Goal: Information Seeking & Learning: Check status

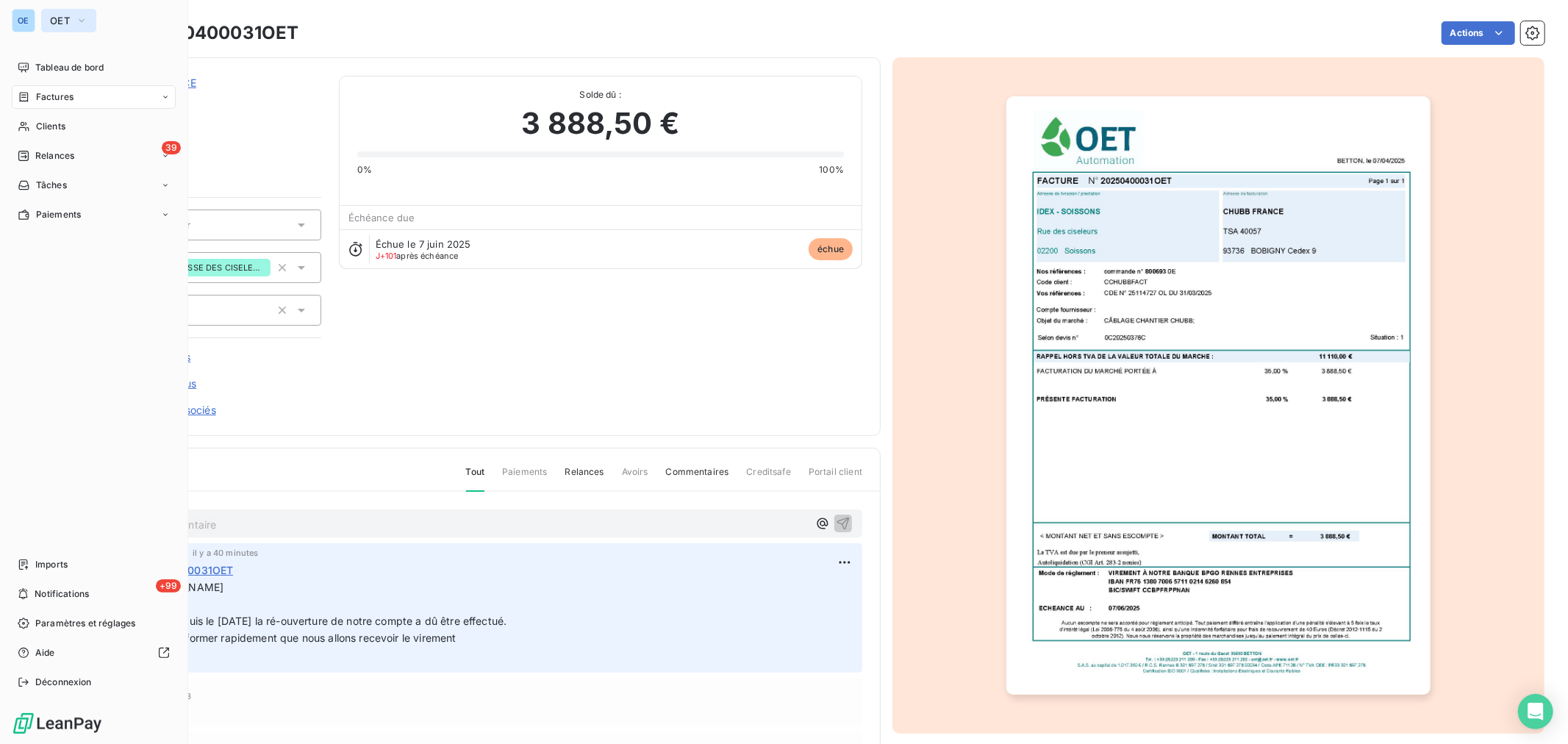
click at [87, 19] on icon "button" at bounding box center [81, 20] width 12 height 15
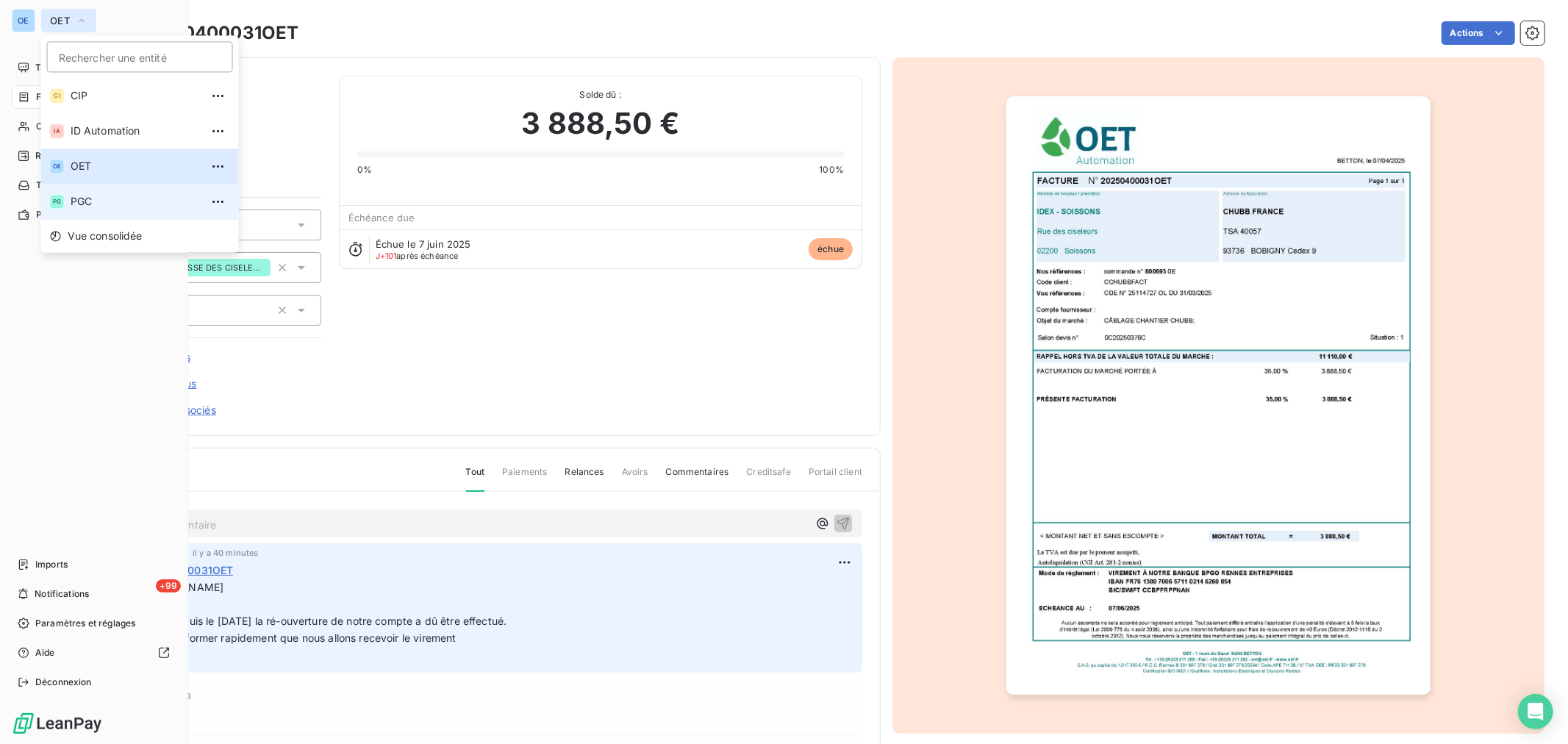
click at [120, 195] on span "PGC" at bounding box center [135, 201] width 130 height 15
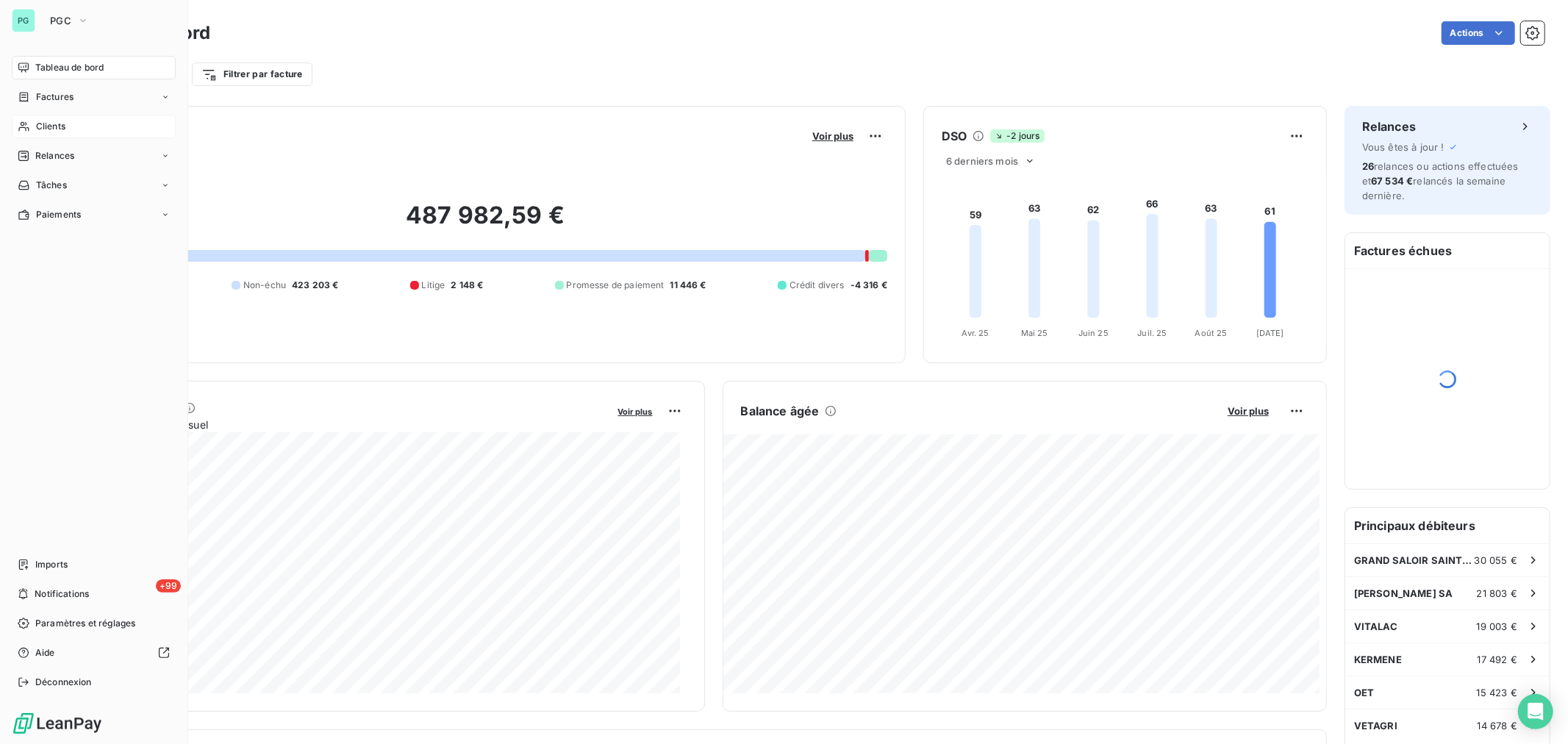
click at [57, 123] on span "Clients" at bounding box center [51, 126] width 30 height 13
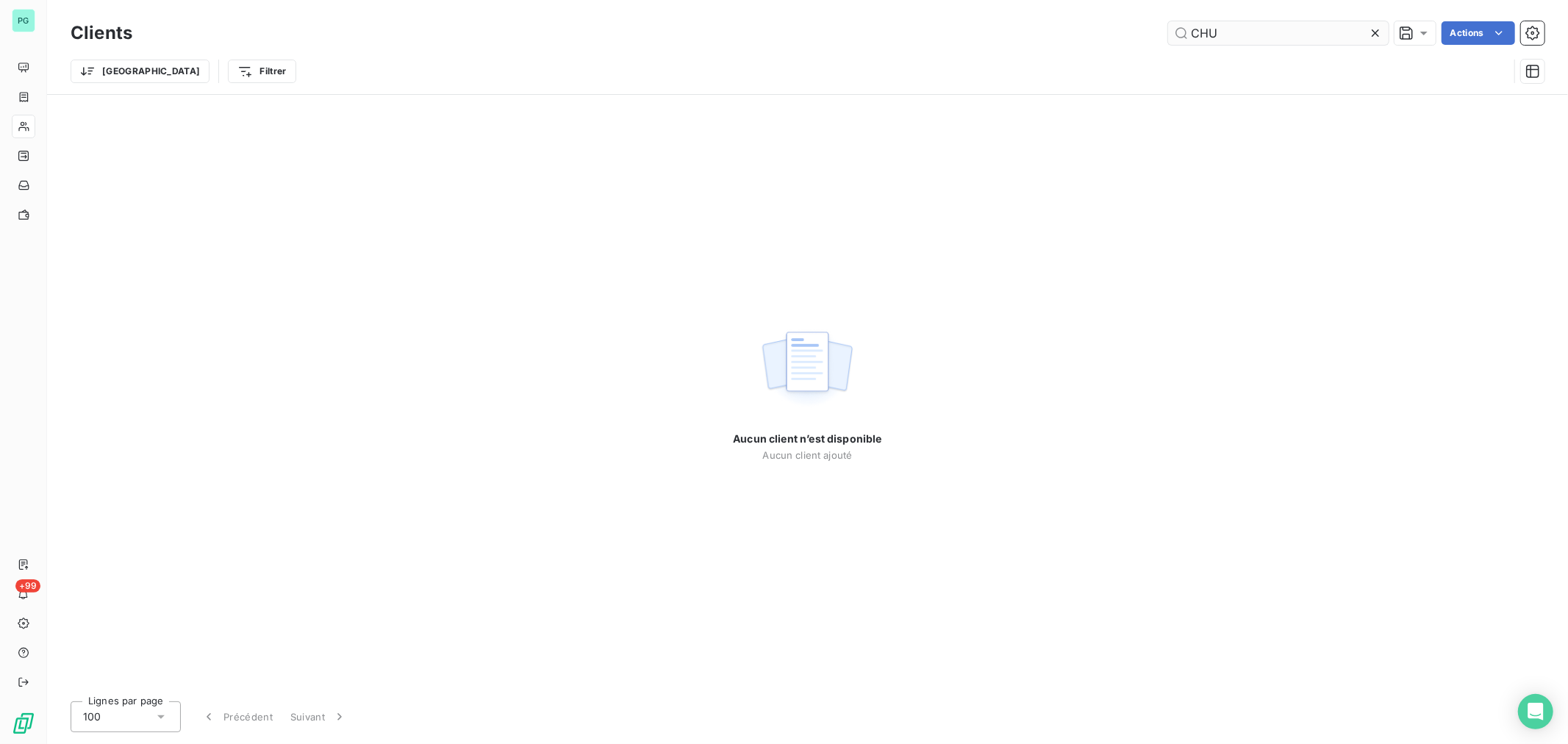
drag, startPoint x: 1222, startPoint y: 37, endPoint x: 1172, endPoint y: 27, distance: 51.0
click at [1172, 27] on input "CHU" at bounding box center [1278, 33] width 220 height 23
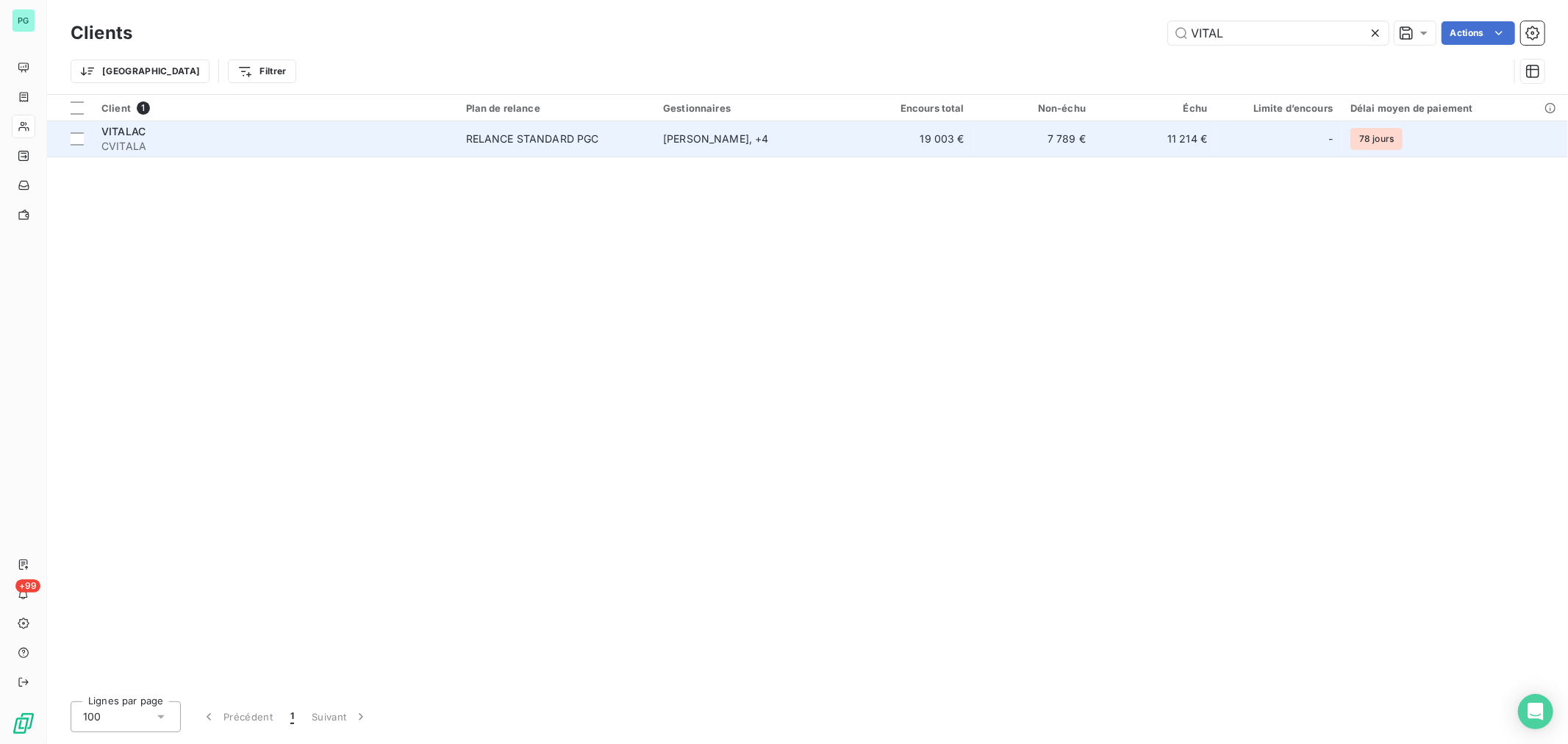
type input "VITAL"
click at [1003, 141] on td "7 789 €" at bounding box center [1033, 138] width 121 height 35
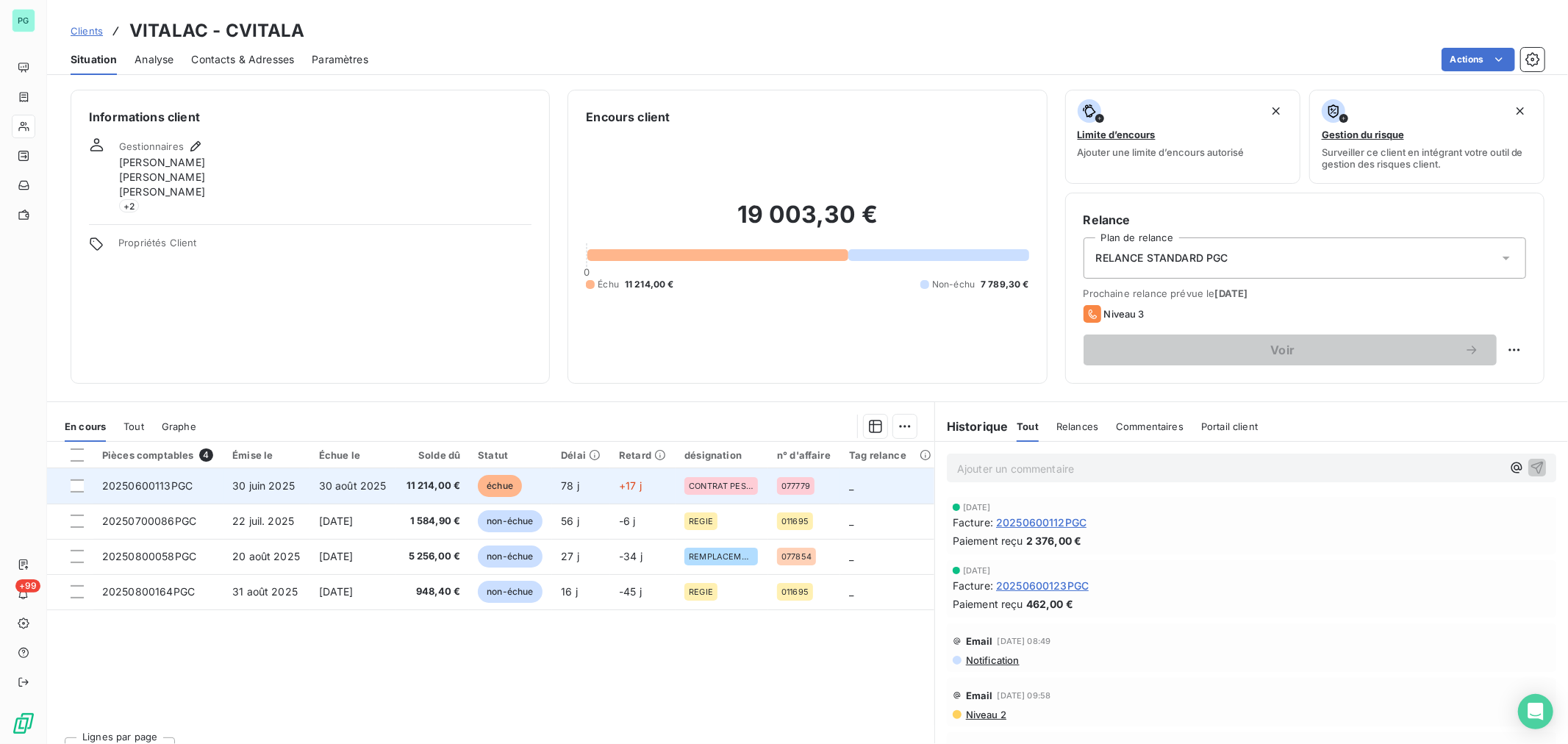
click at [519, 491] on td "échue" at bounding box center [510, 485] width 83 height 35
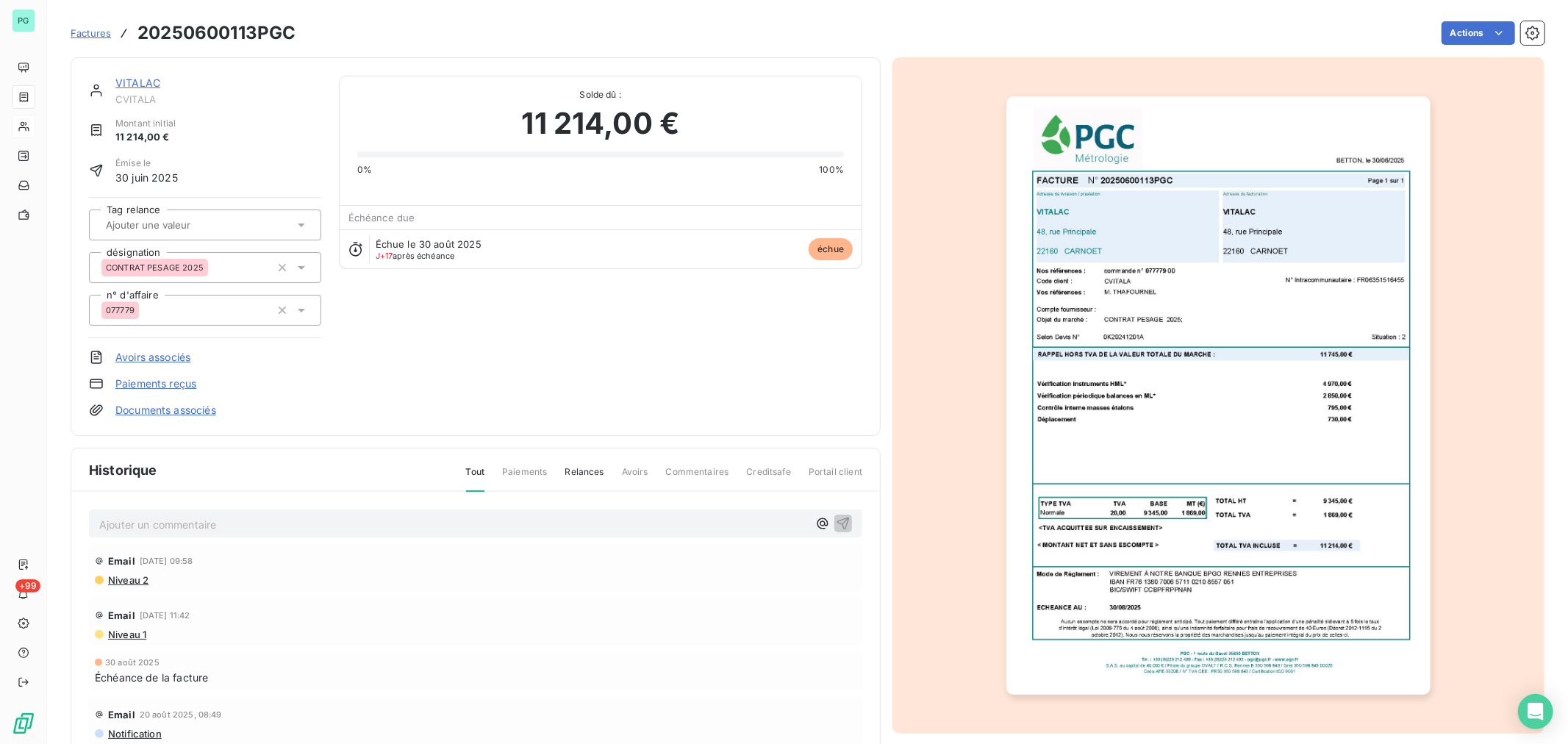
click at [159, 524] on p "Ajouter un commentaire ﻿" at bounding box center [453, 524] width 709 height 19
click at [200, 522] on p "Mme Tard" at bounding box center [453, 524] width 709 height 17
drag, startPoint x: 216, startPoint y: 516, endPoint x: 59, endPoint y: 511, distance: 157.1
click at [59, 511] on section "Factures 20250600113PGC Actions VITALAC CVITALA Montant initial 11 214,00 € Émi…" at bounding box center [807, 372] width 1521 height 744
click at [837, 519] on icon "button" at bounding box center [843, 523] width 13 height 13
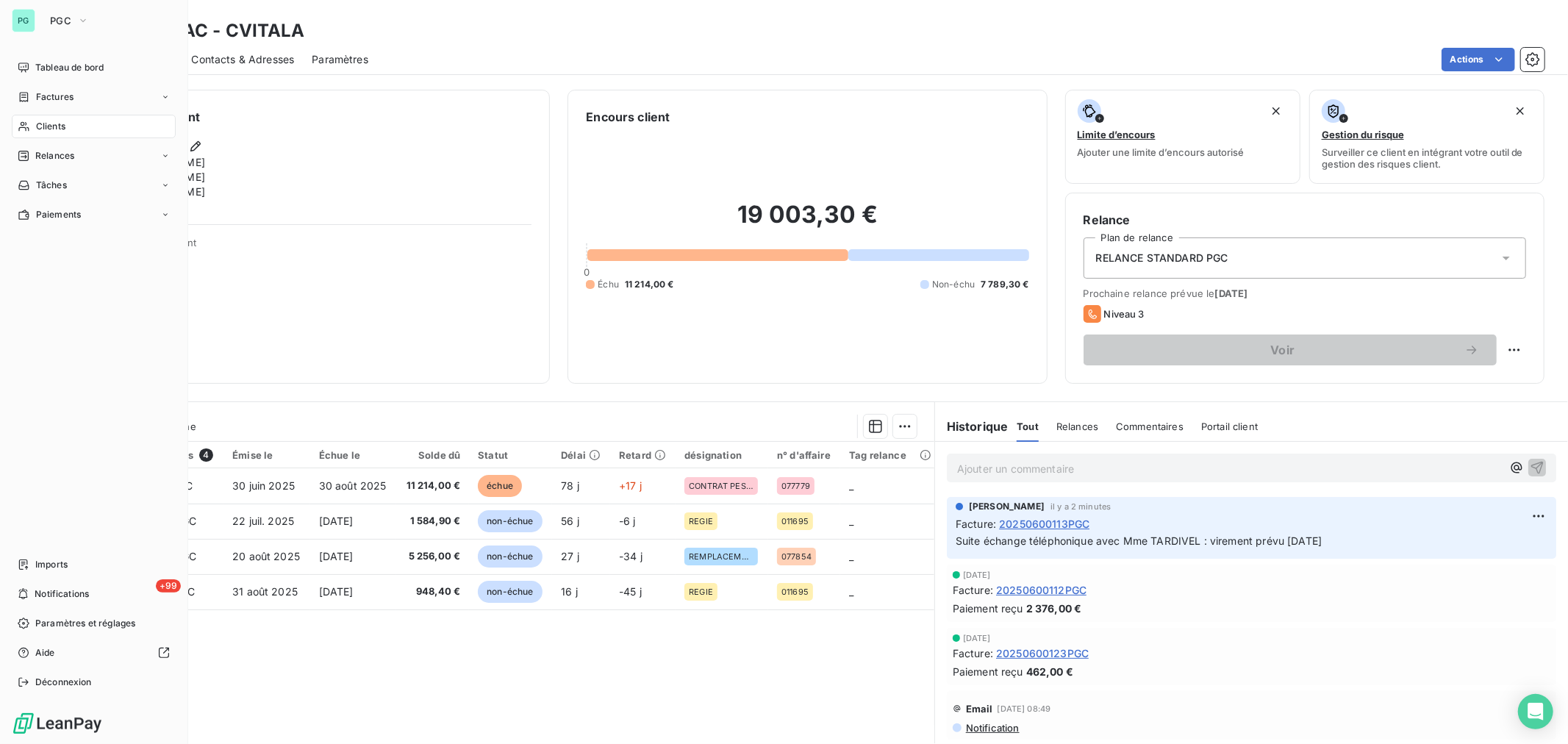
click at [41, 130] on span "Clients" at bounding box center [51, 126] width 30 height 13
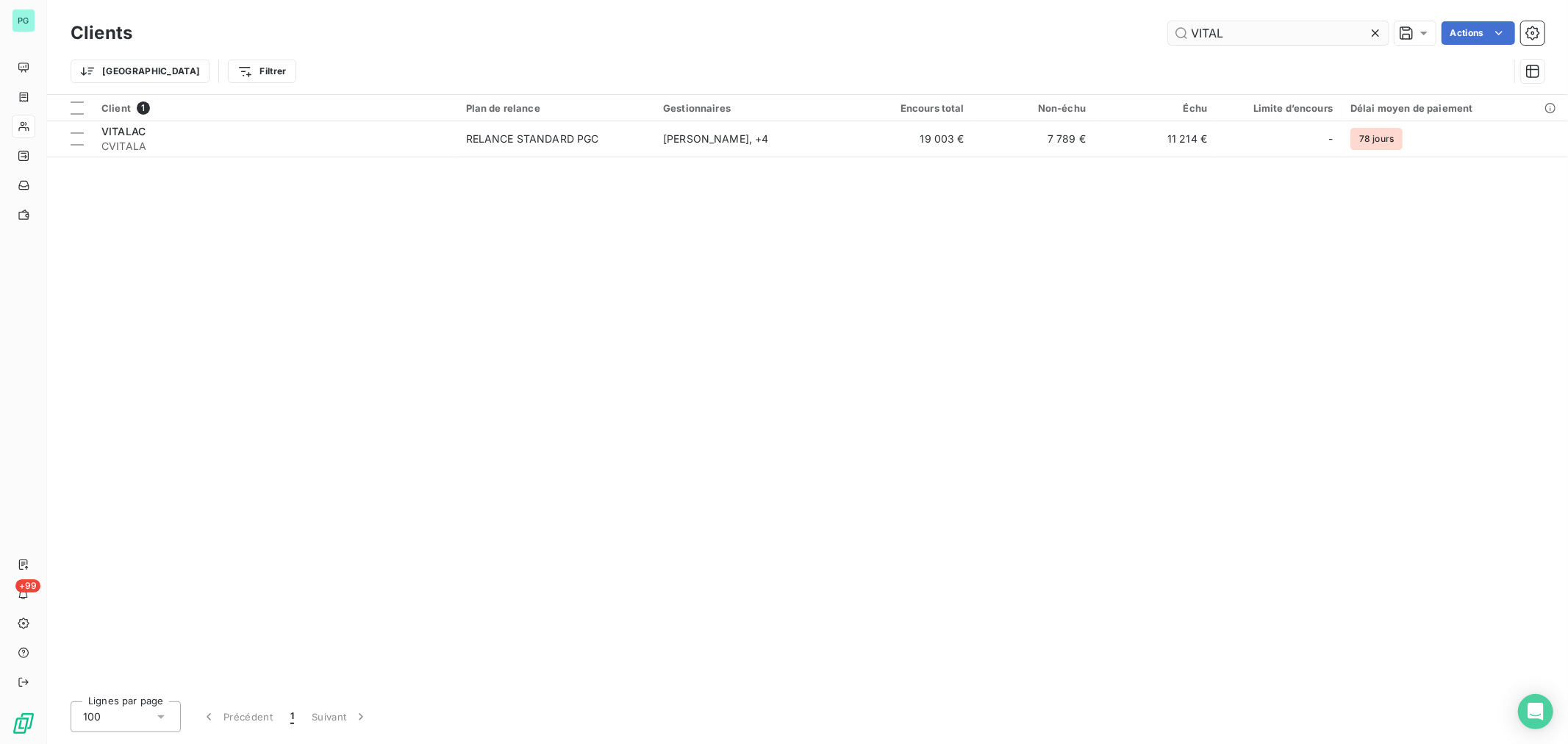
drag, startPoint x: 1252, startPoint y: 38, endPoint x: 1171, endPoint y: 34, distance: 81.1
click at [1171, 34] on input "VITAL" at bounding box center [1278, 33] width 220 height 23
type input "brient"
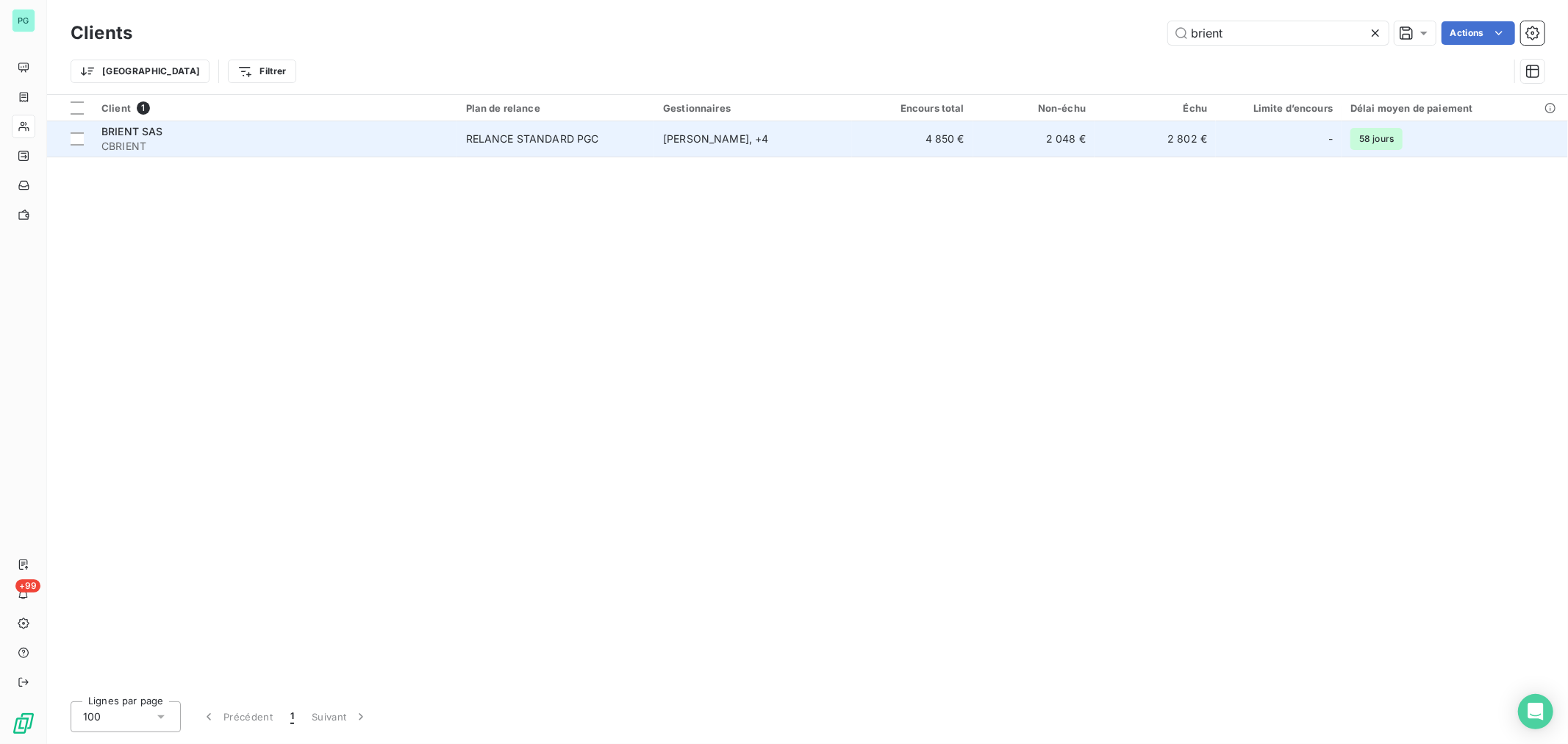
click at [1140, 138] on td "2 802 €" at bounding box center [1155, 138] width 121 height 35
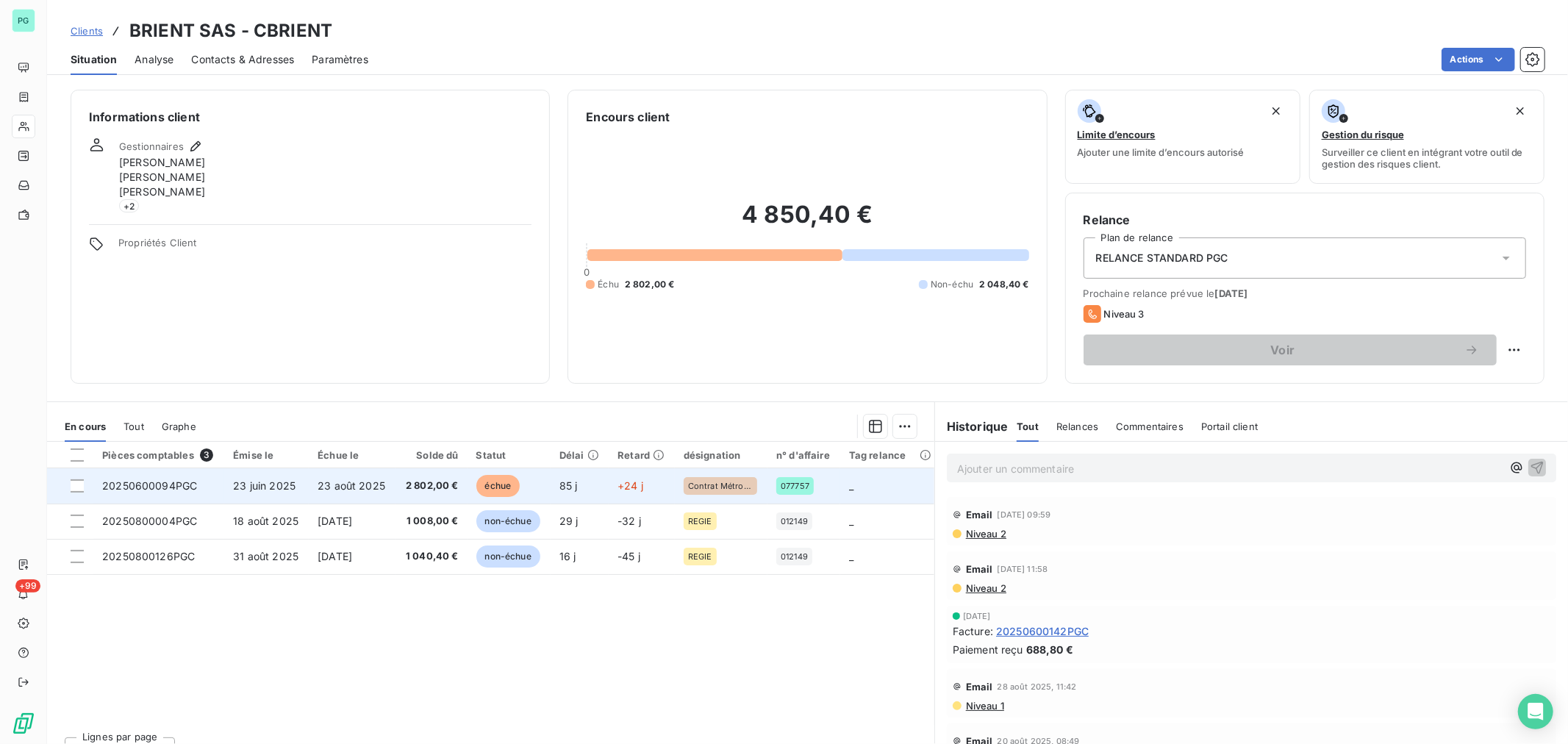
click at [531, 478] on td "échue" at bounding box center [509, 485] width 83 height 35
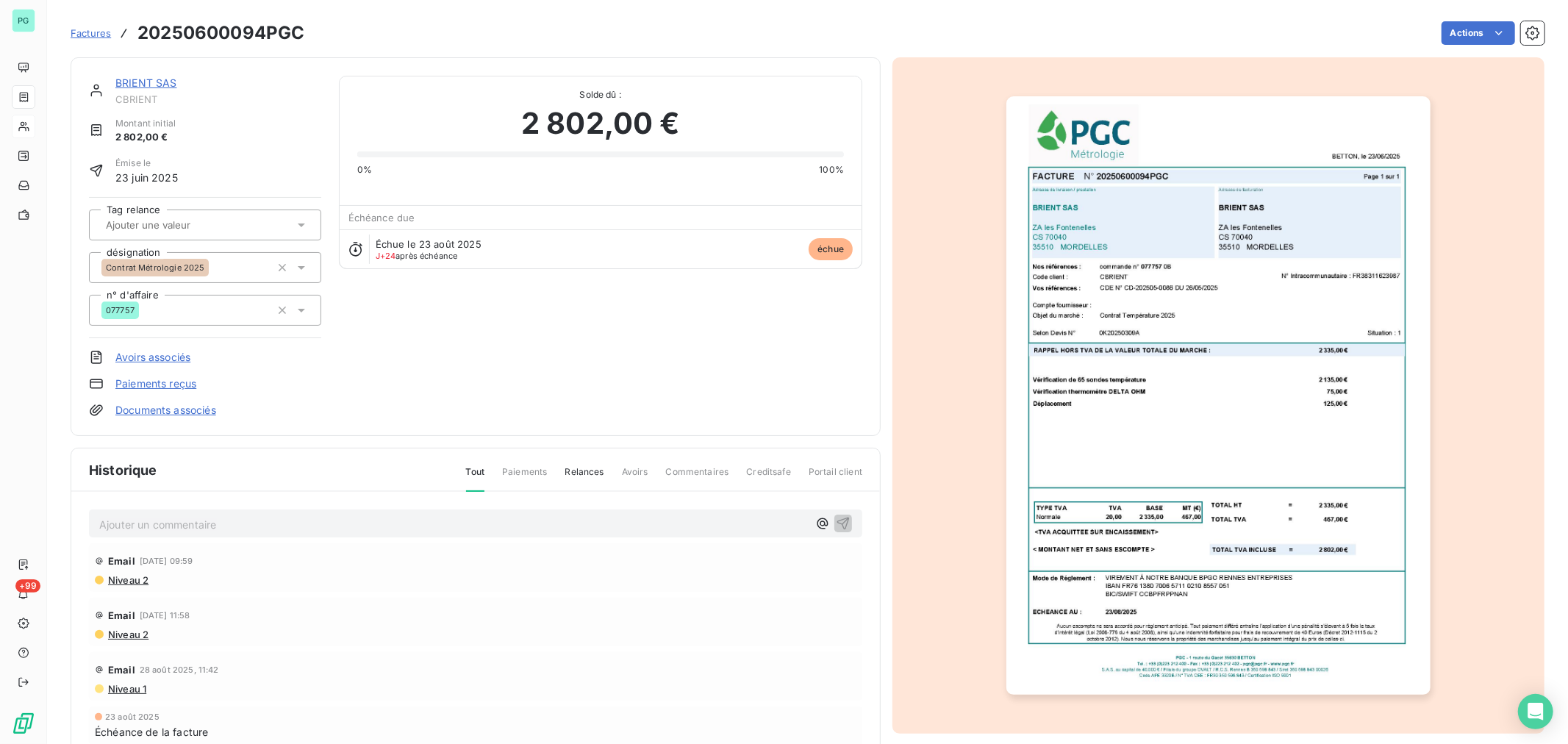
click at [1180, 298] on img "button" at bounding box center [1218, 395] width 424 height 598
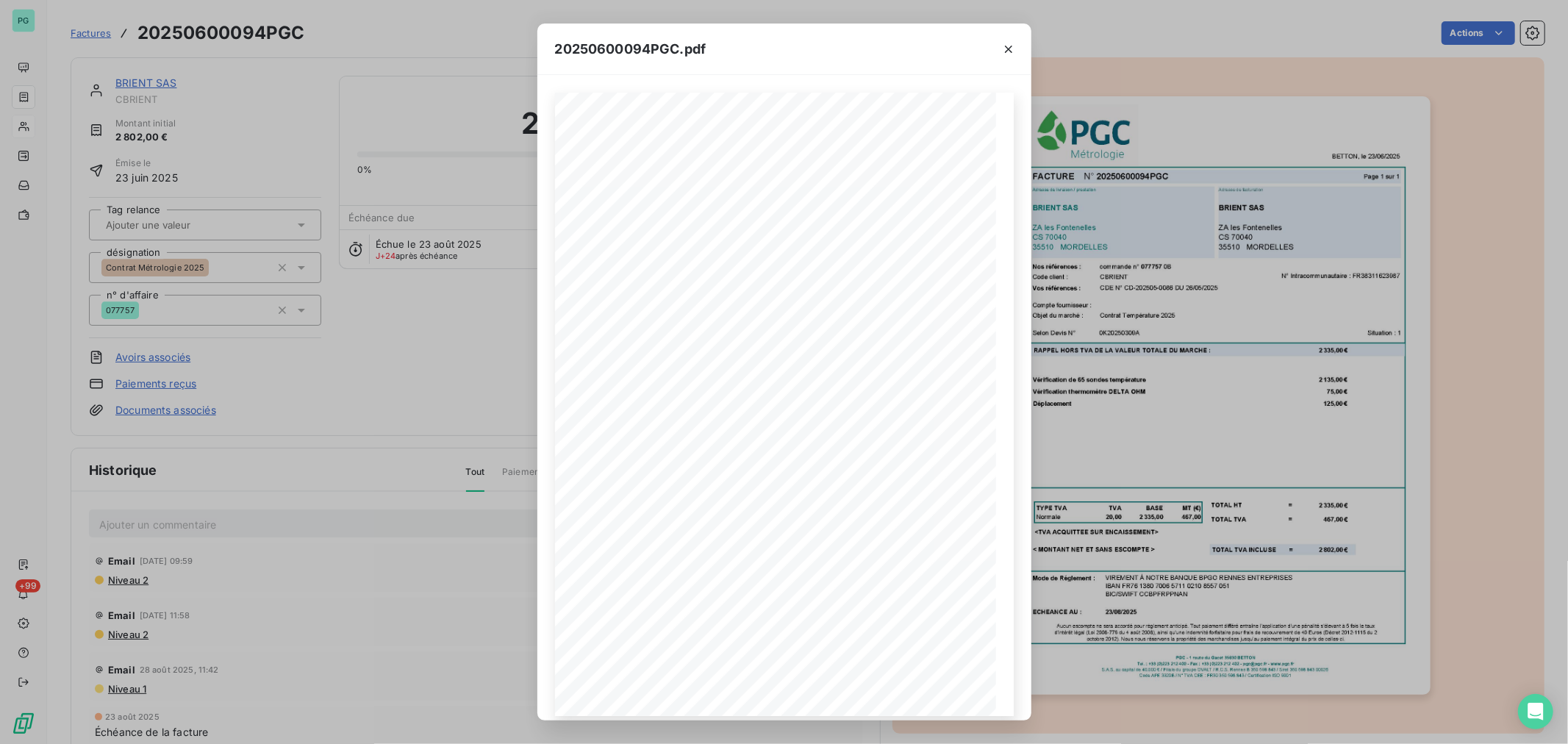
click at [438, 527] on div "20250600094PGC.pdf FACTURE N° 20250600094PGC Page 1 sur 1 BETTON, le [DATE] 0K2…" at bounding box center [784, 372] width 1568 height 744
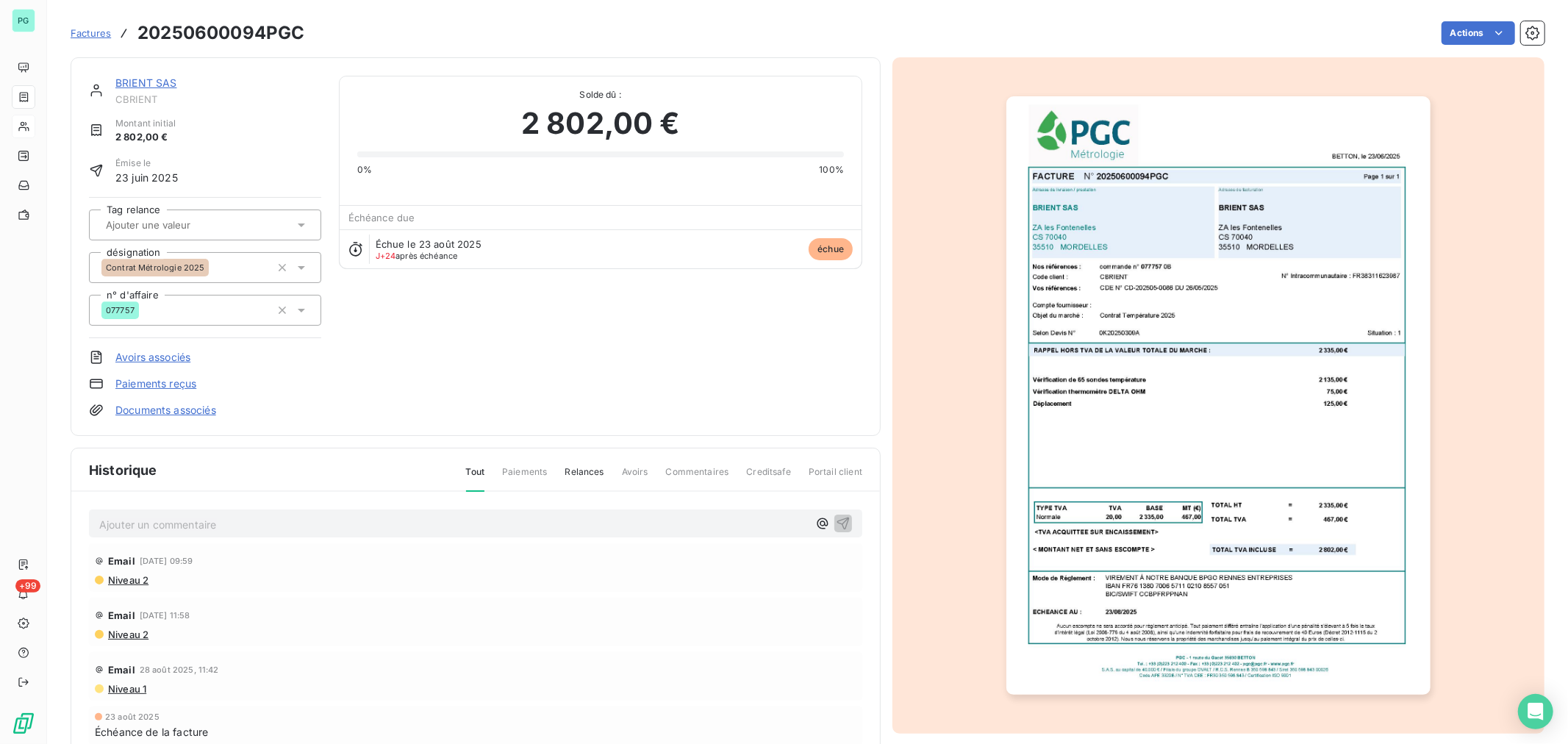
click at [438, 526] on p "Ajouter un commentaire ﻿" at bounding box center [453, 524] width 709 height 19
click at [836, 524] on icon "button" at bounding box center [843, 522] width 15 height 15
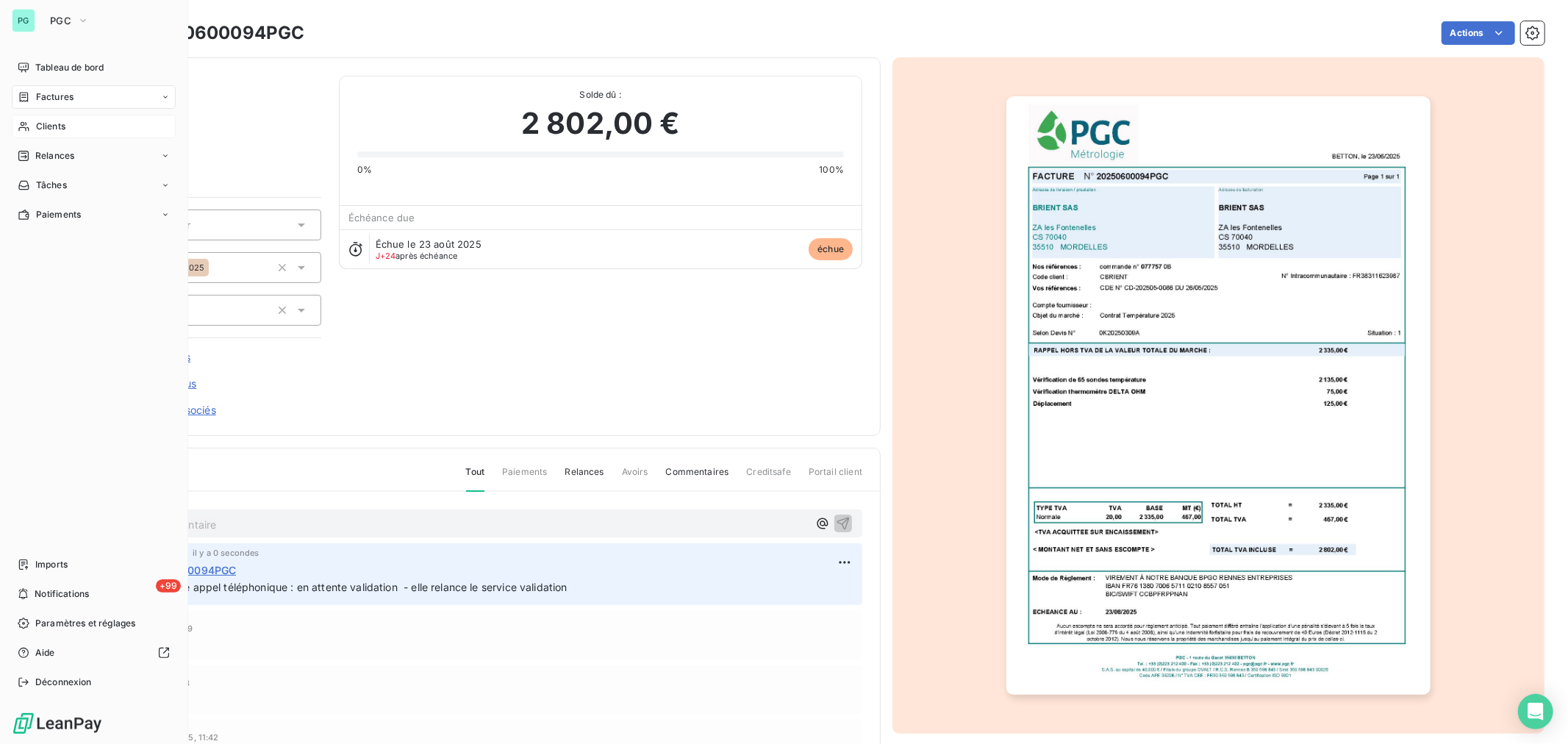
click at [44, 125] on span "Clients" at bounding box center [51, 126] width 30 height 13
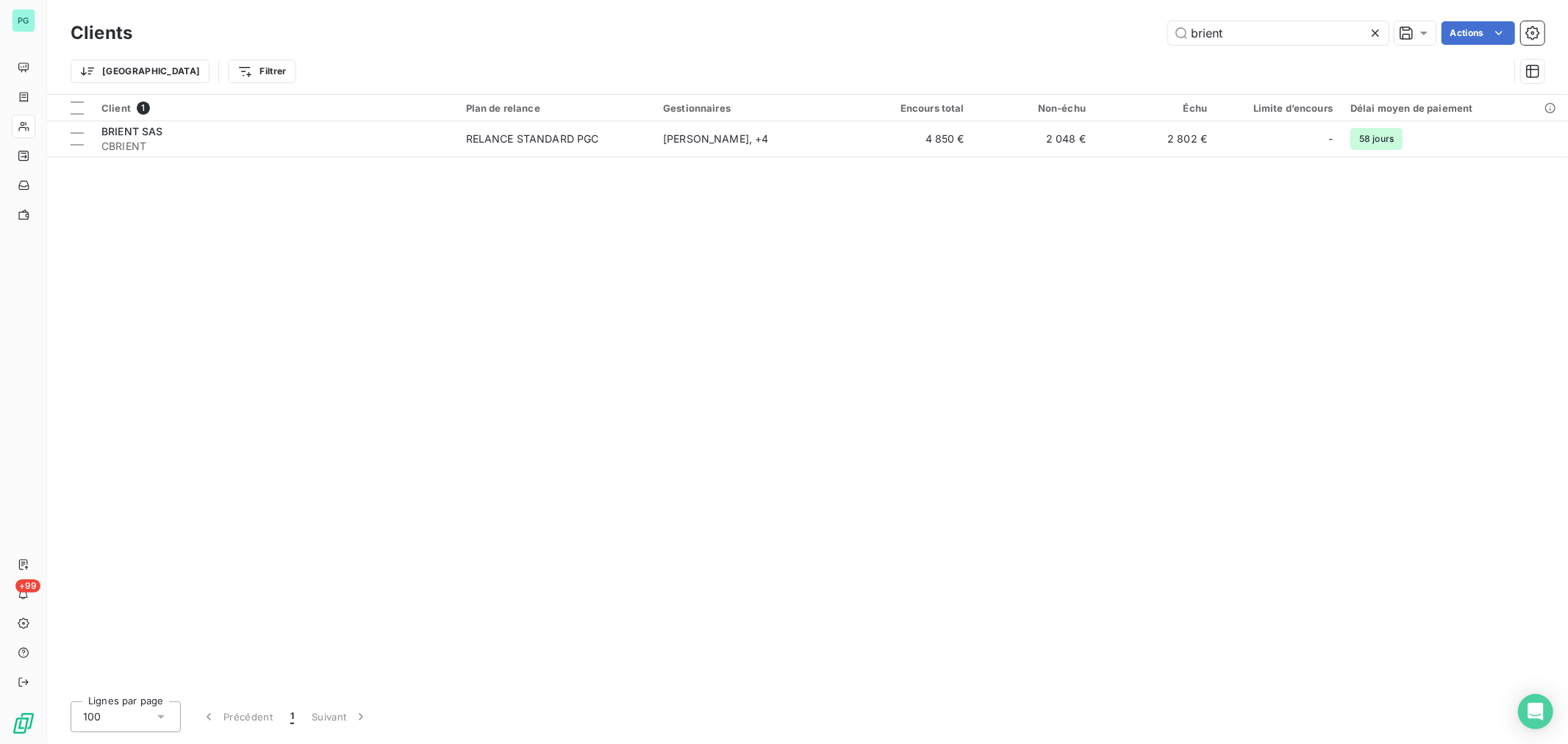
drag, startPoint x: 1199, startPoint y: 35, endPoint x: 1162, endPoint y: 35, distance: 37.0
click at [1163, 35] on div "brient Actions" at bounding box center [847, 33] width 1394 height 23
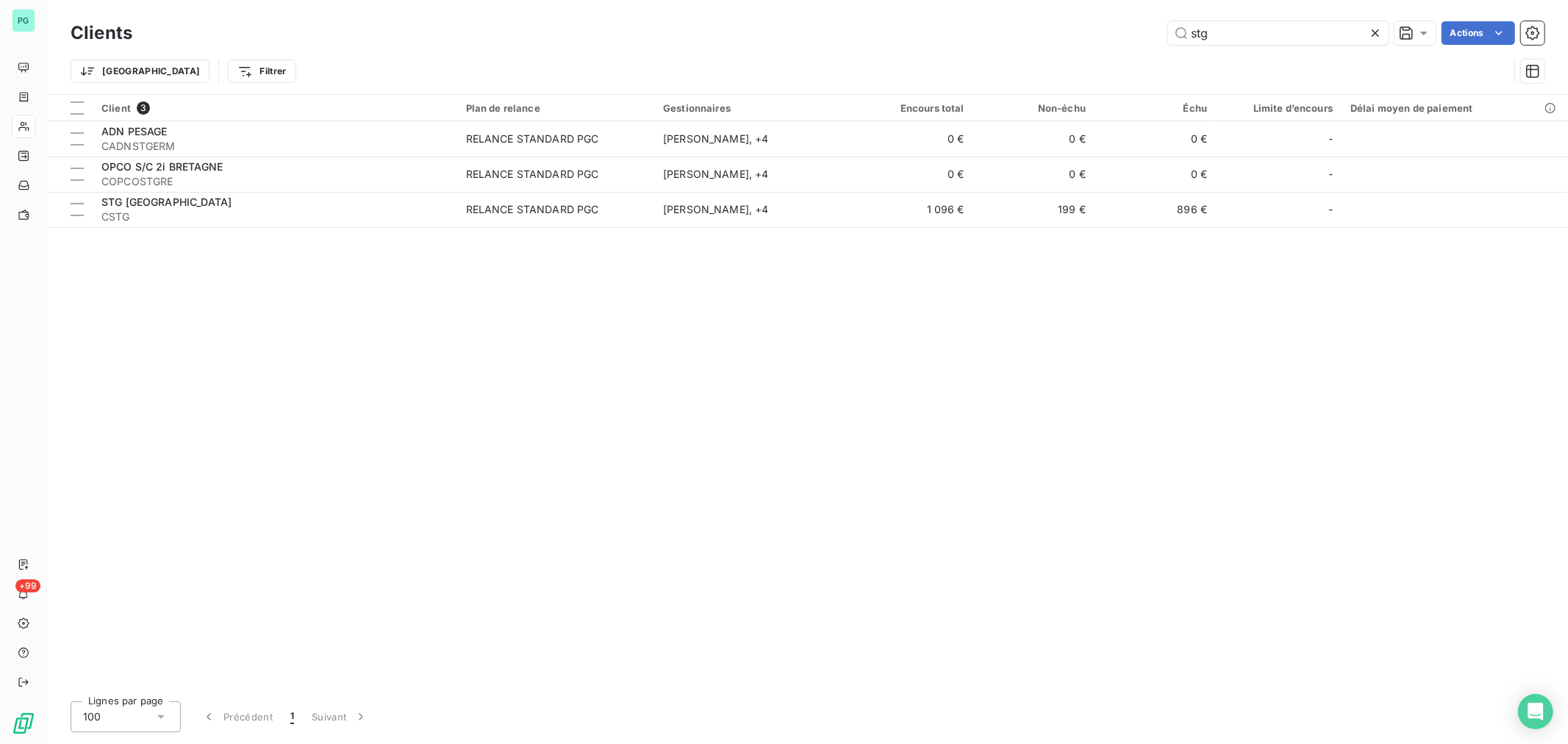
type input "stg"
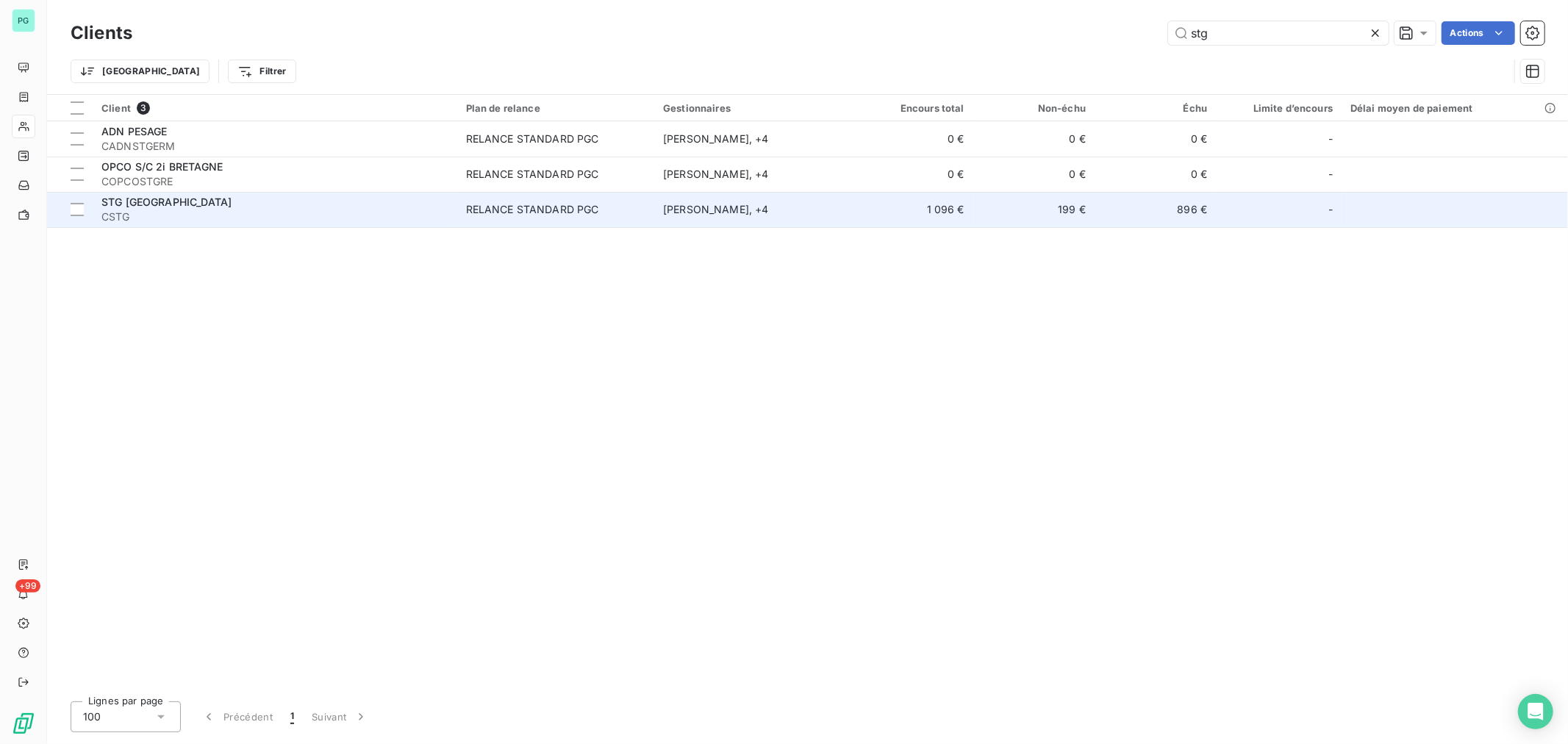
click at [1154, 215] on td "896 €" at bounding box center [1155, 209] width 121 height 35
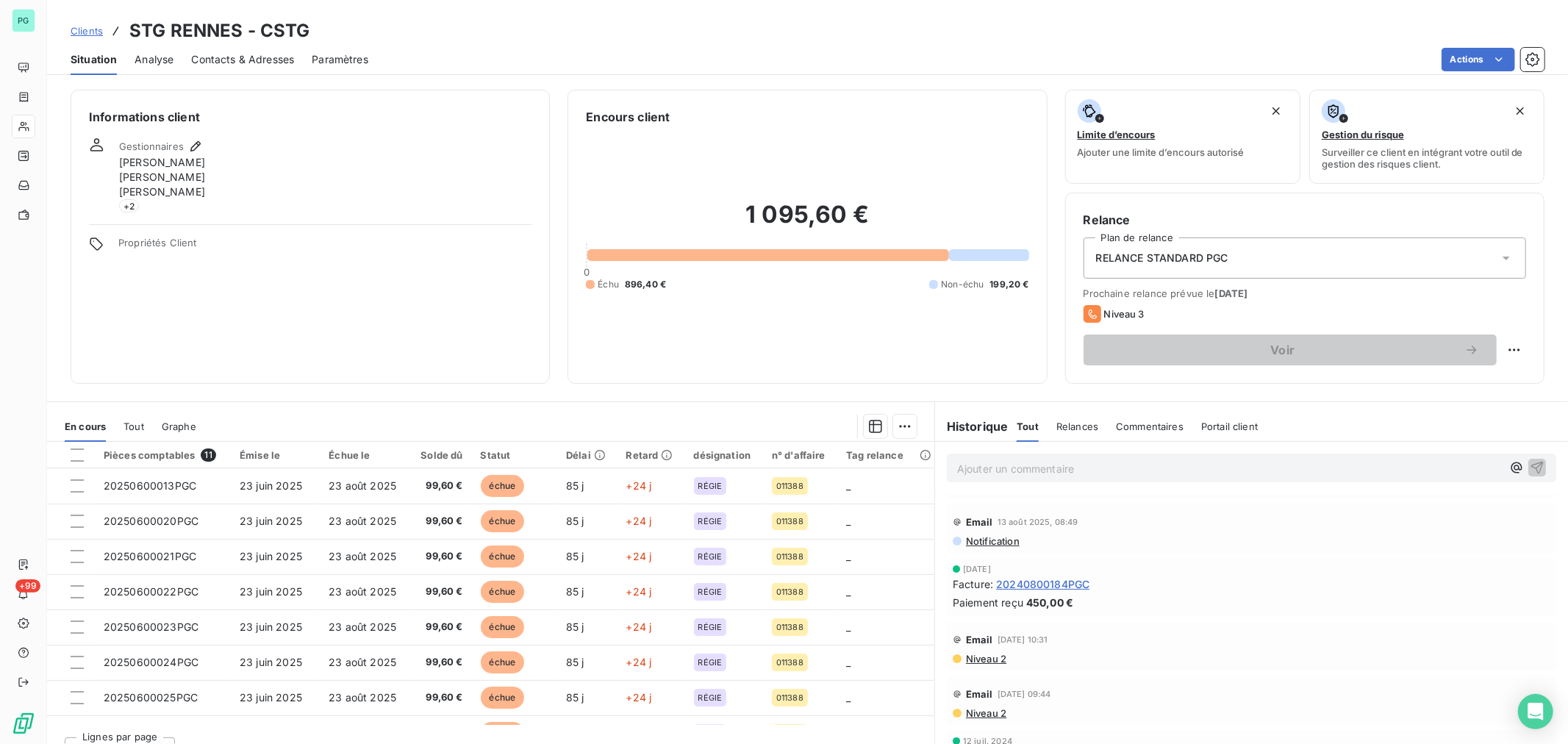
scroll to position [163, 0]
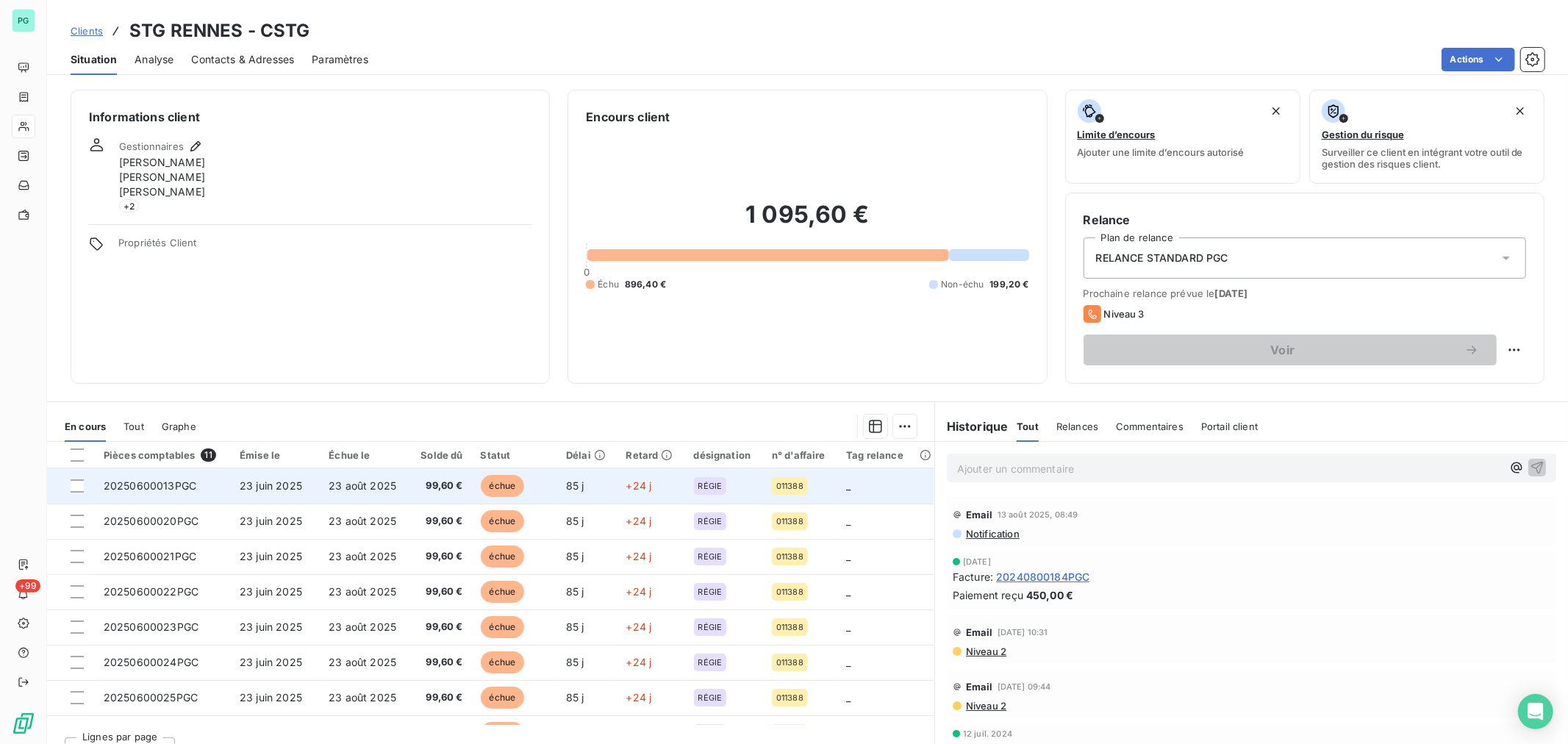
click at [320, 485] on td "23 août 2025" at bounding box center [364, 485] width 89 height 35
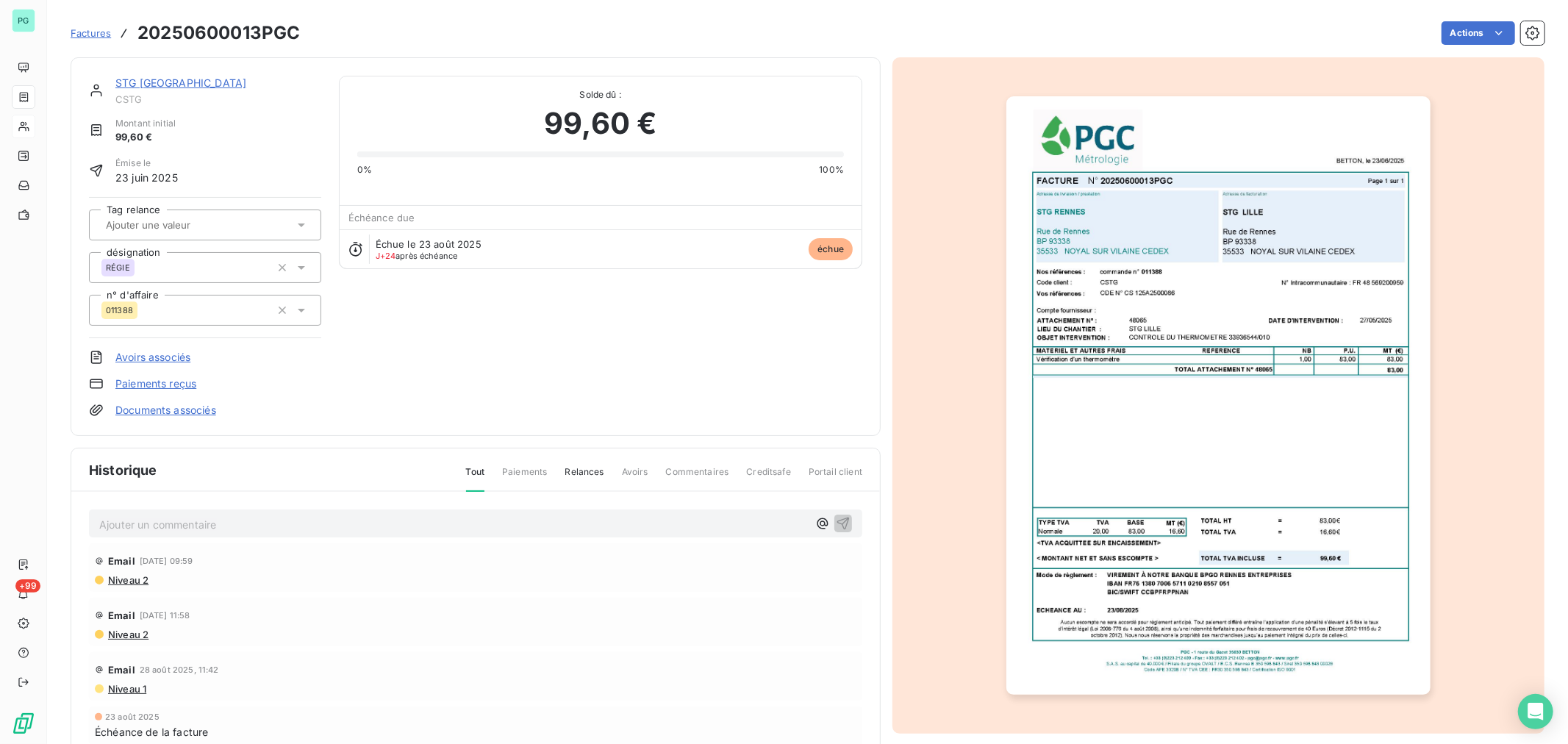
click at [131, 82] on link "STG [GEOGRAPHIC_DATA]" at bounding box center [181, 83] width 131 height 13
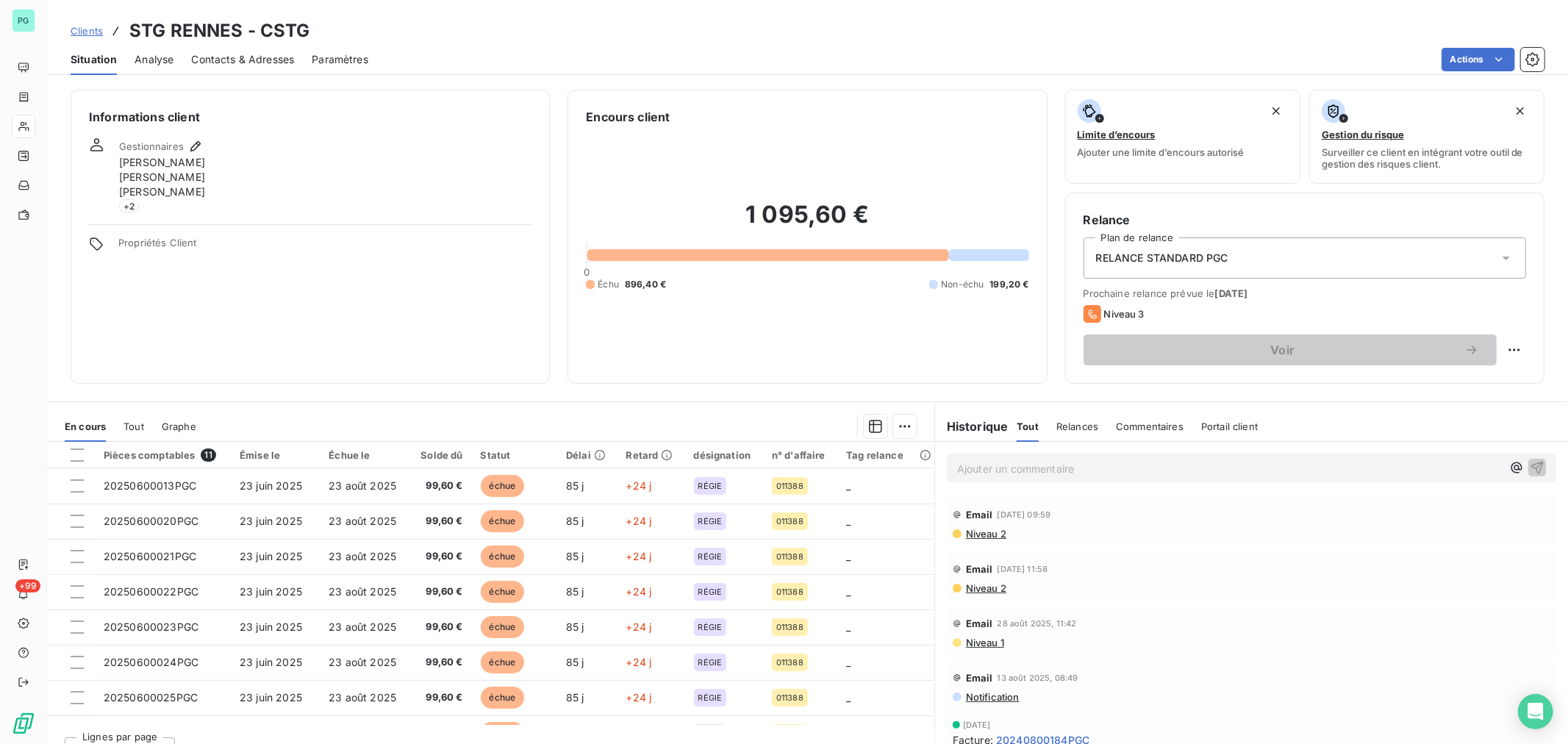
click at [241, 61] on span "Contacts & Adresses" at bounding box center [242, 59] width 103 height 15
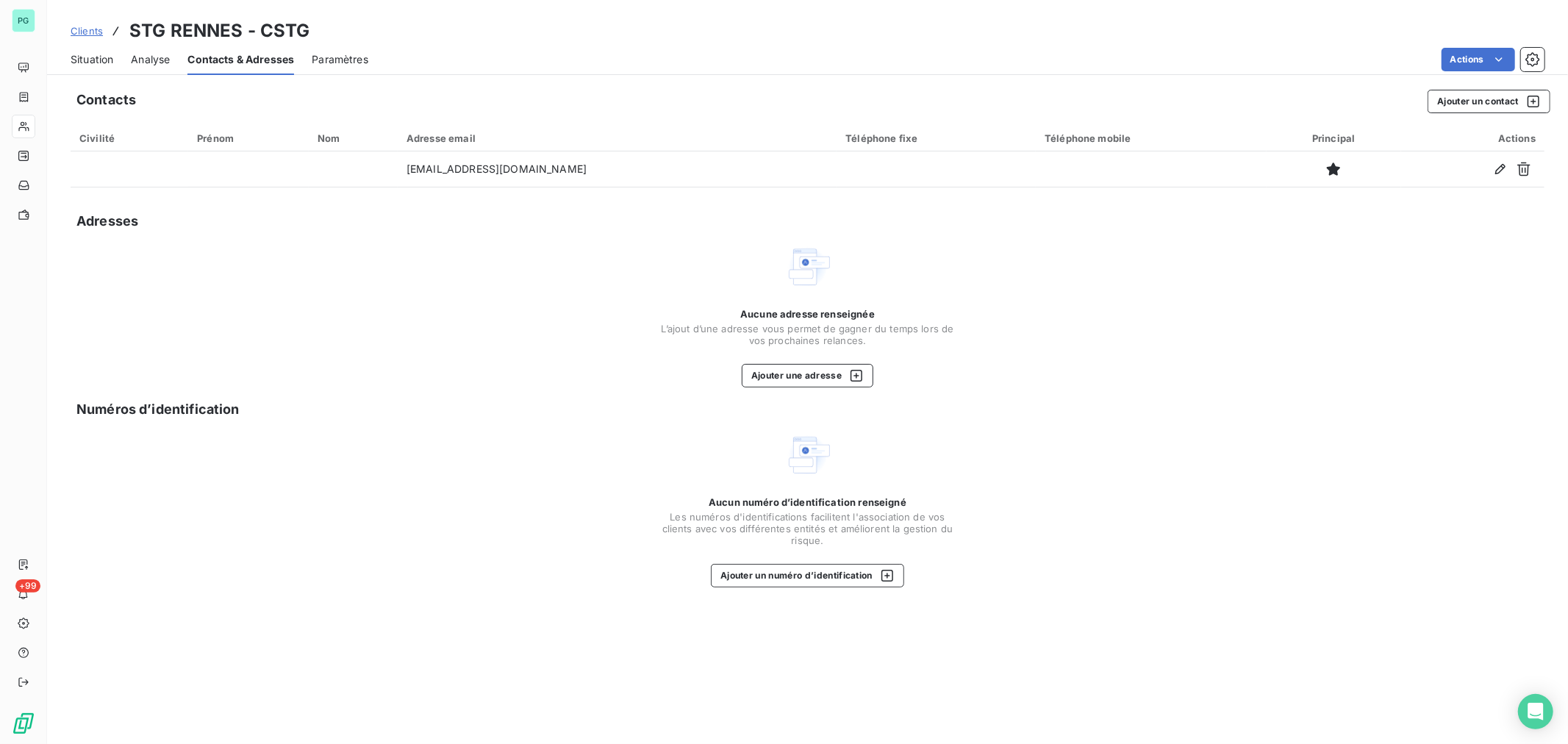
click at [93, 56] on span "Situation" at bounding box center [91, 59] width 43 height 15
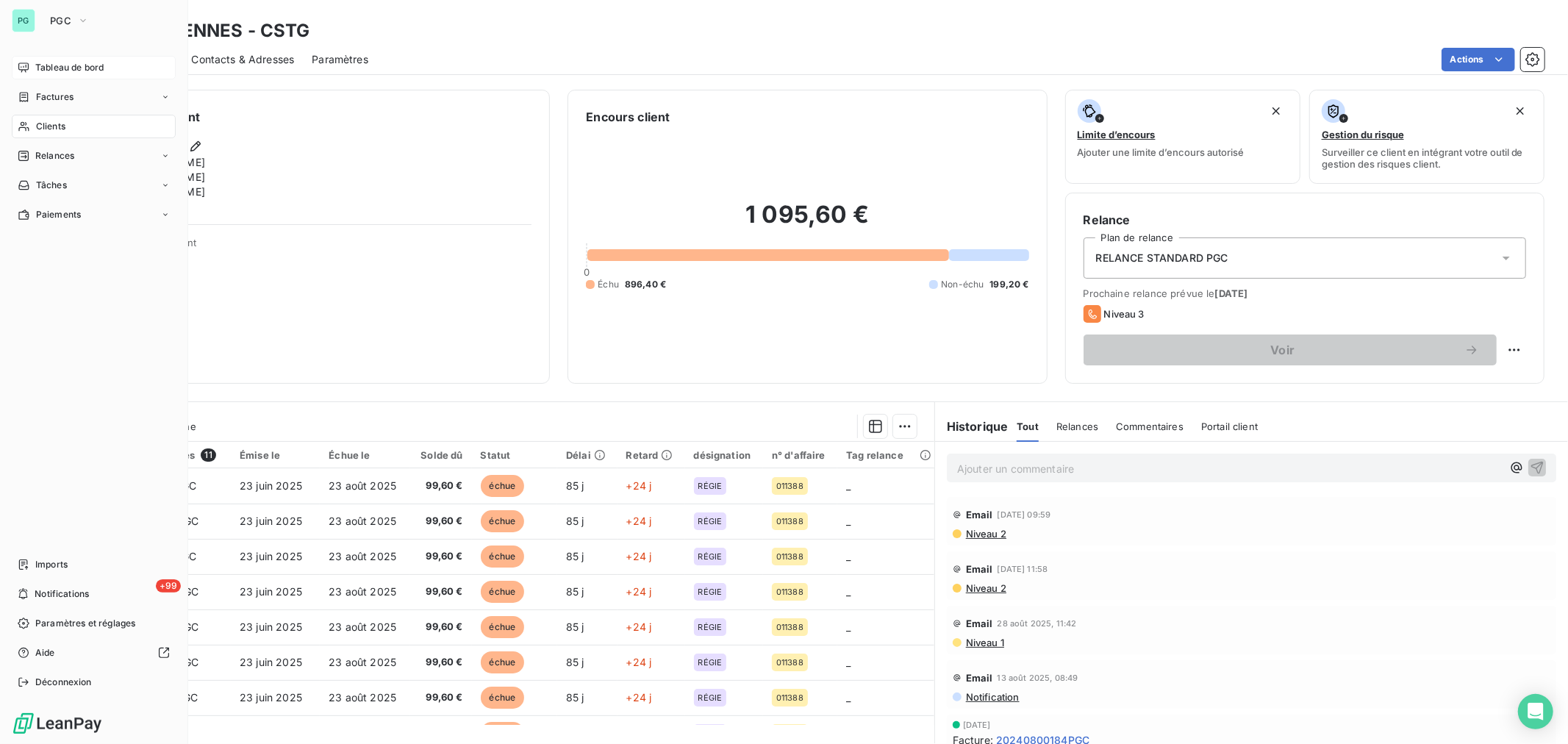
click at [64, 73] on span "Tableau de bord" at bounding box center [69, 67] width 68 height 13
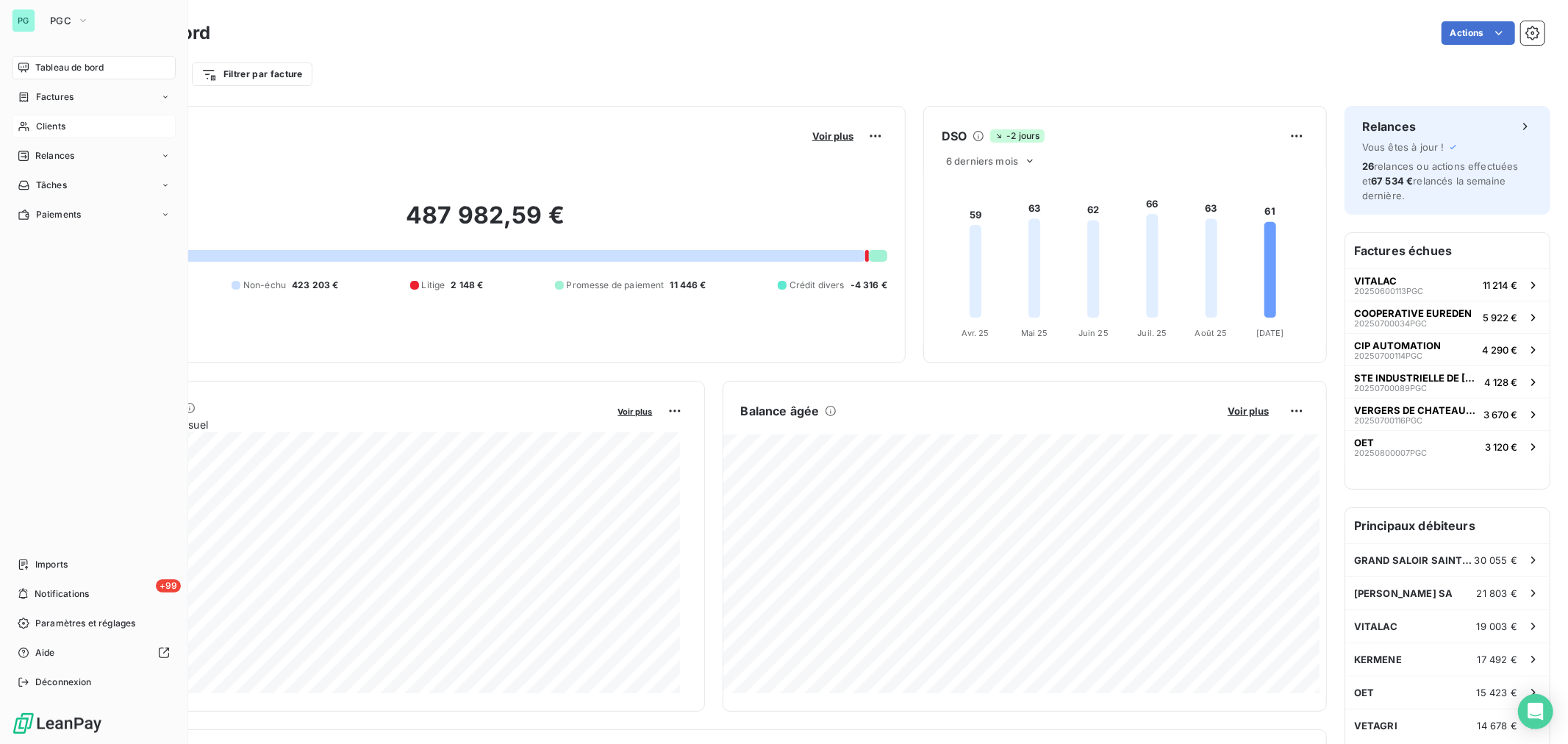
click at [49, 123] on span "Clients" at bounding box center [51, 126] width 30 height 13
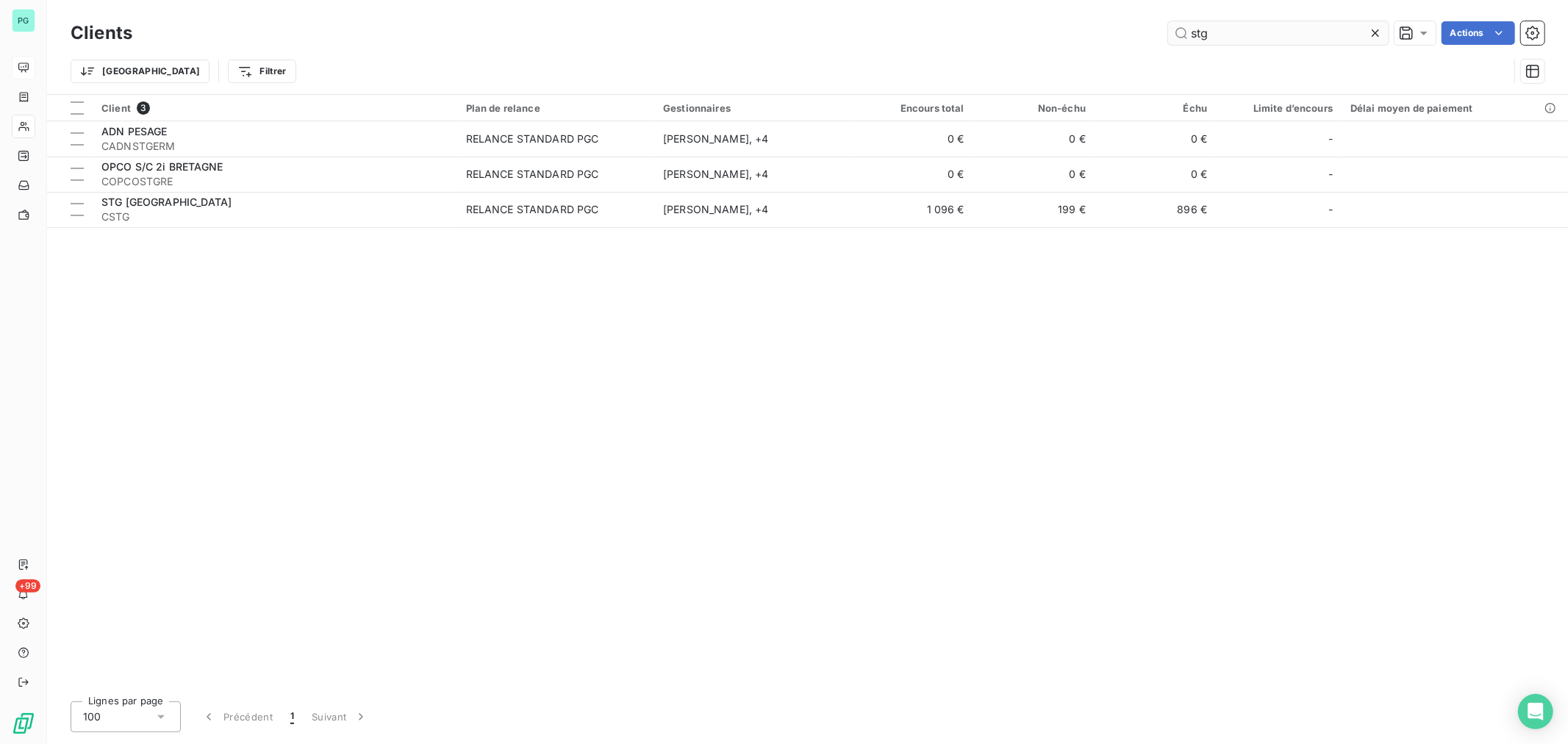
drag, startPoint x: 1238, startPoint y: 41, endPoint x: 1181, endPoint y: 28, distance: 58.5
click at [1181, 28] on input "stg" at bounding box center [1278, 33] width 220 height 23
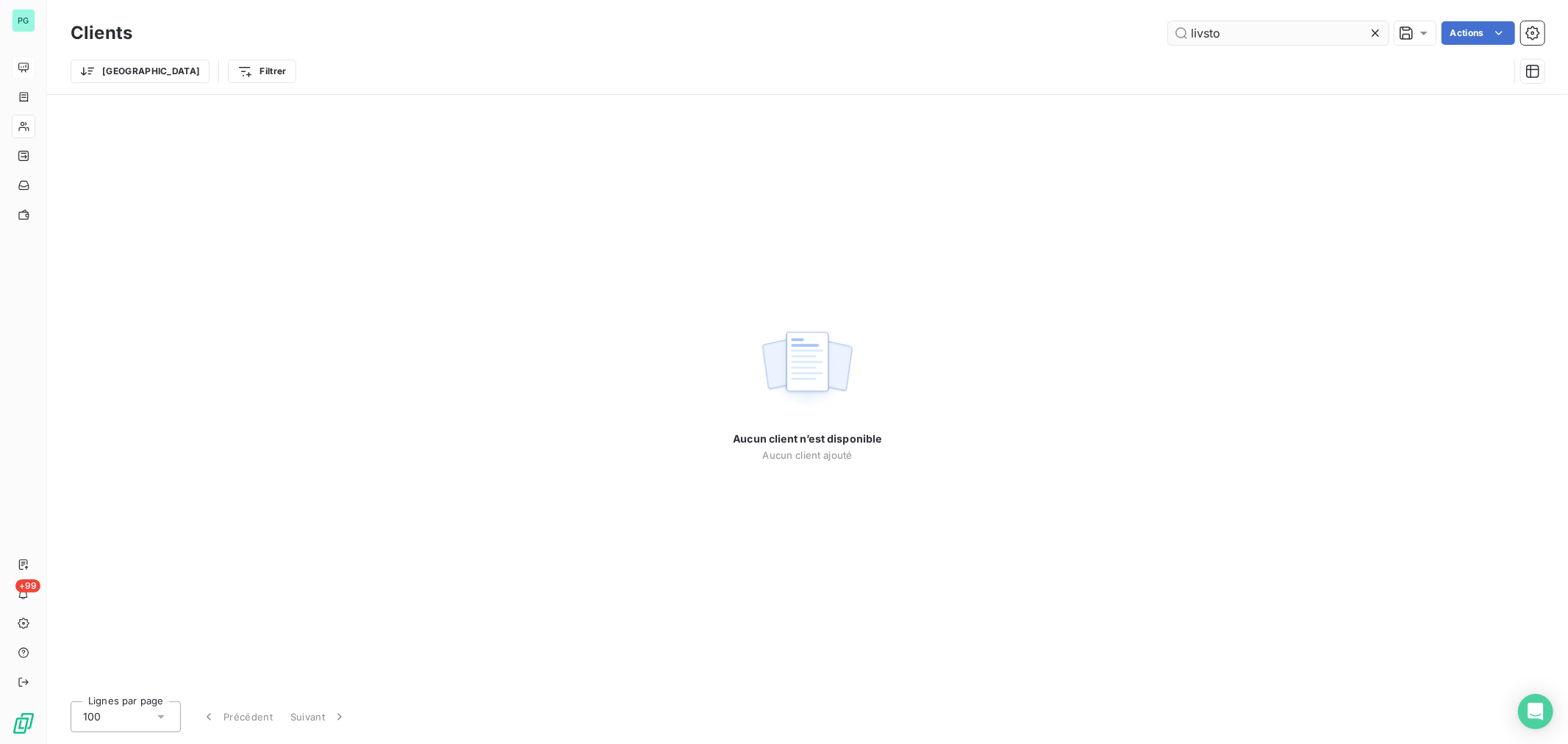
drag, startPoint x: 1227, startPoint y: 30, endPoint x: 1205, endPoint y: 39, distance: 23.8
click at [1205, 39] on input "livsto" at bounding box center [1278, 33] width 220 height 23
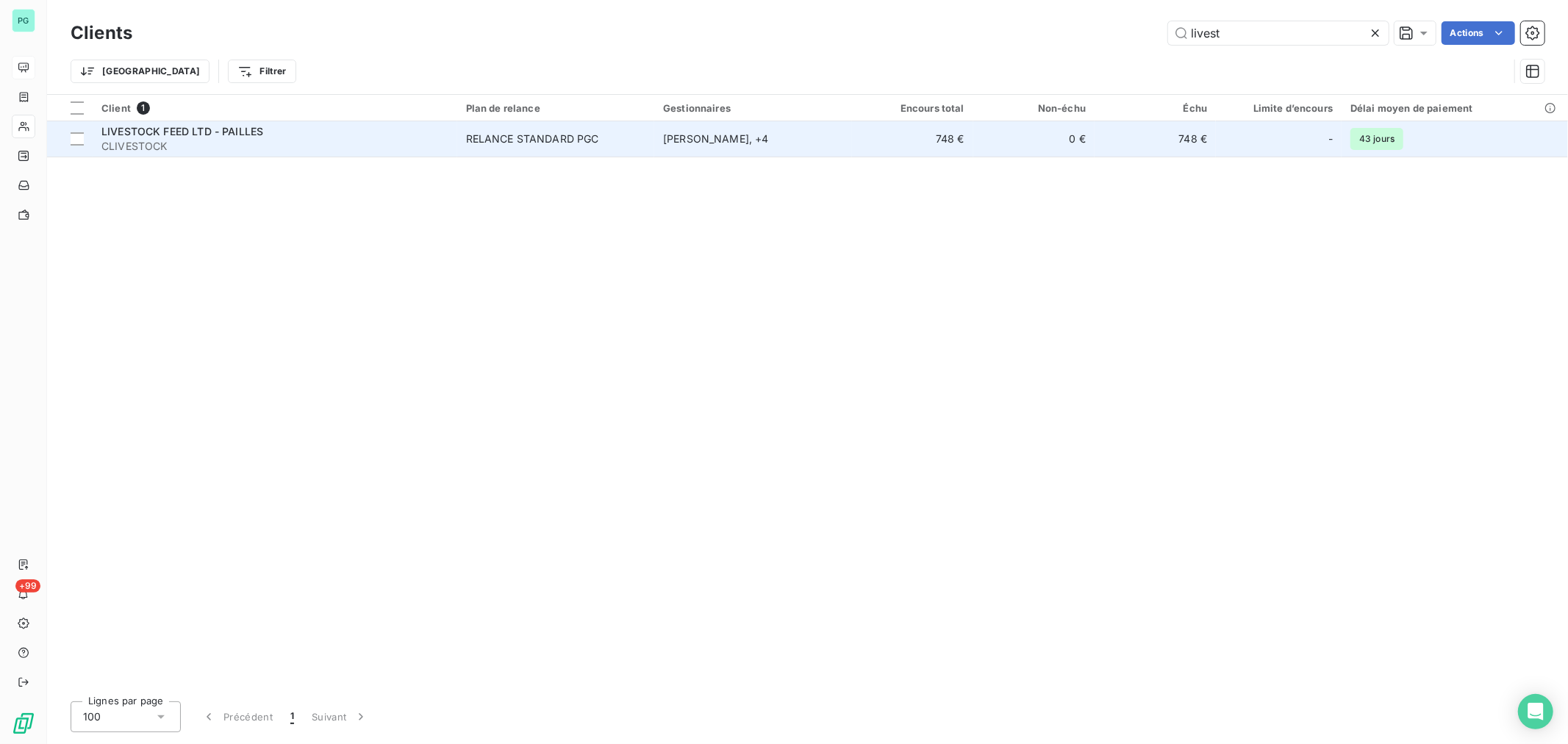
type input "livest"
click at [709, 137] on div "[PERSON_NAME] , + 4" at bounding box center [752, 138] width 179 height 15
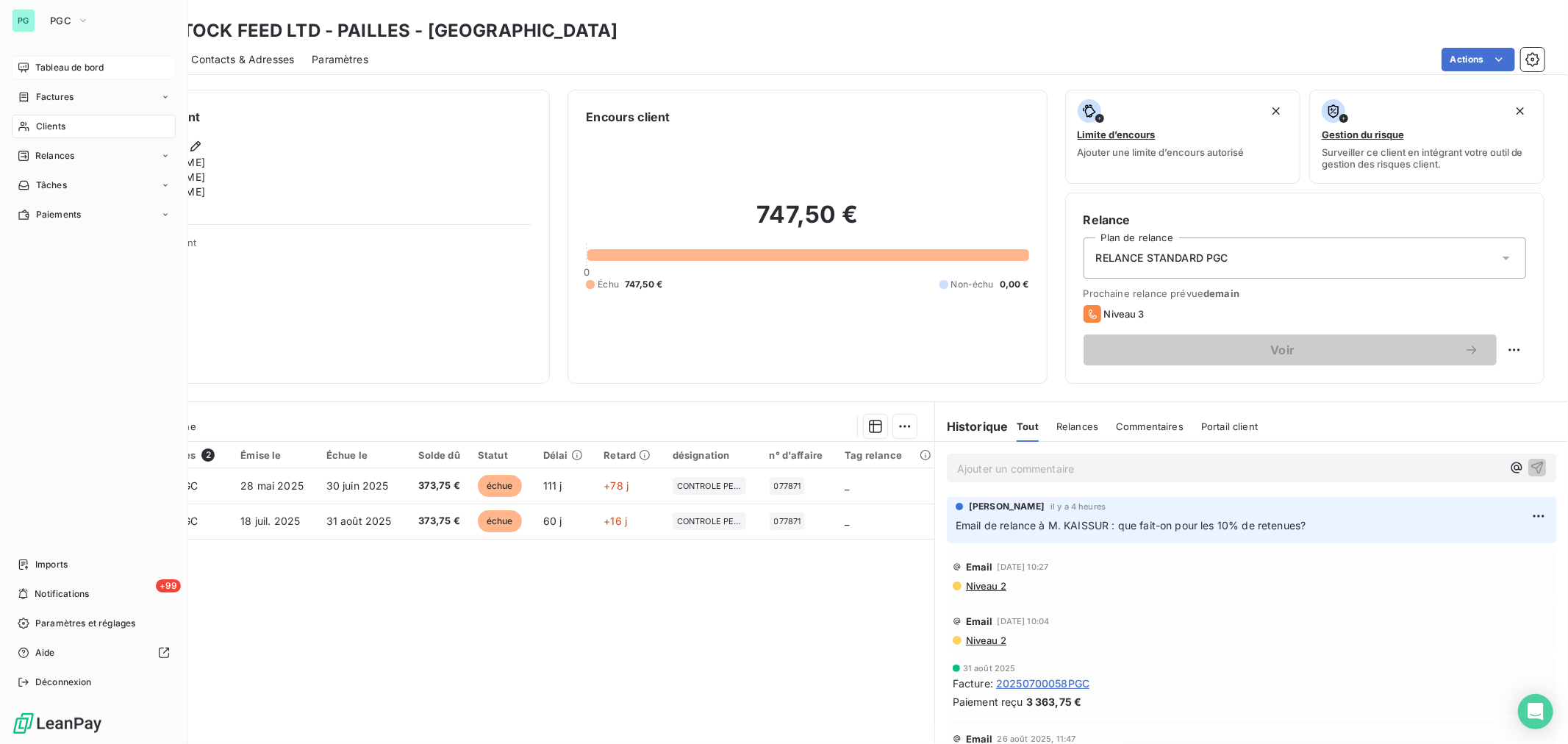
click at [45, 125] on span "Clients" at bounding box center [51, 126] width 30 height 13
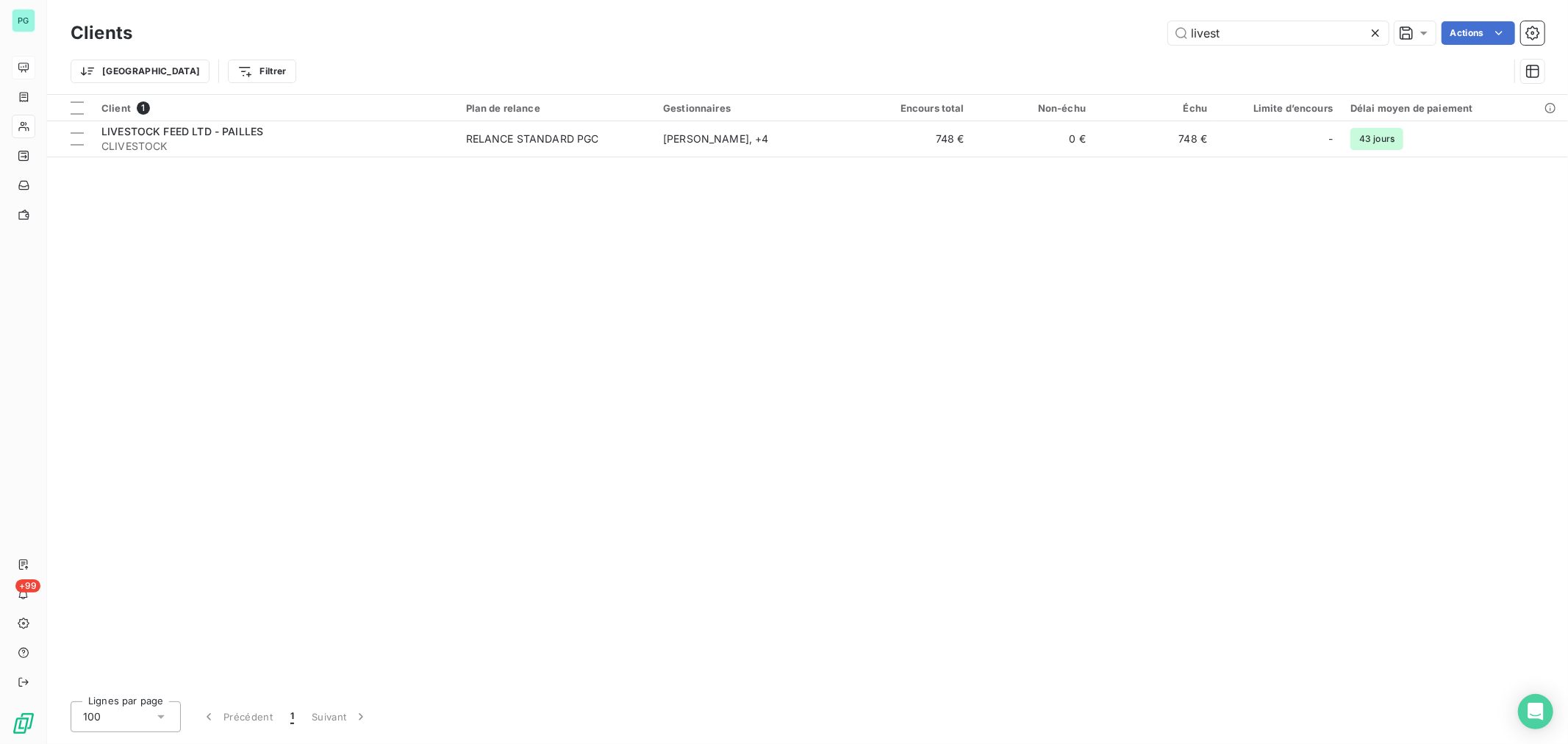
drag, startPoint x: 1265, startPoint y: 42, endPoint x: 1134, endPoint y: 42, distance: 131.0
click at [1134, 42] on div "livest Actions" at bounding box center [847, 33] width 1394 height 23
type input "brien"
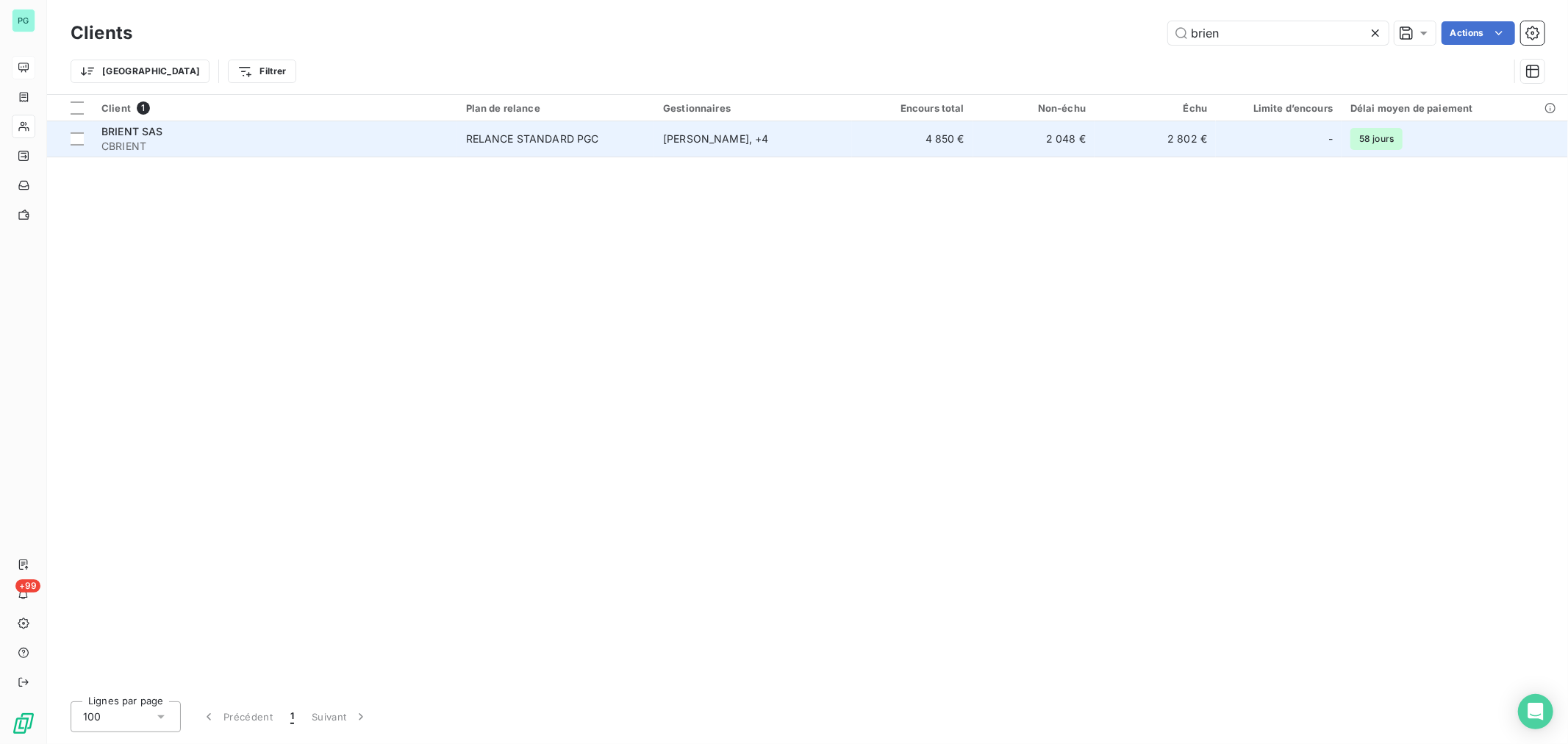
click at [877, 127] on td "4 850 €" at bounding box center [912, 138] width 121 height 35
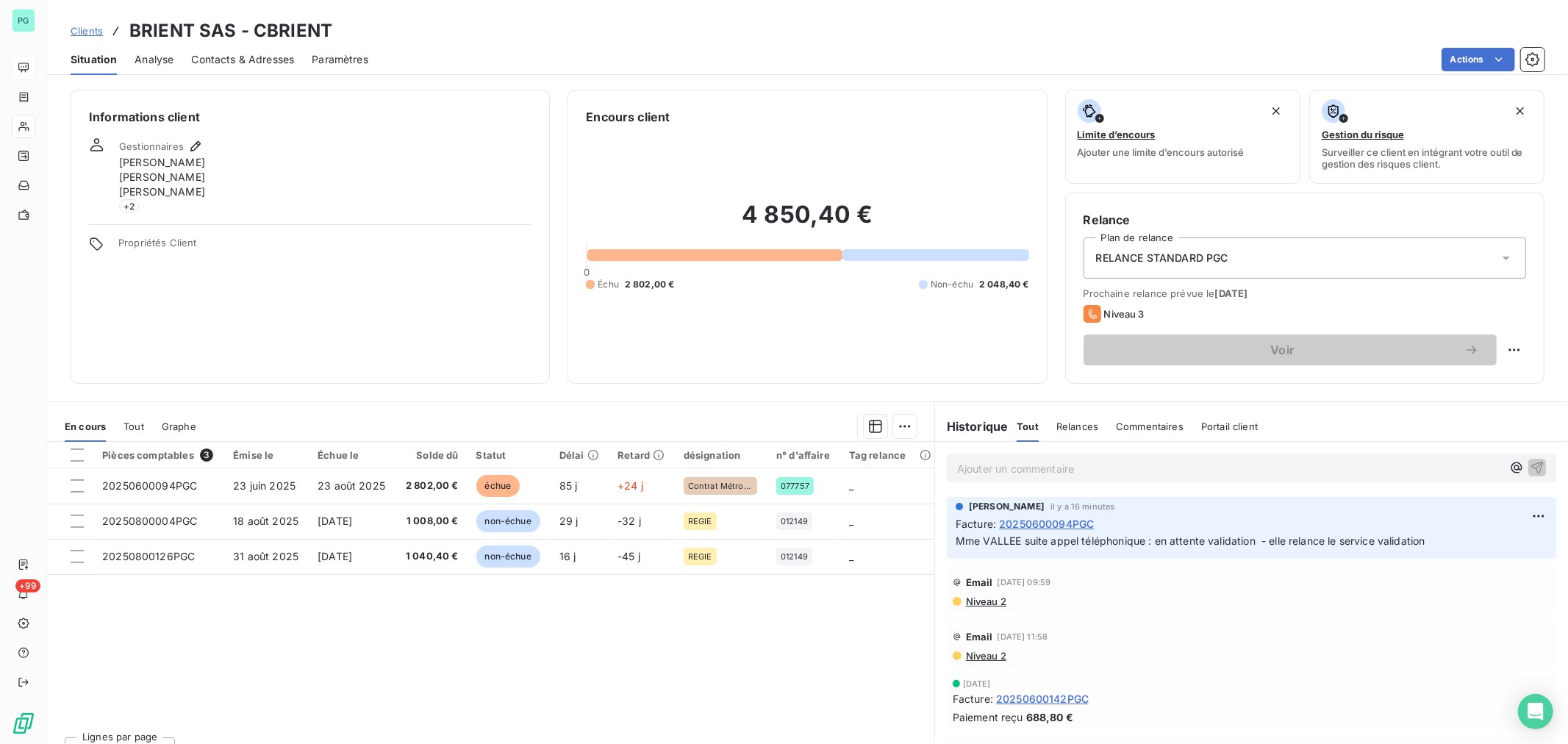
click at [997, 467] on p "Ajouter un commentaire ﻿" at bounding box center [1229, 469] width 545 height 19
click at [252, 59] on span "Contacts & Adresses" at bounding box center [242, 59] width 103 height 15
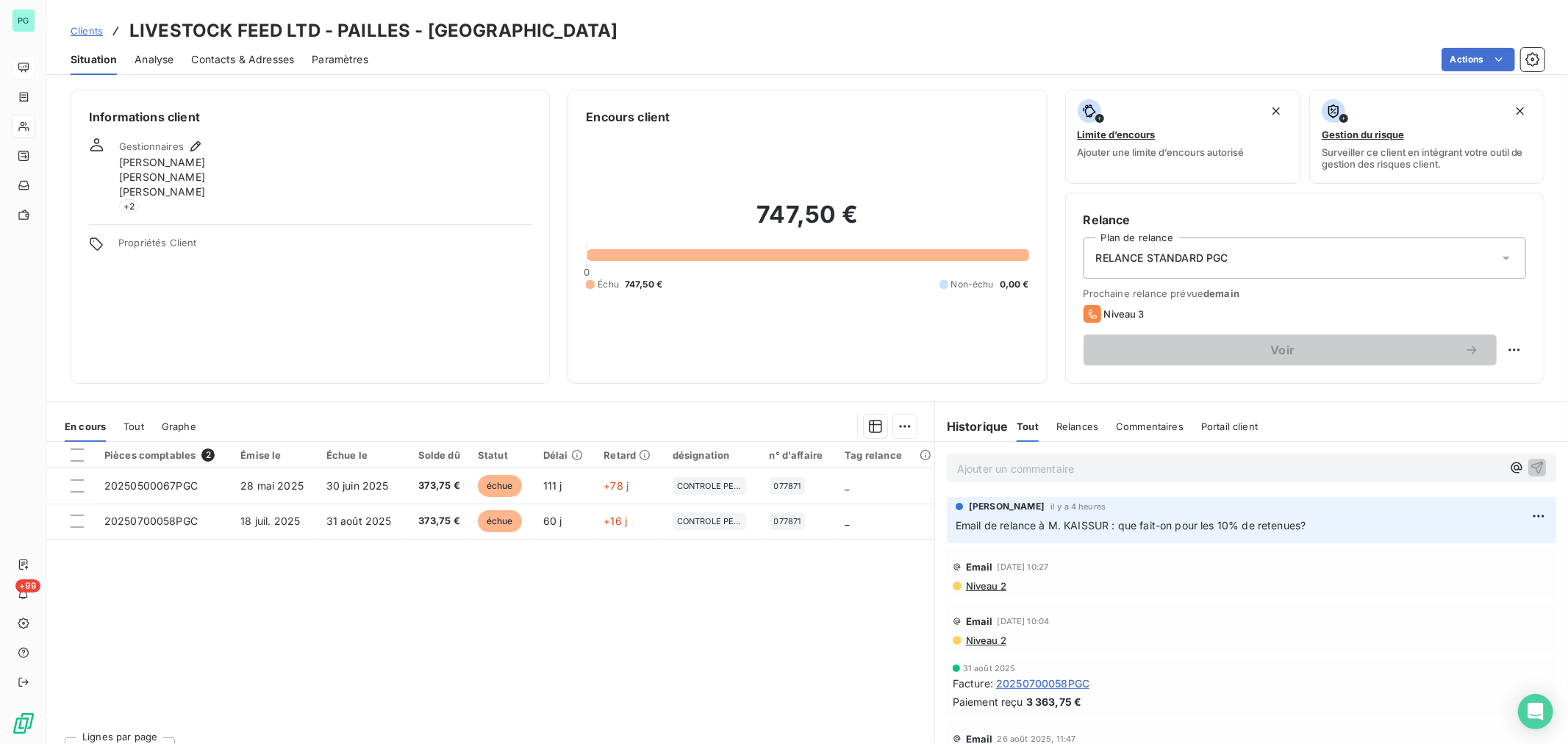
click at [985, 475] on p "Ajouter un commentaire ﻿" at bounding box center [1229, 469] width 545 height 19
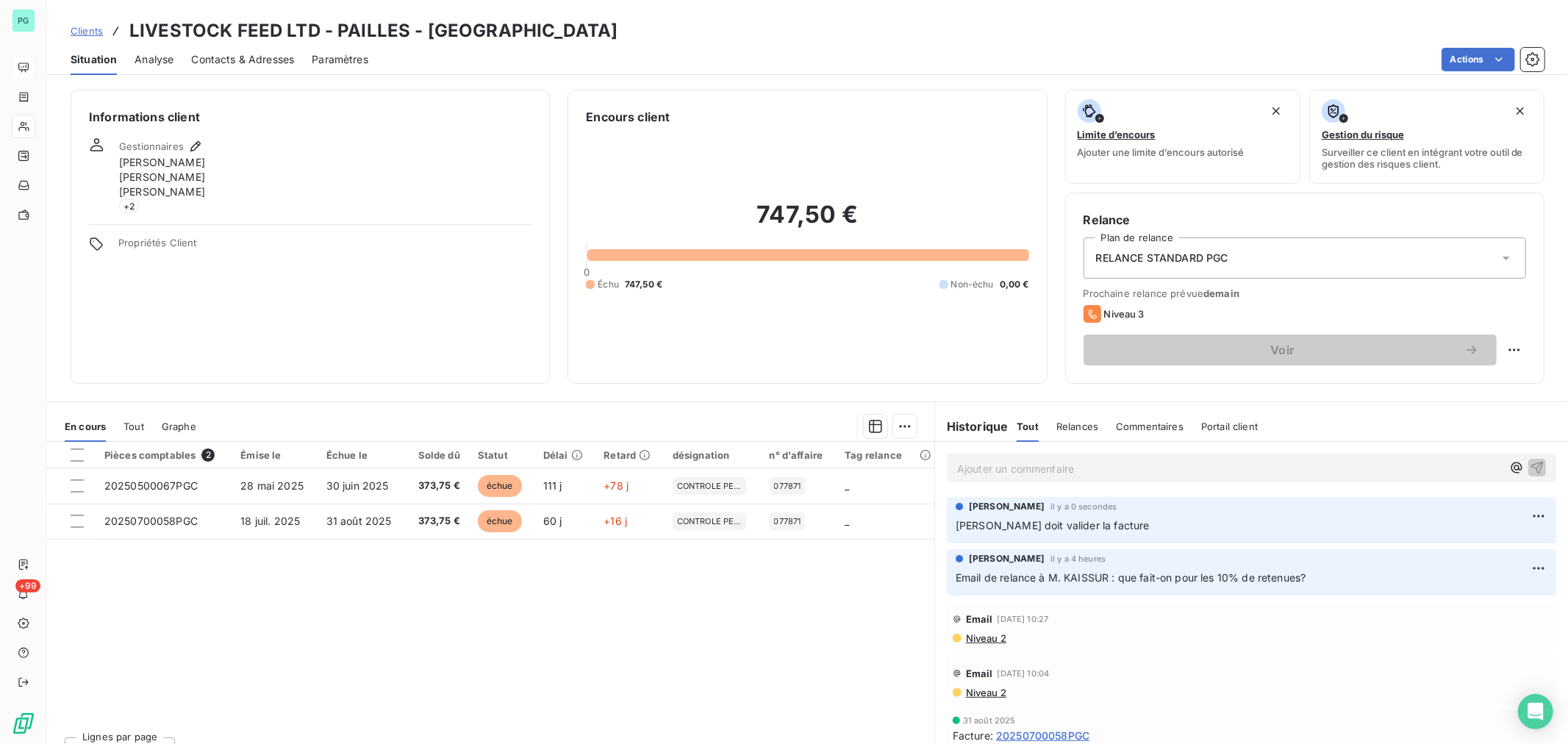
drag, startPoint x: 1232, startPoint y: 525, endPoint x: 1158, endPoint y: 535, distance: 74.7
click at [1158, 535] on div "[PERSON_NAME] il y a 0 secondes [PERSON_NAME] doit valider la facture" at bounding box center [1251, 520] width 610 height 46
click at [1227, 524] on p "[PERSON_NAME] doit valider la facture" at bounding box center [1251, 526] width 592 height 17
drag, startPoint x: 1187, startPoint y: 524, endPoint x: 985, endPoint y: 515, distance: 202.2
click at [947, 524] on div "[PERSON_NAME] il y a 0 secondes [PERSON_NAME] doit valider la facture" at bounding box center [1251, 520] width 610 height 46
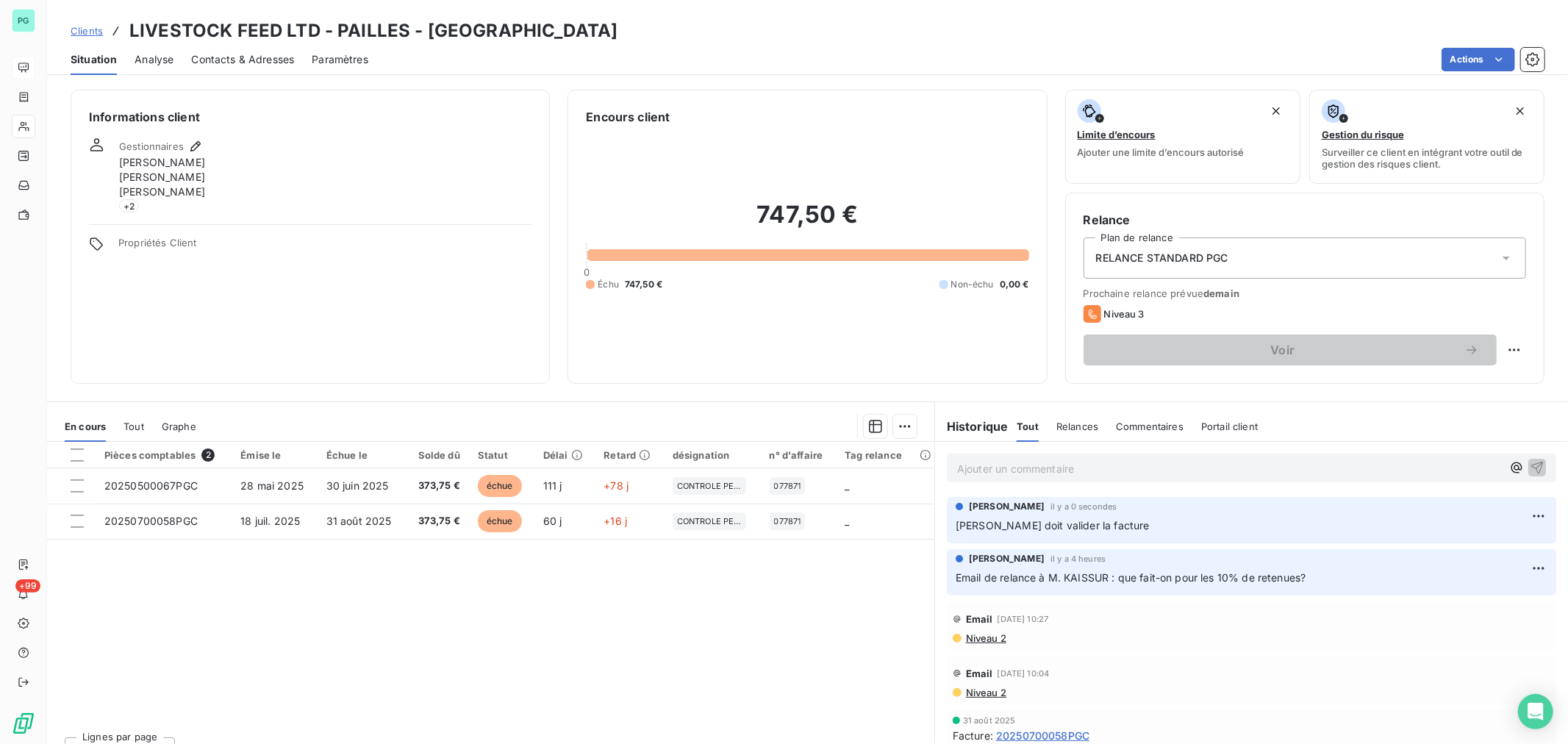
copy span "[PERSON_NAME] doit valider la facture"
click at [1516, 517] on html "PG +99 Clients LIVESTOCK FEED LTD - PAILLES - CLIVESTOCK Situation Analyse Cont…" at bounding box center [784, 372] width 1568 height 744
click at [1480, 572] on div "Supprimer" at bounding box center [1478, 574] width 82 height 23
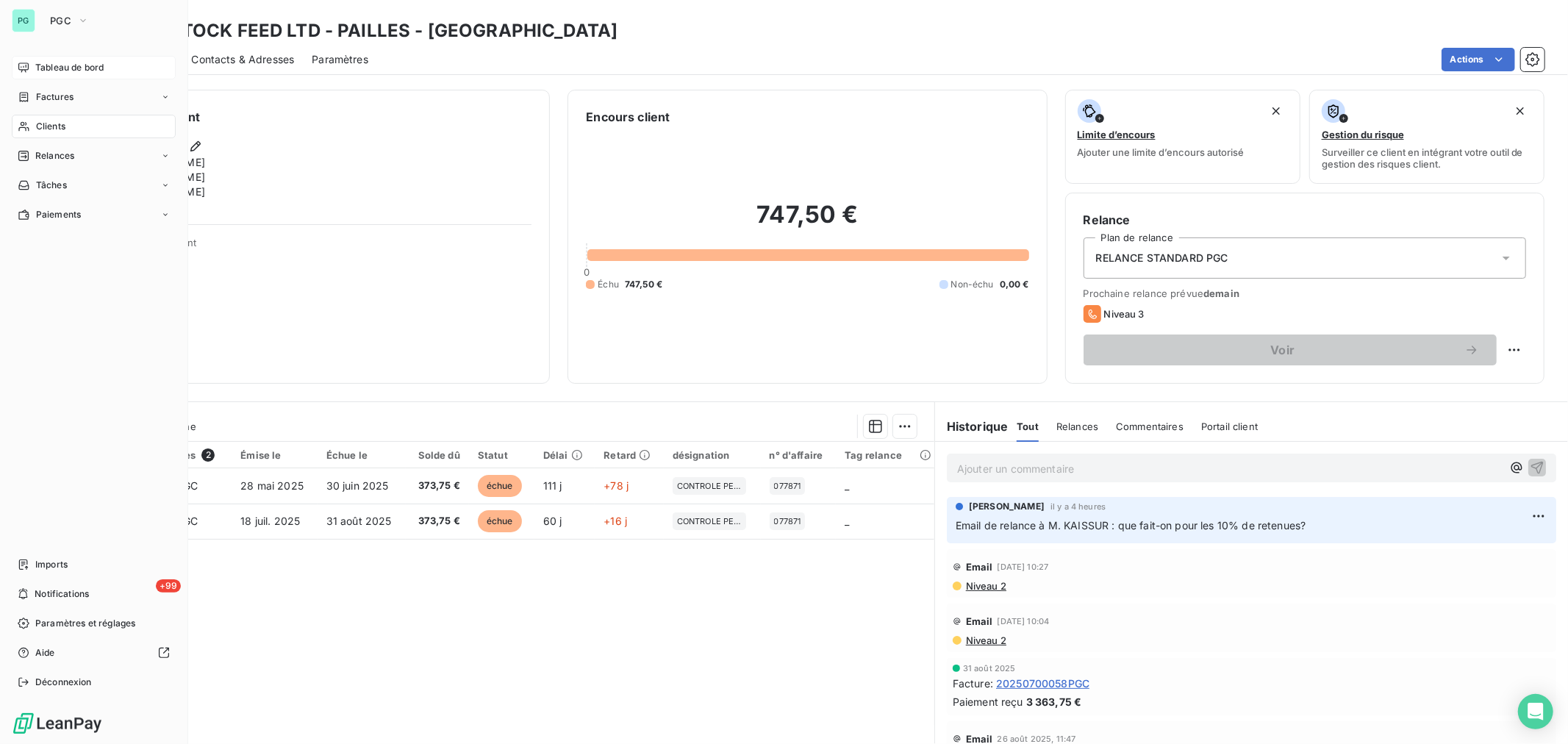
click at [50, 127] on span "Clients" at bounding box center [51, 126] width 30 height 13
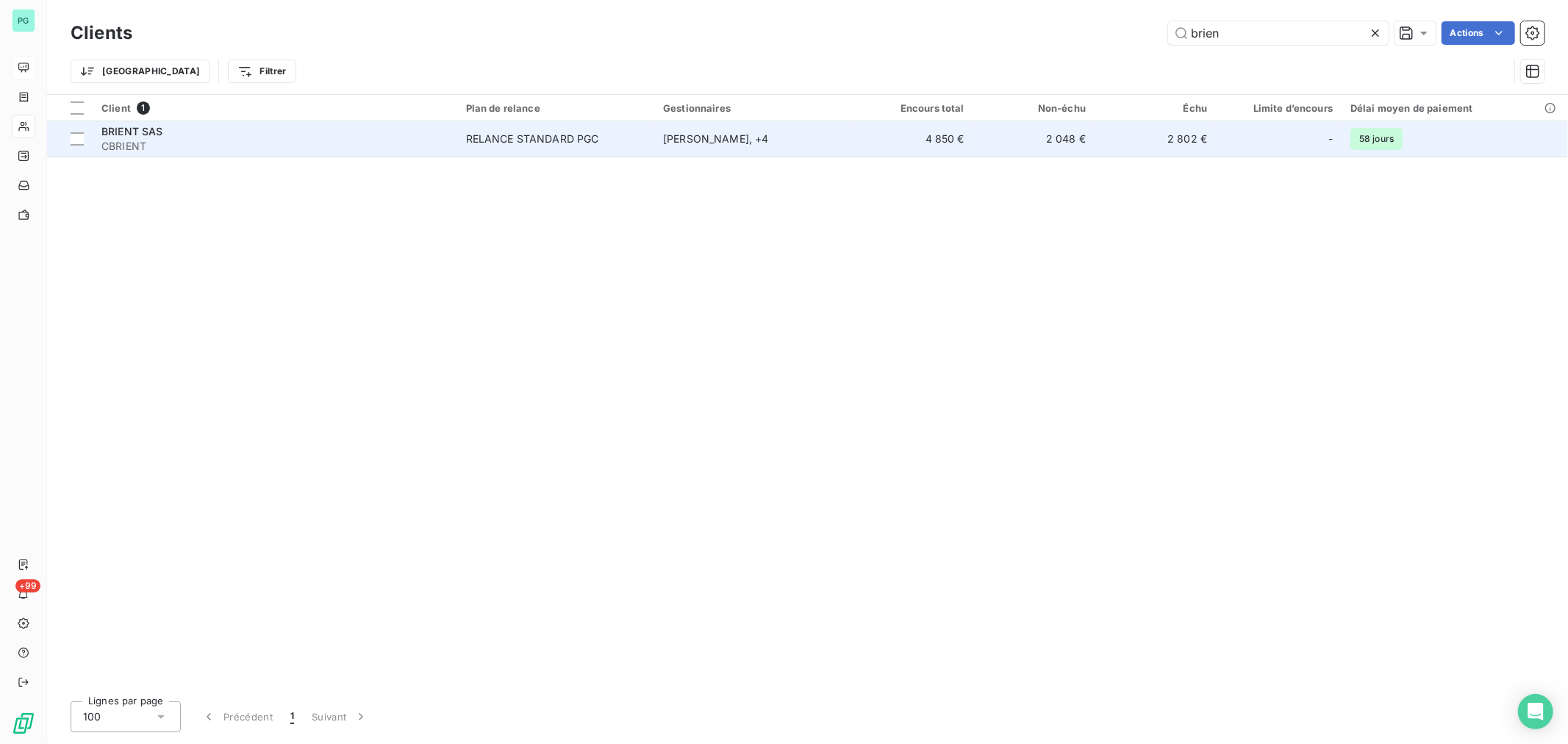
click at [847, 134] on td "[PERSON_NAME] , + 4" at bounding box center [753, 138] width 197 height 35
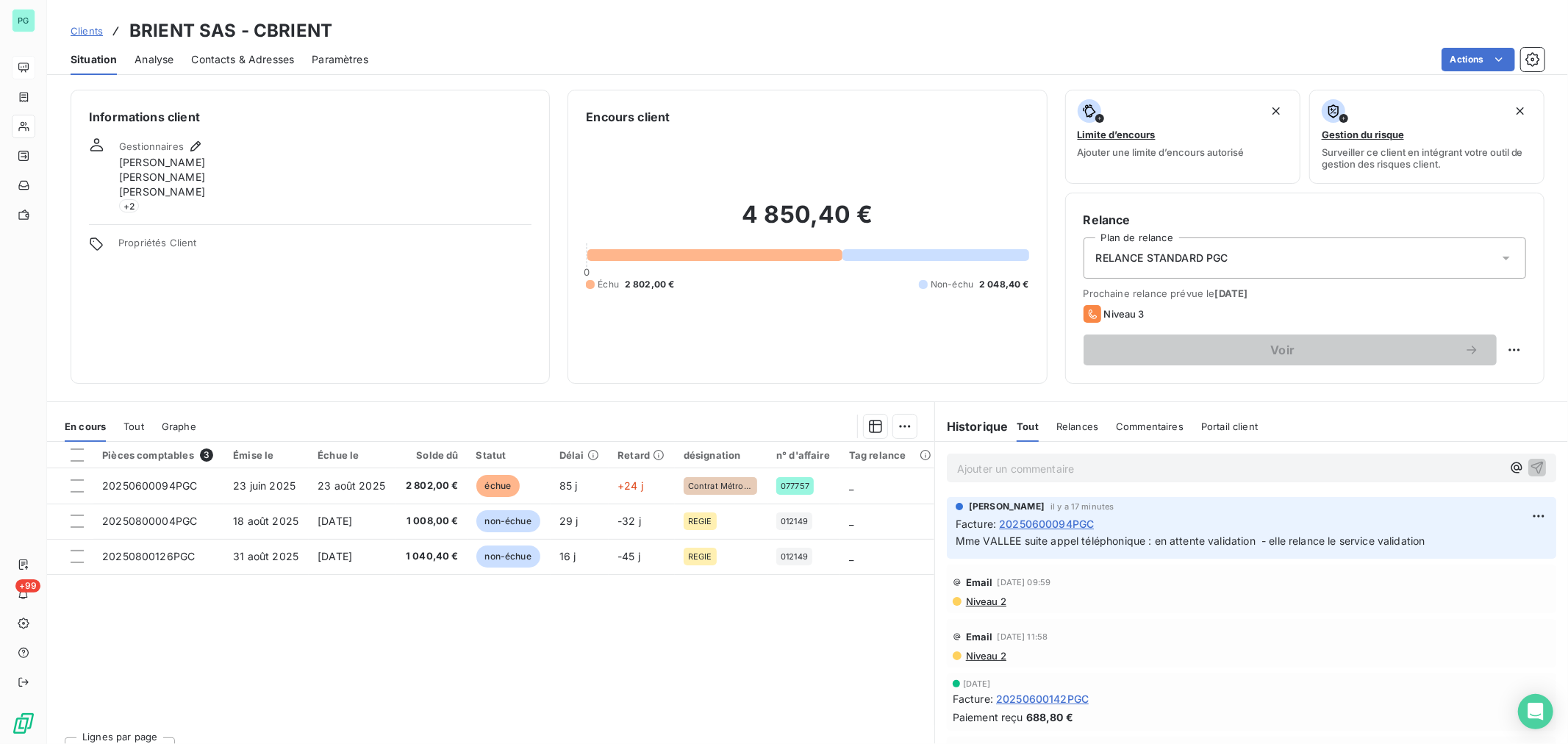
click at [996, 466] on p "Ajouter un commentaire ﻿" at bounding box center [1229, 469] width 545 height 19
click at [1531, 465] on icon "button" at bounding box center [1538, 467] width 13 height 13
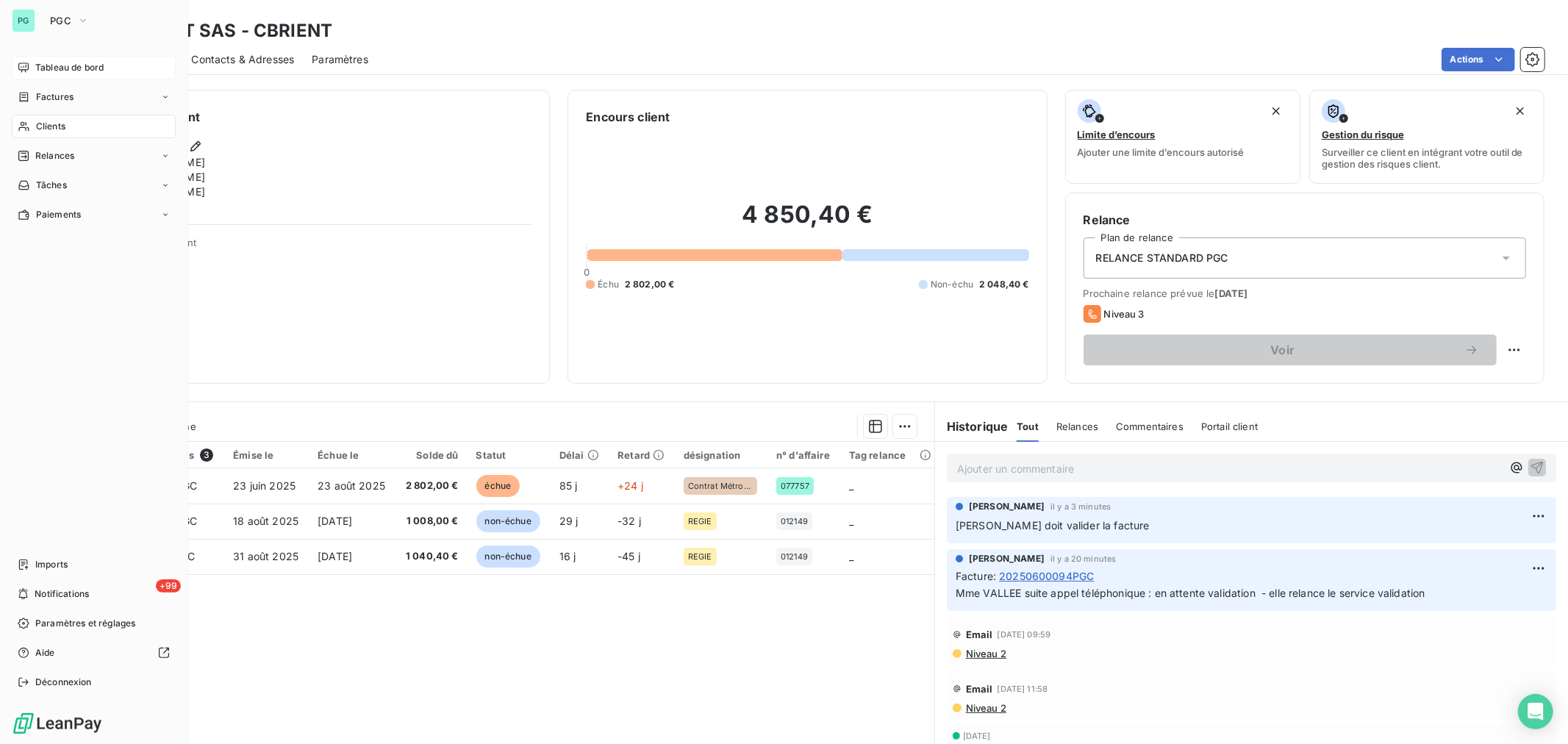
click at [52, 130] on span "Clients" at bounding box center [51, 126] width 30 height 13
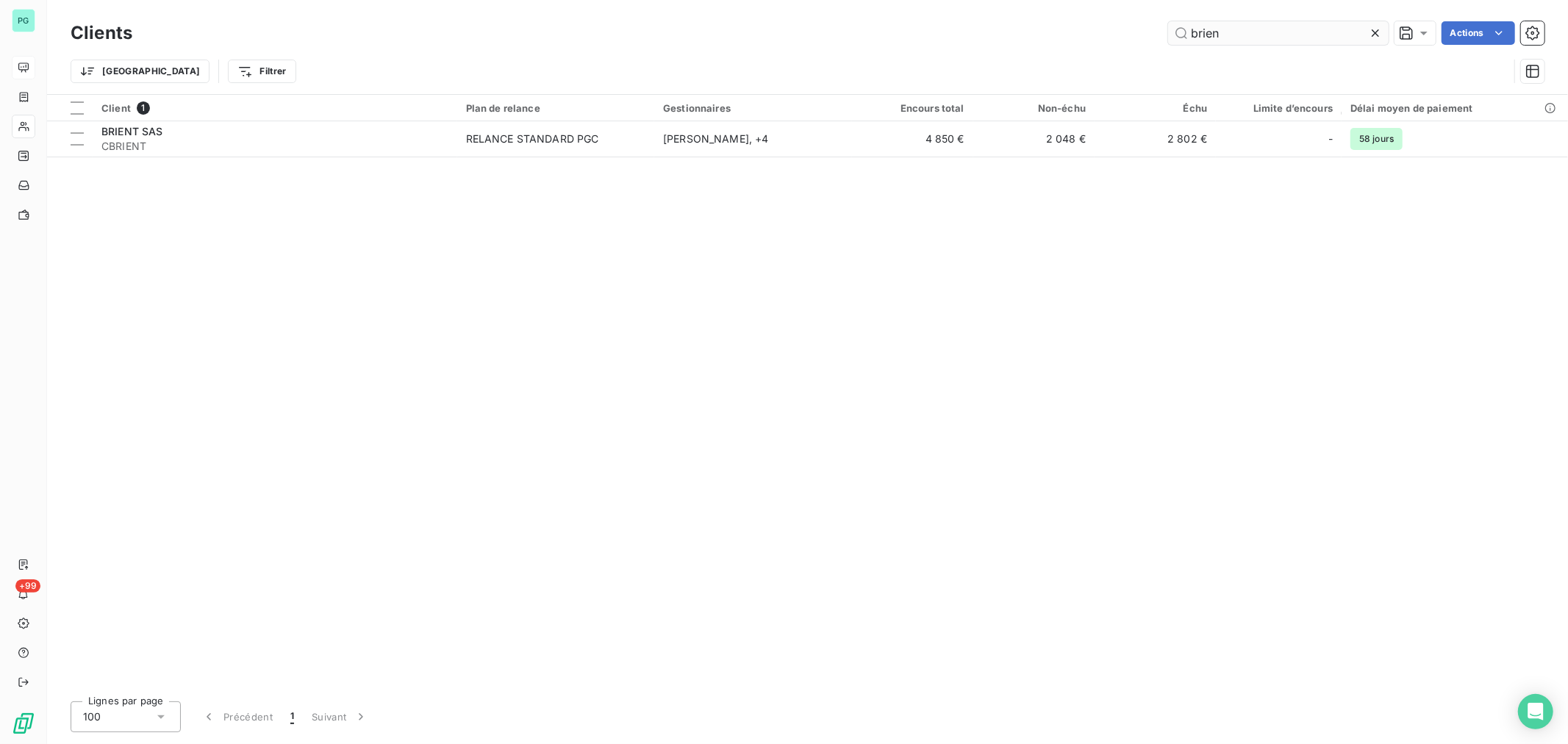
drag, startPoint x: 1244, startPoint y: 32, endPoint x: 1181, endPoint y: 38, distance: 63.3
click at [1181, 38] on input "brien" at bounding box center [1278, 33] width 220 height 23
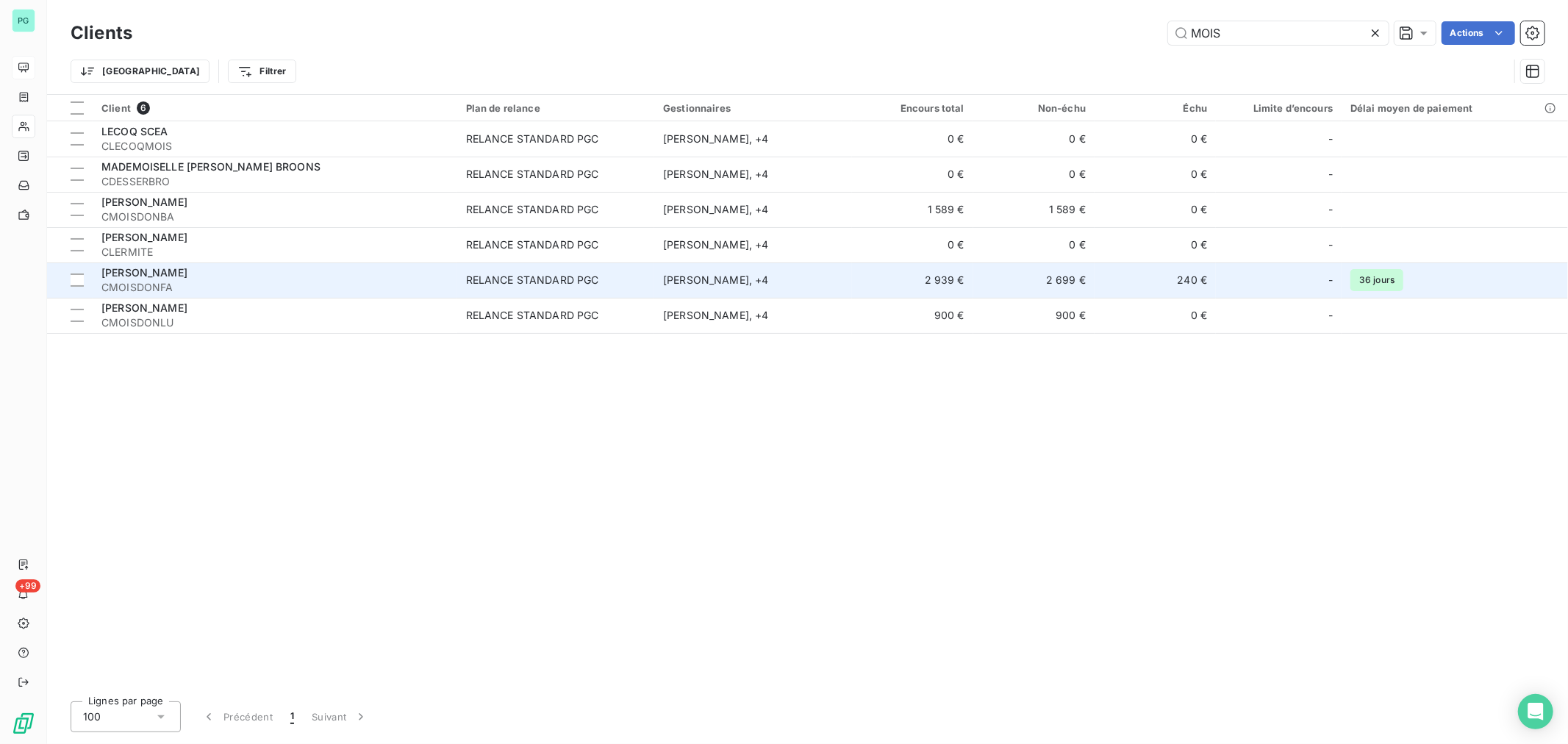
type input "MOIS"
click at [1163, 285] on td "240 €" at bounding box center [1155, 280] width 121 height 35
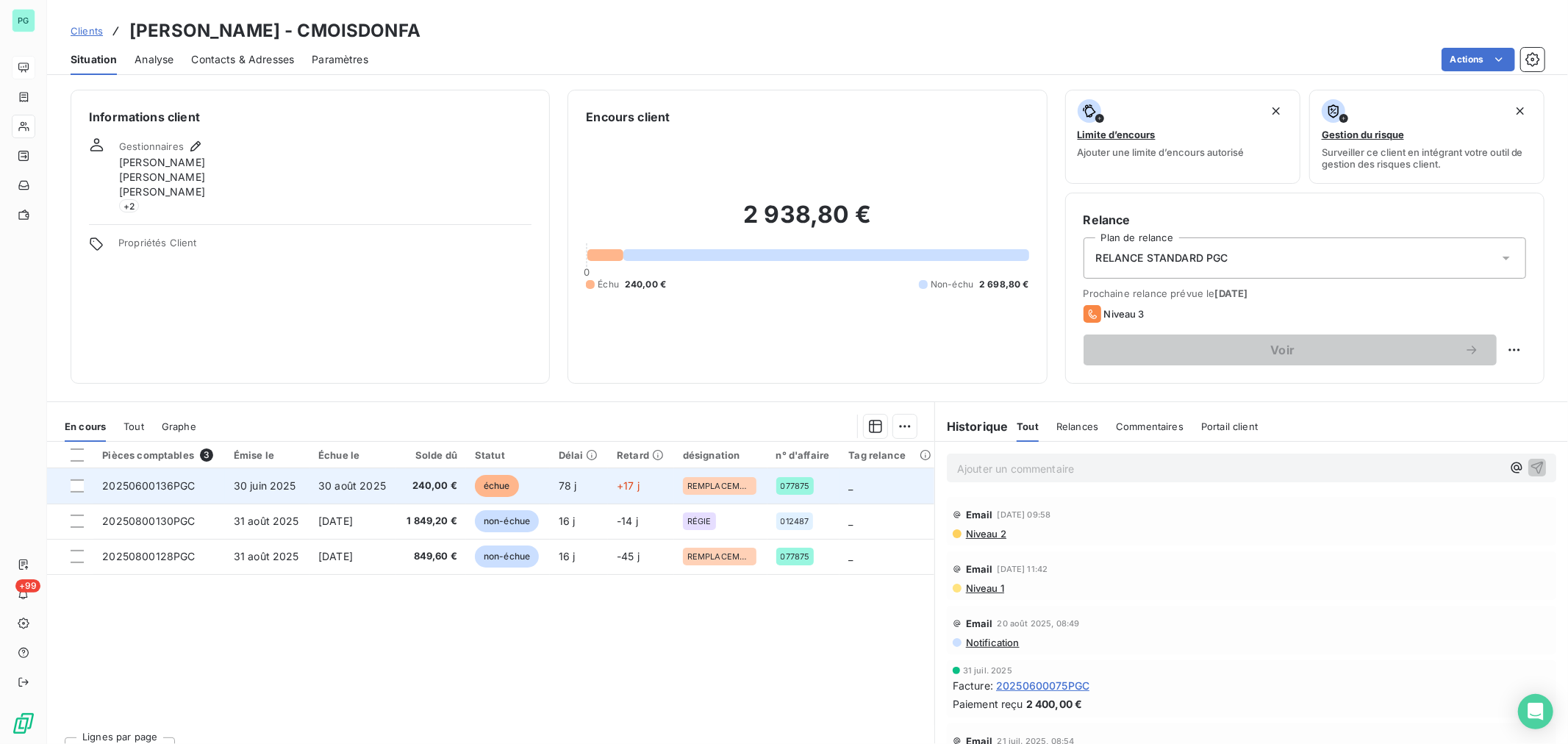
click at [537, 478] on td "échue" at bounding box center [507, 485] width 84 height 35
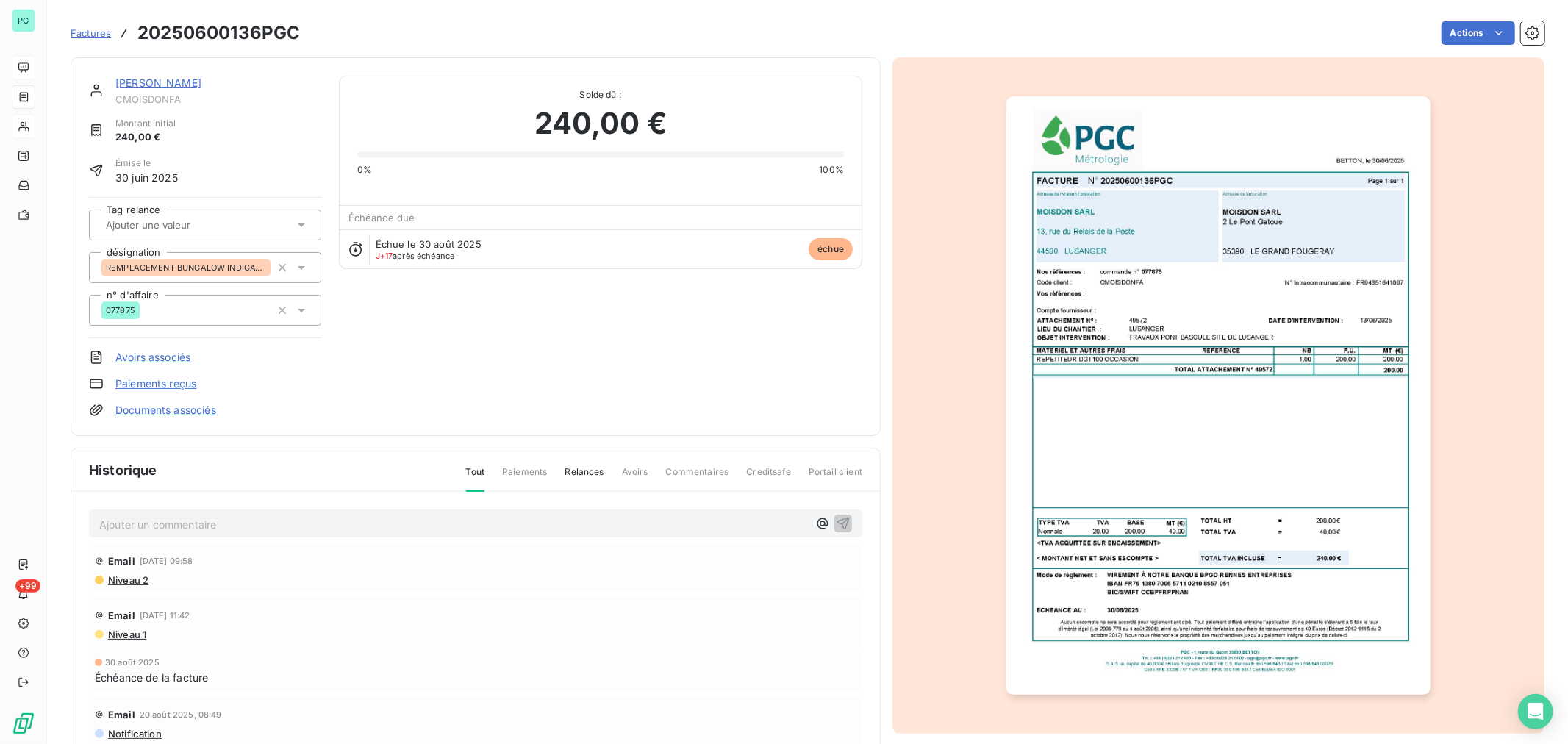
click at [466, 520] on p "Ajouter un commentaire ﻿" at bounding box center [453, 524] width 709 height 19
click at [130, 524] on span "[PERSON_NAME] : virement prévu" at bounding box center [184, 523] width 170 height 13
click at [283, 524] on p "[PERSON_NAME] : virement prévu" at bounding box center [453, 524] width 709 height 17
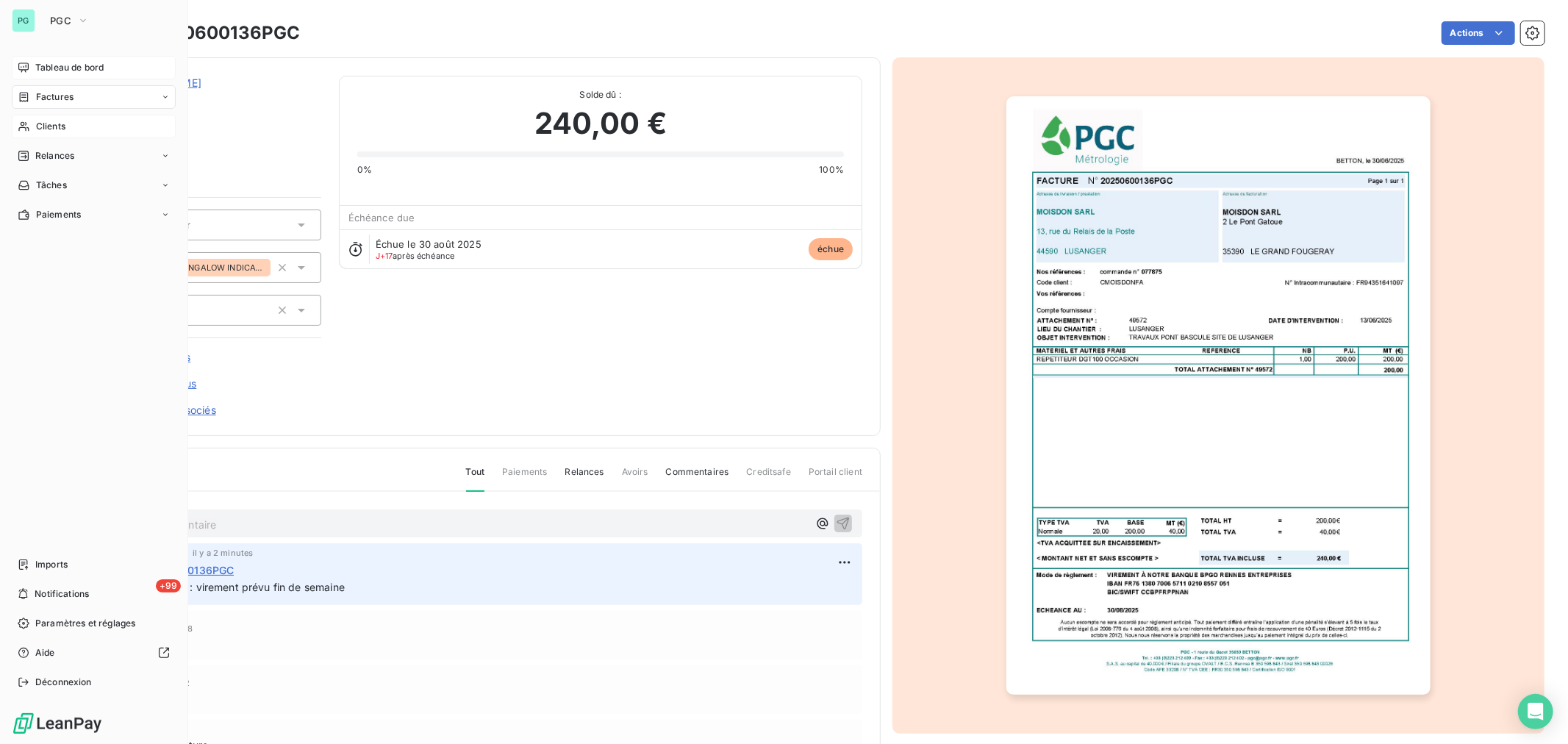
click at [54, 130] on span "Clients" at bounding box center [51, 126] width 30 height 13
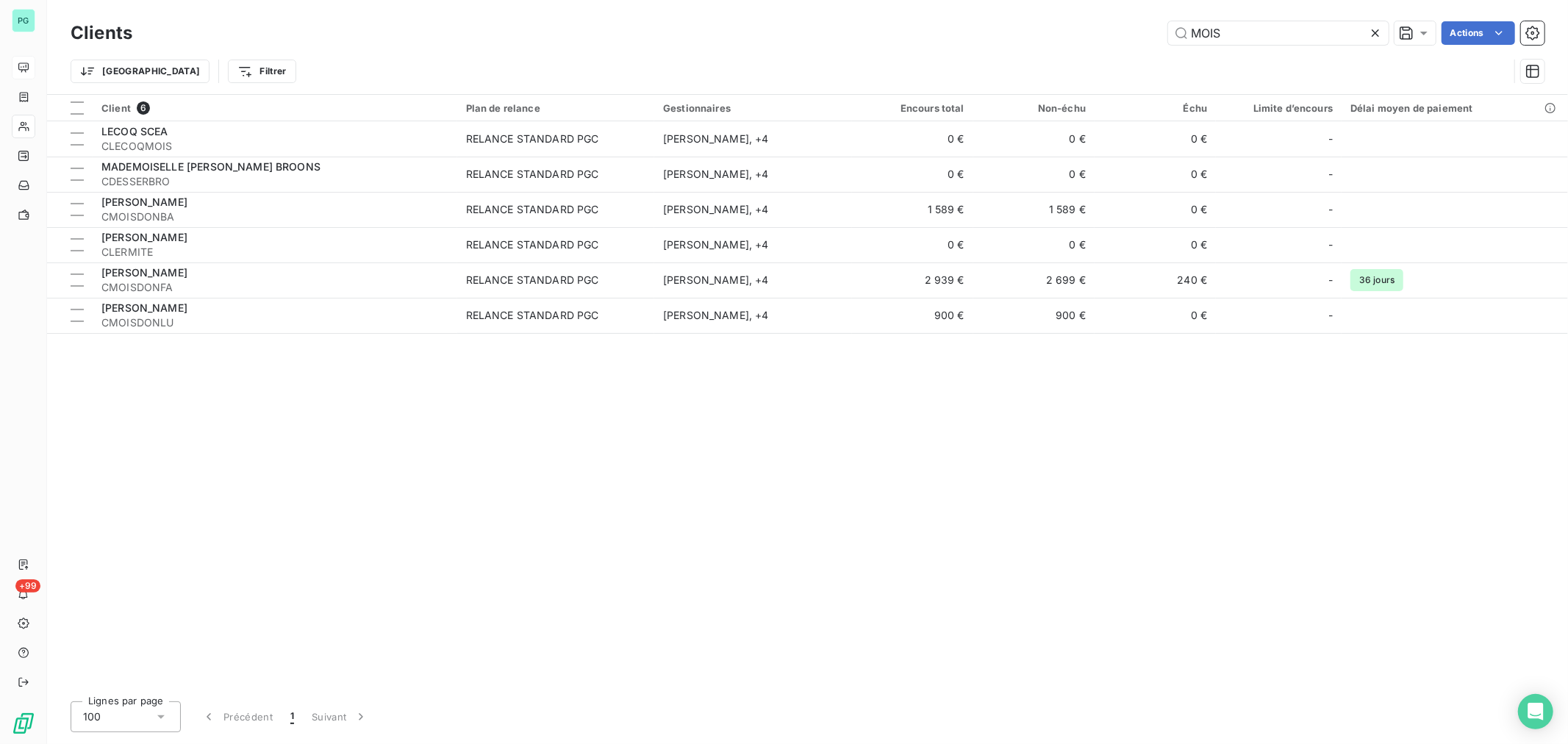
drag, startPoint x: 1236, startPoint y: 30, endPoint x: 1150, endPoint y: 33, distance: 86.1
click at [1150, 33] on div "MOIS Actions" at bounding box center [847, 33] width 1394 height 23
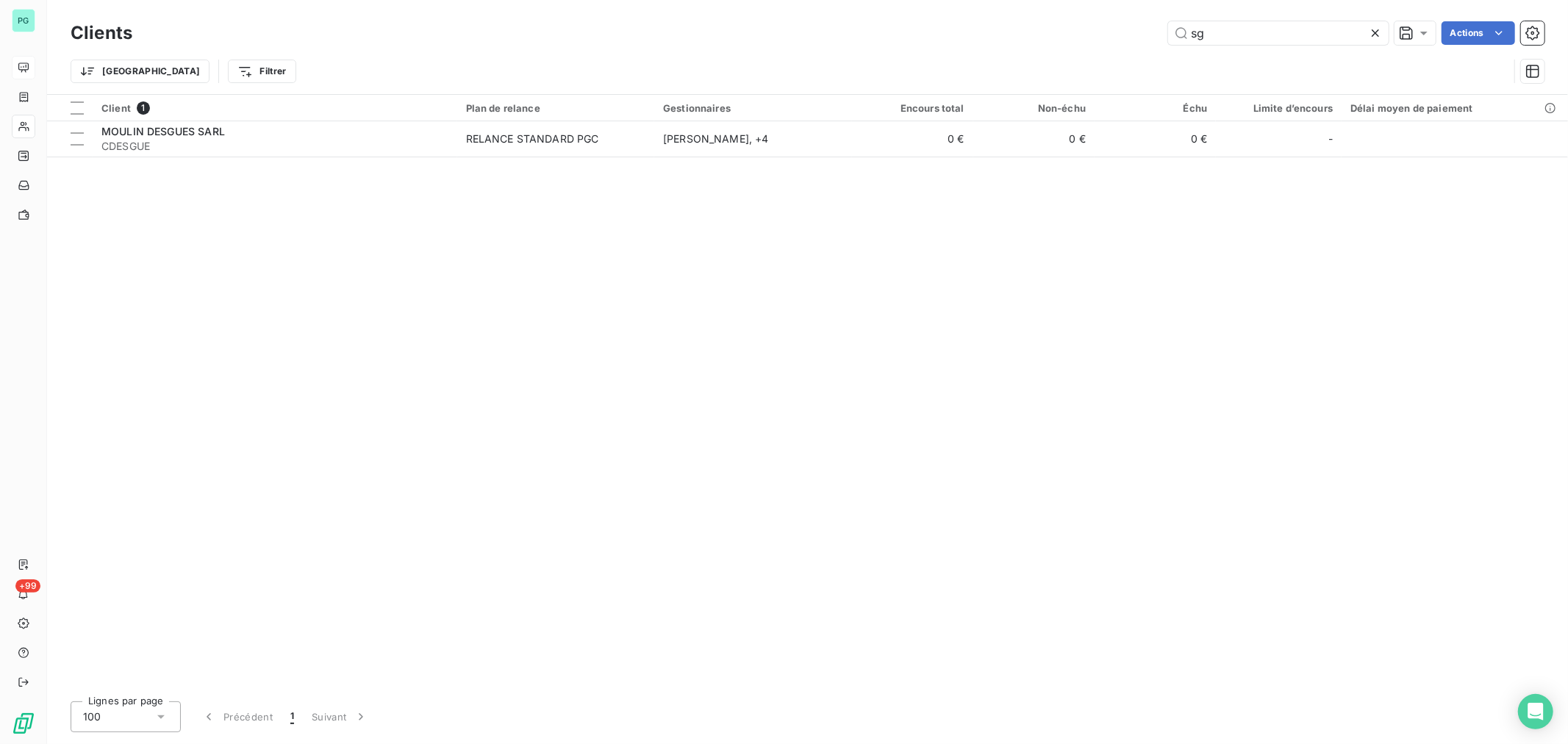
type input "s"
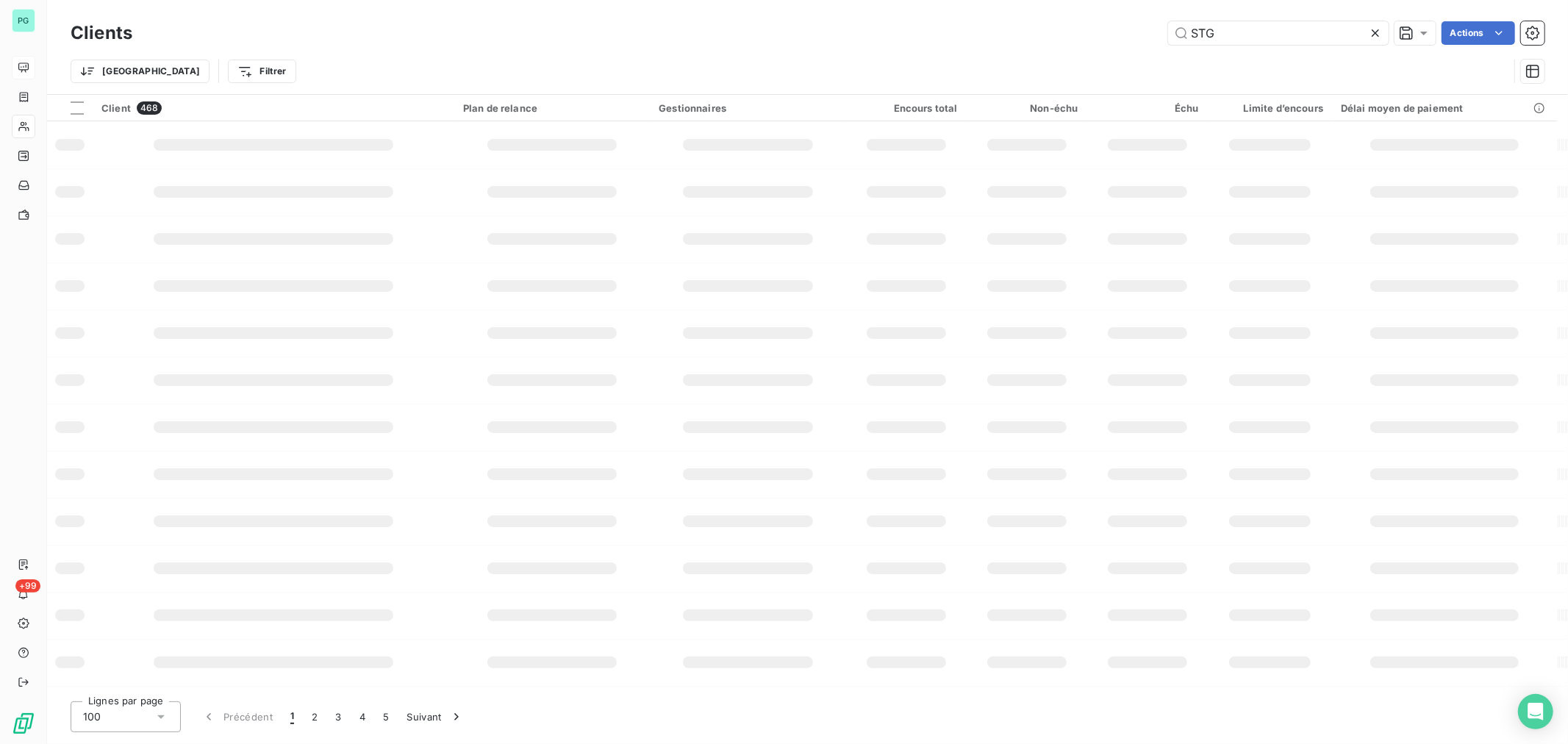
type input "STG"
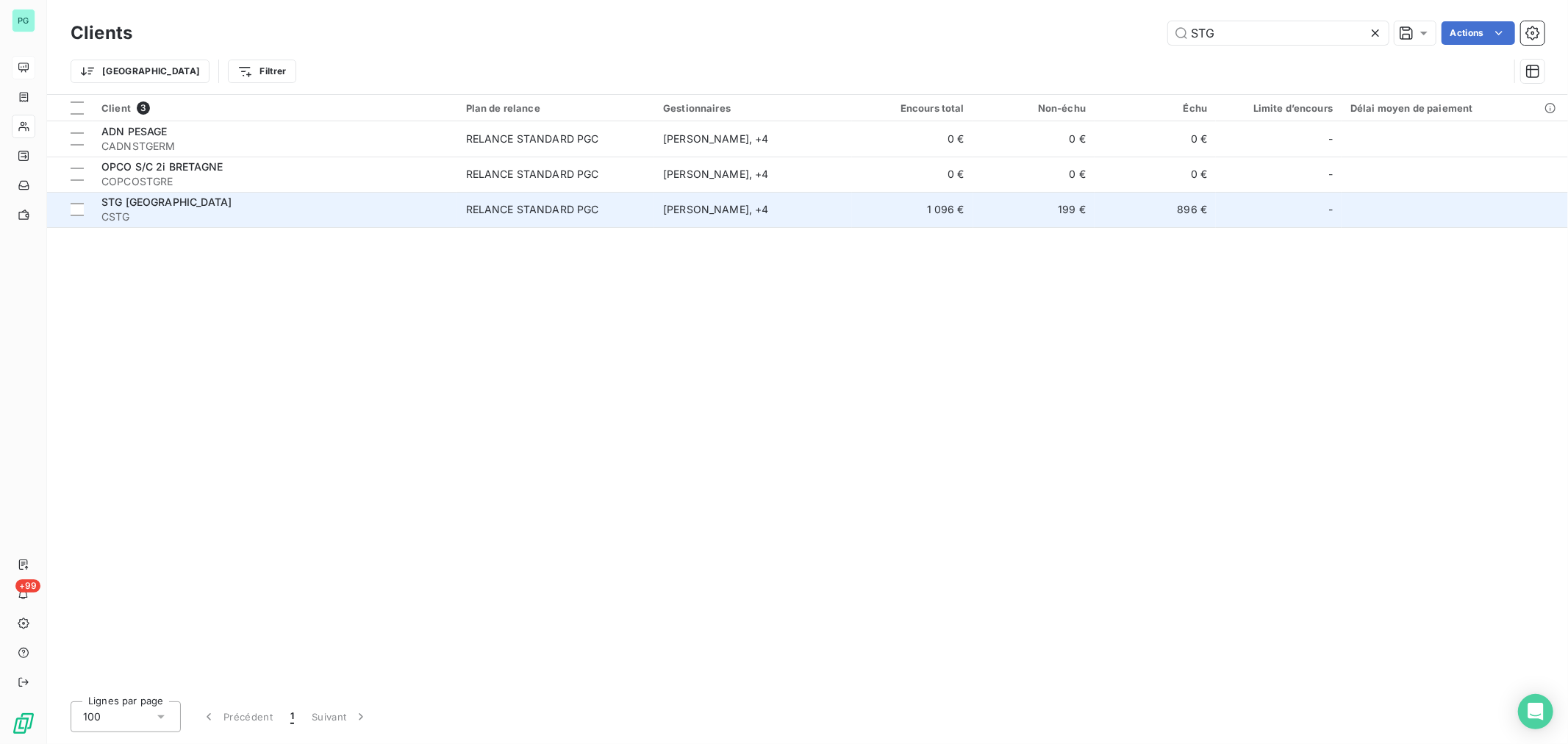
click at [1172, 221] on td "896 €" at bounding box center [1155, 209] width 121 height 35
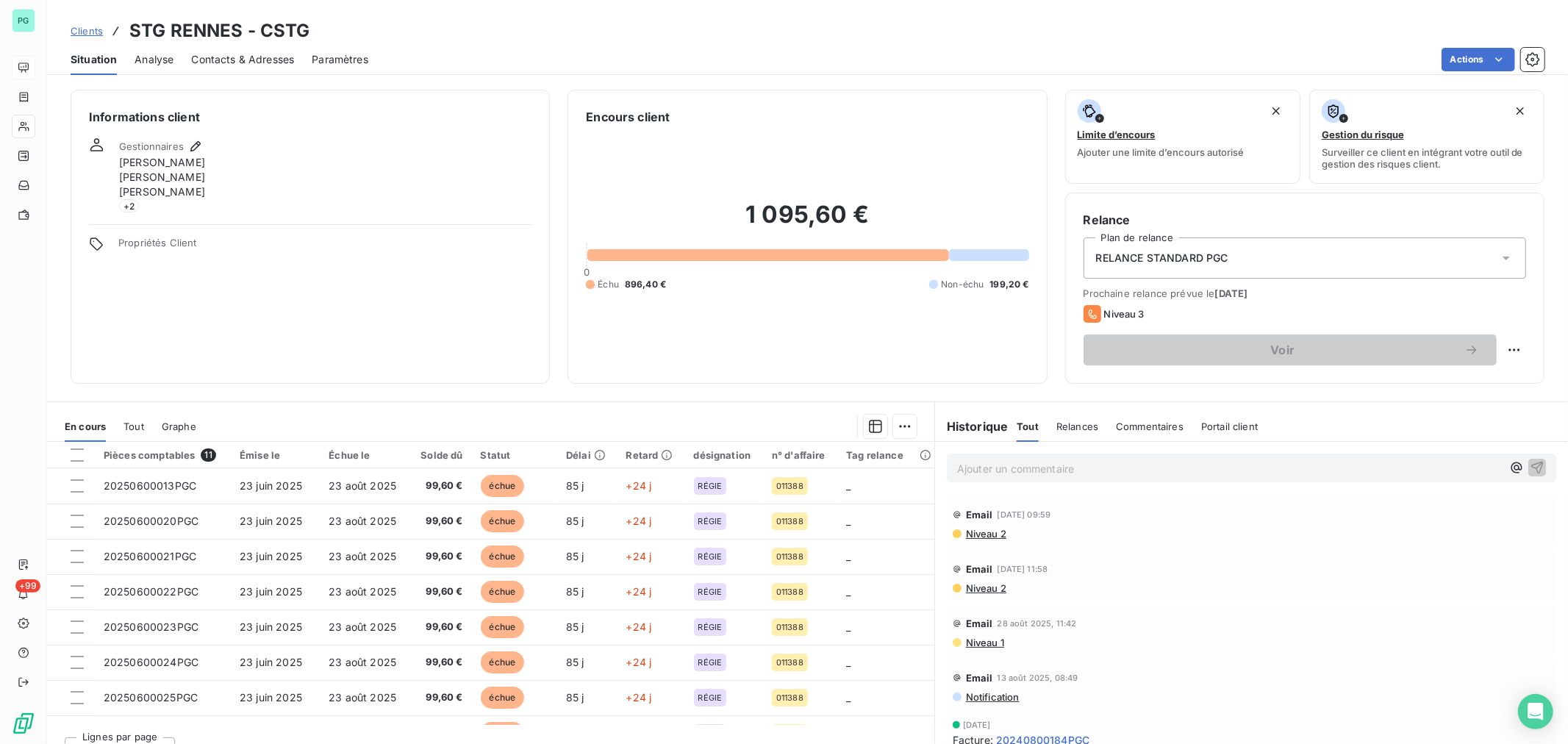
click at [1015, 467] on p "Ajouter un commentaire ﻿" at bounding box center [1229, 469] width 545 height 19
click at [1104, 461] on span "M.LIMERY [PERSON_NAME] a tout validé - relance sa compta" at bounding box center [1109, 467] width 306 height 13
click at [1370, 462] on p "M.[PERSON_NAME] a tout validé (réception le [DATE])- relance sa compta" at bounding box center [1229, 468] width 545 height 17
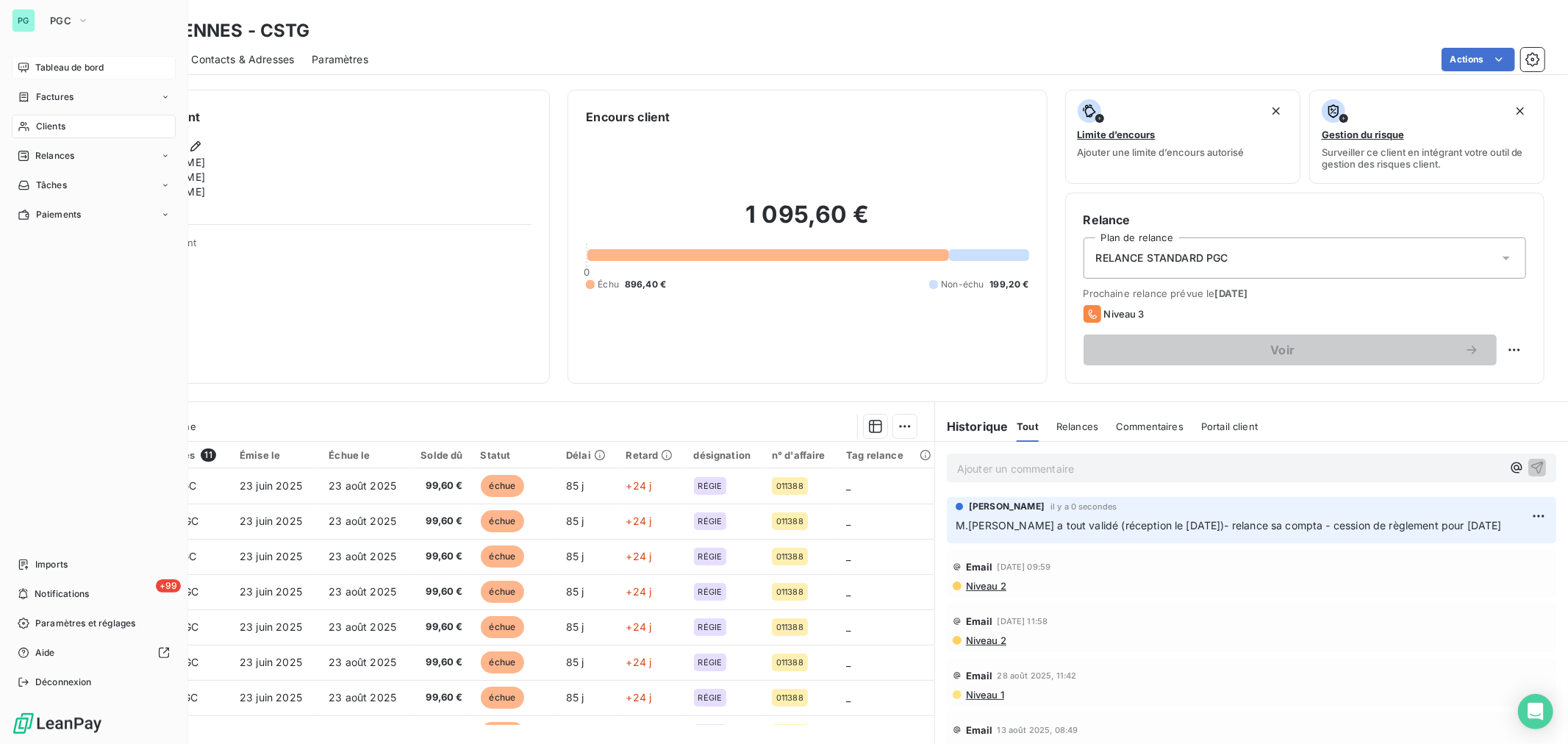
click at [64, 127] on span "Clients" at bounding box center [51, 126] width 30 height 13
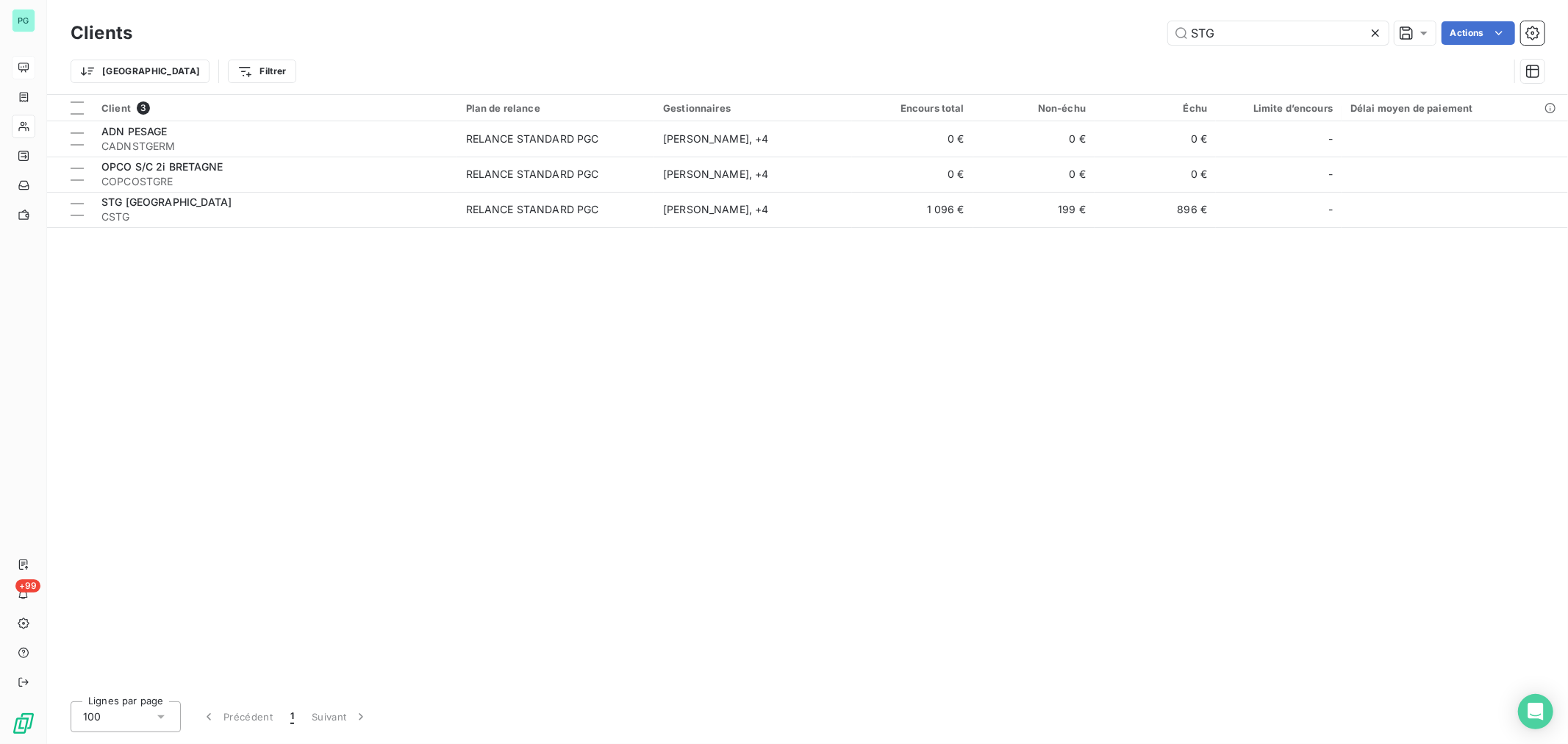
drag, startPoint x: 1291, startPoint y: 38, endPoint x: 1169, endPoint y: 46, distance: 122.3
click at [1169, 46] on div "Clients STG Actions" at bounding box center [807, 33] width 1473 height 30
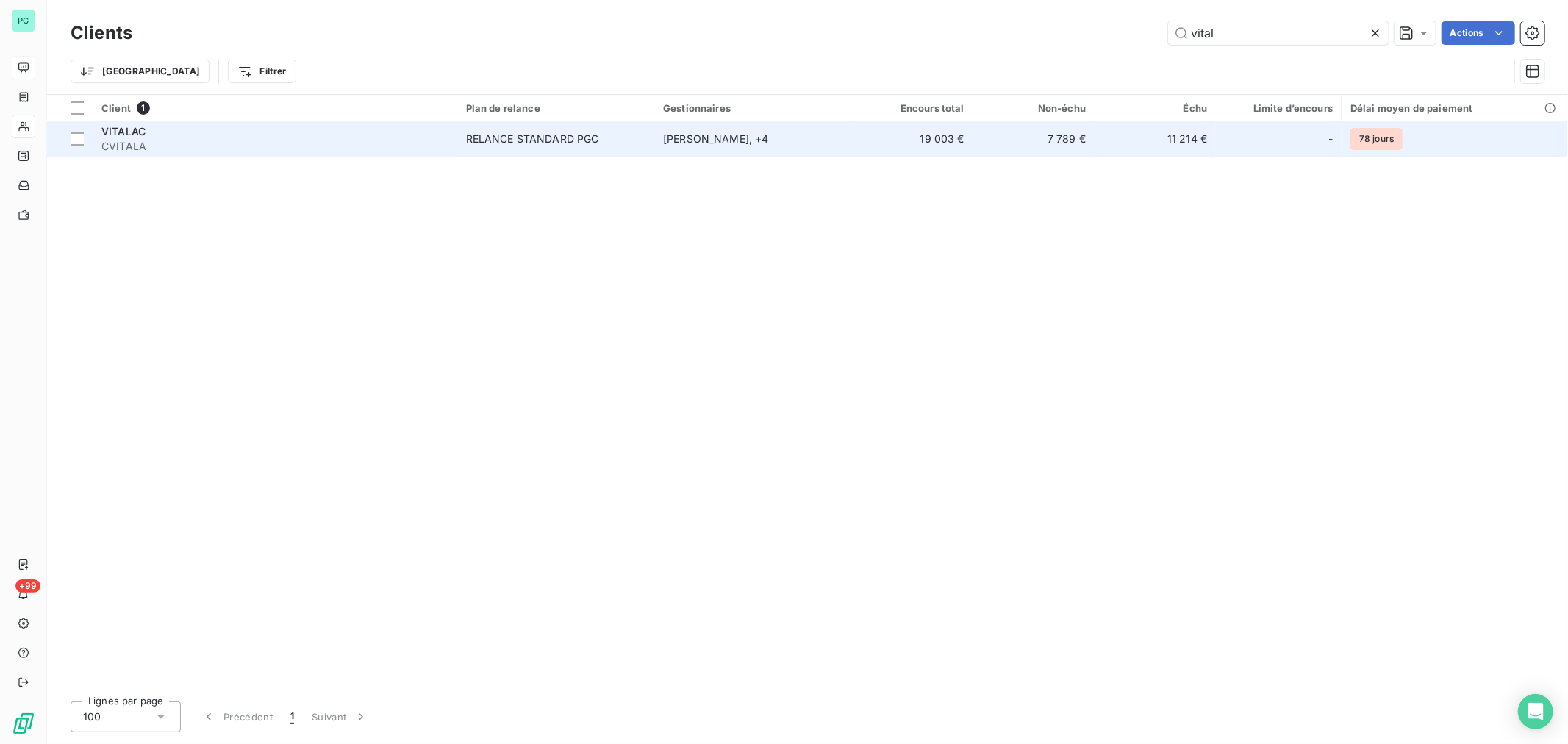
type input "vital"
click at [915, 142] on td "19 003 €" at bounding box center [912, 138] width 121 height 35
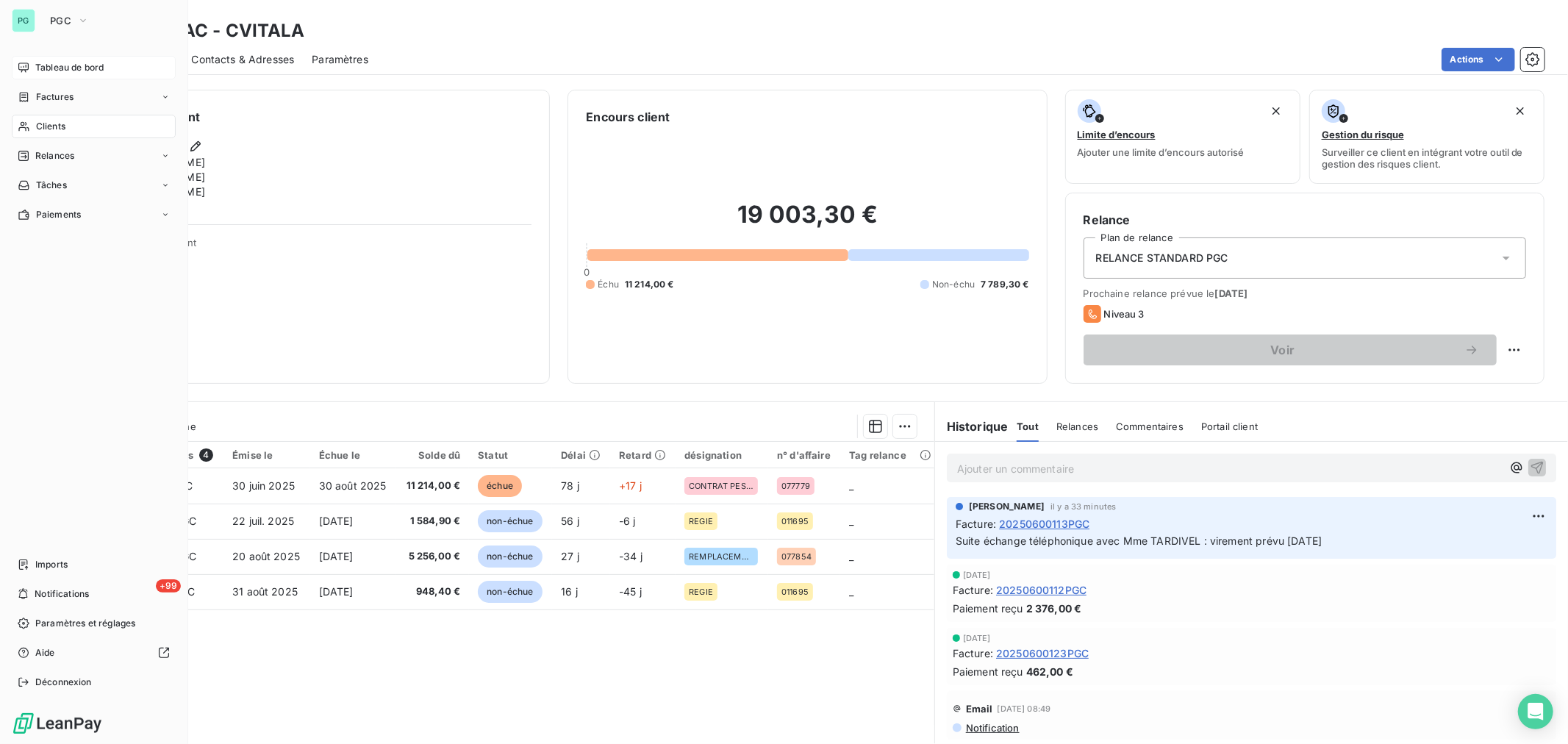
click at [76, 67] on span "Tableau de bord" at bounding box center [69, 67] width 68 height 13
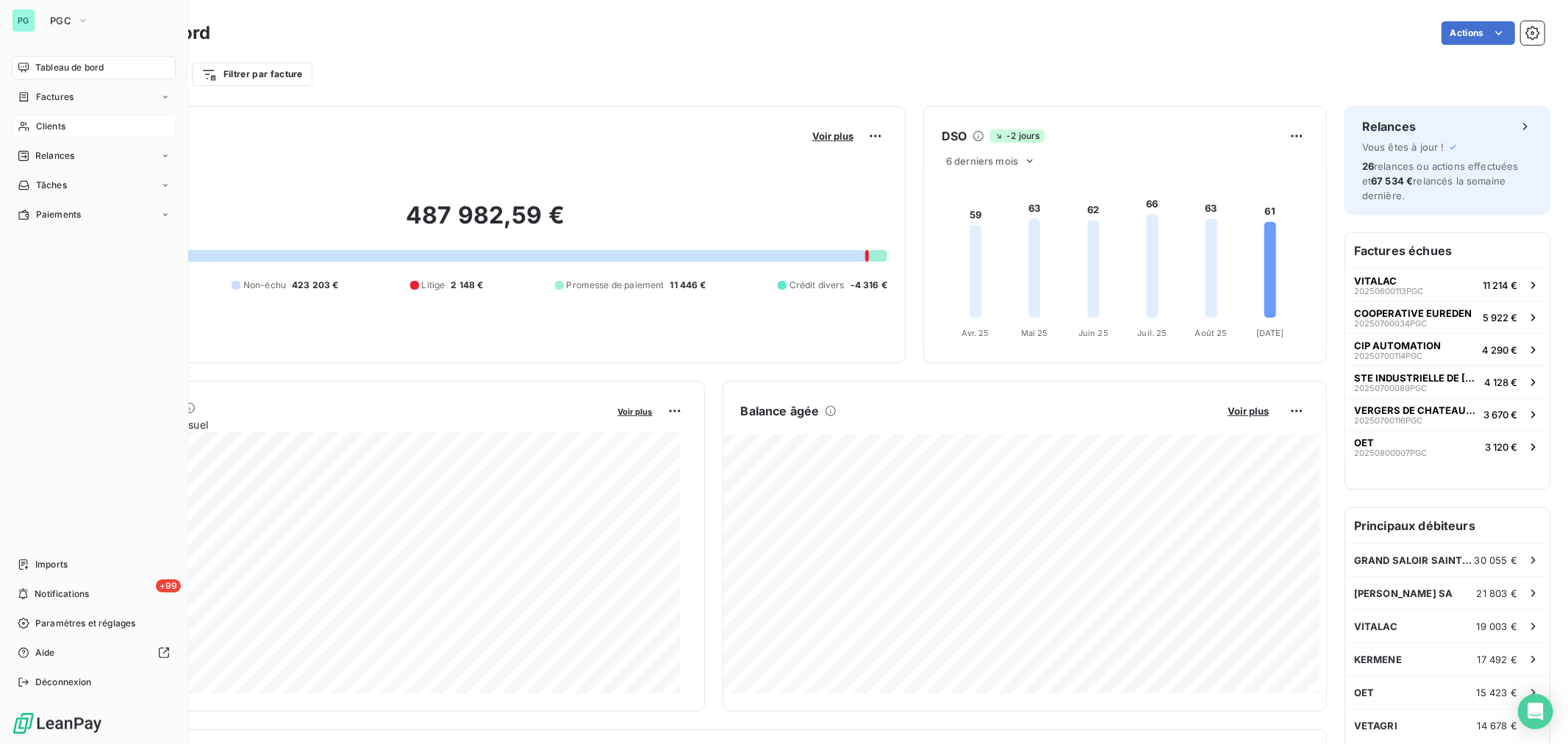
click at [48, 130] on span "Clients" at bounding box center [51, 126] width 30 height 13
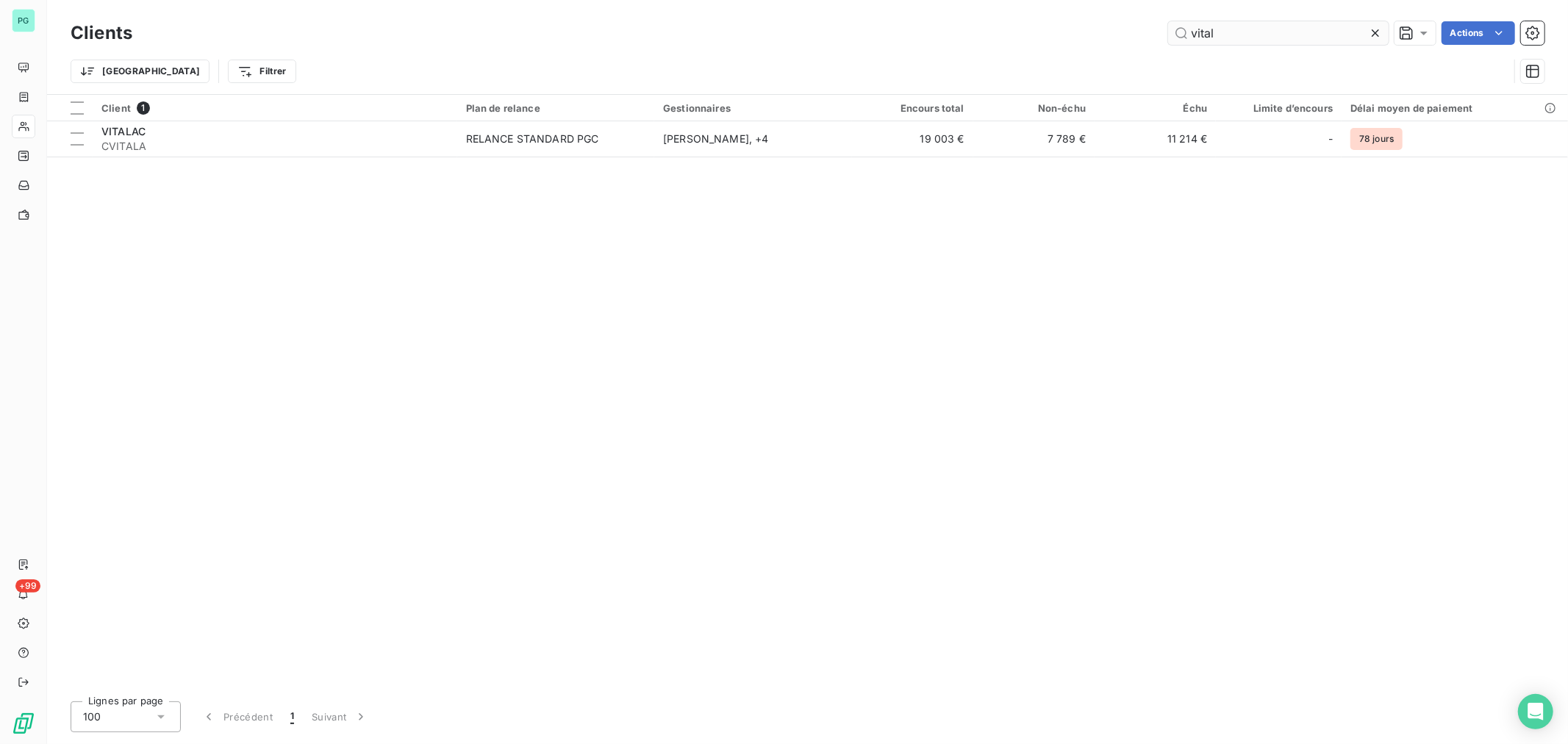
drag, startPoint x: 1218, startPoint y: 37, endPoint x: 1173, endPoint y: 33, distance: 45.2
click at [1172, 34] on input "vital" at bounding box center [1278, 33] width 220 height 23
type input "uneal"
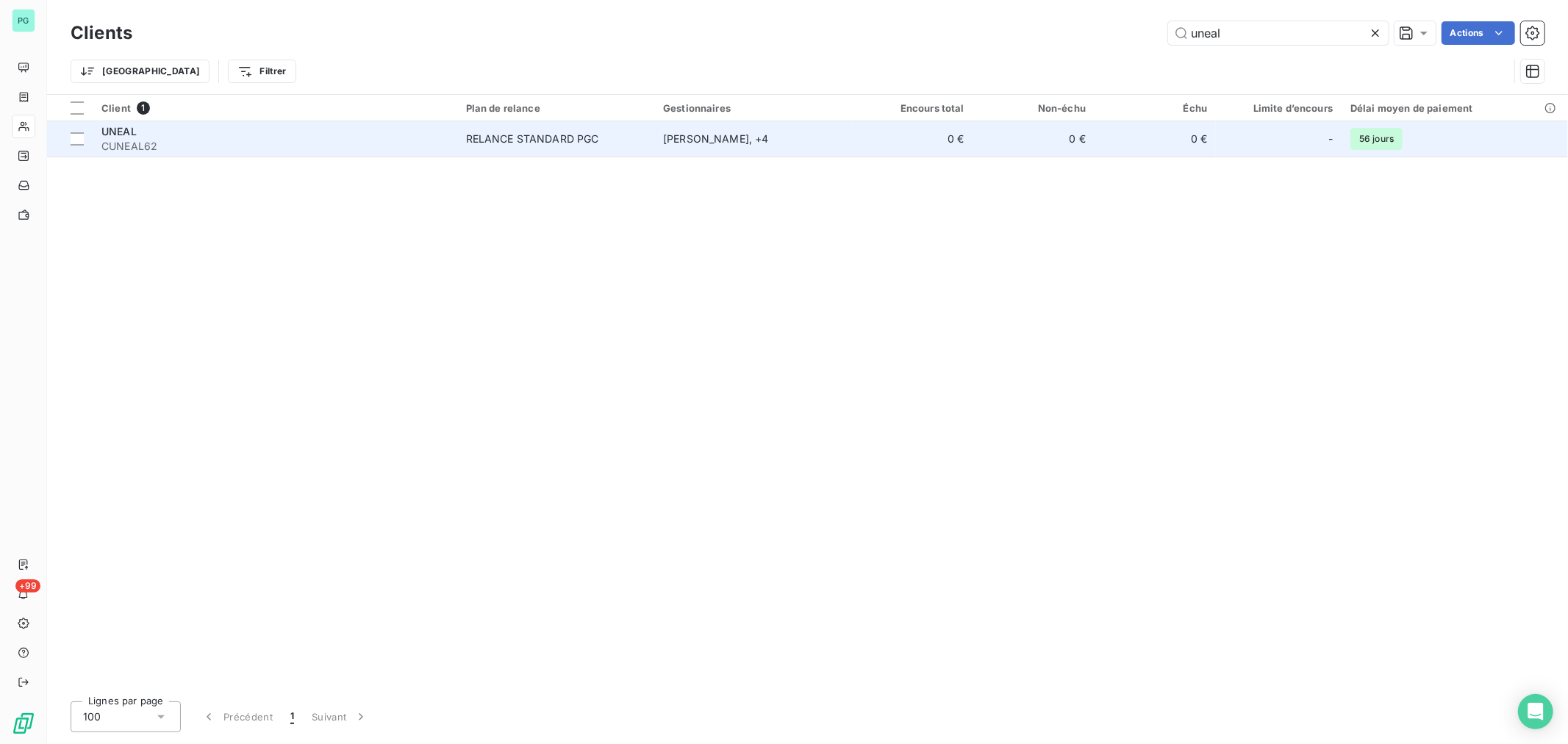
click at [1076, 147] on td "0 €" at bounding box center [1033, 138] width 121 height 35
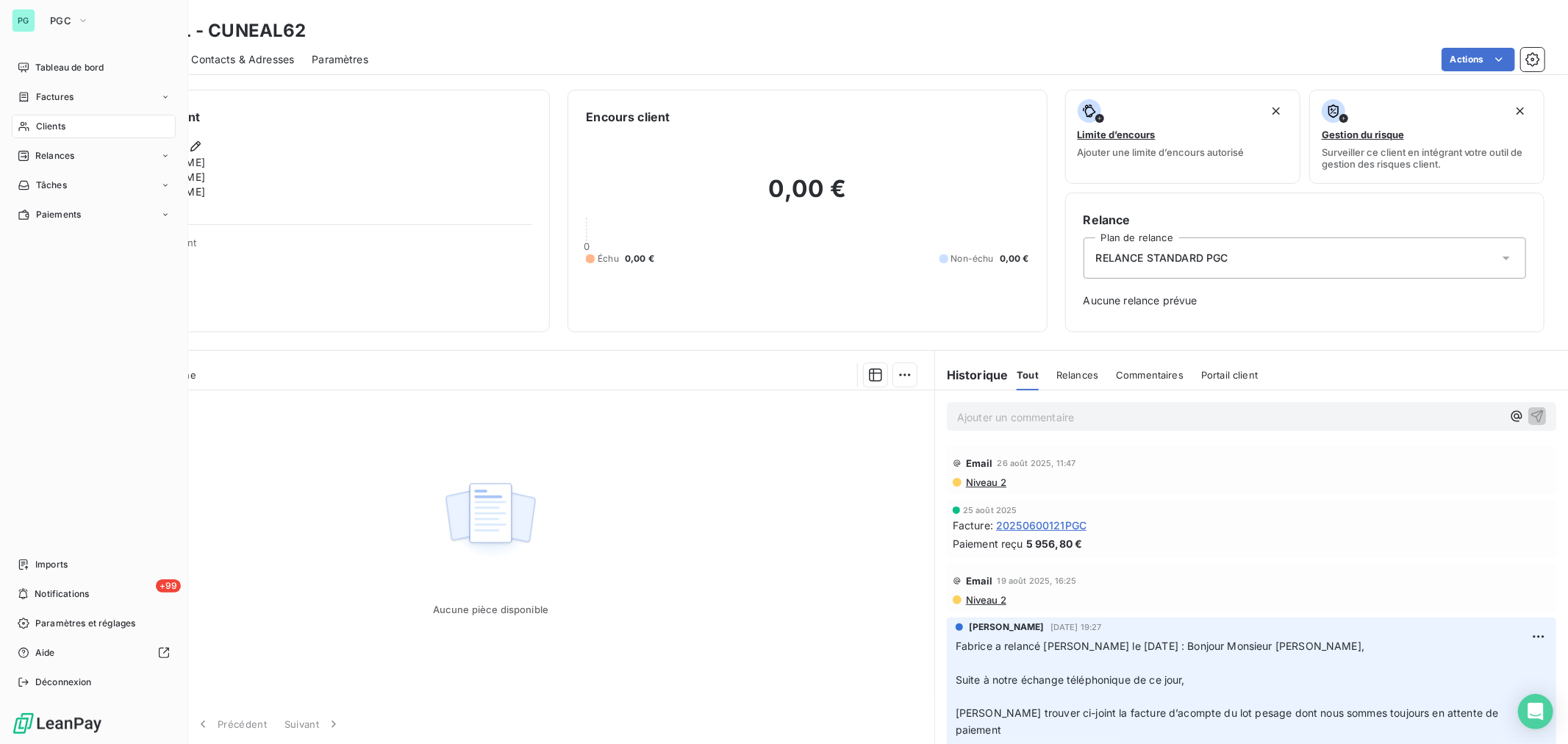
click at [46, 121] on span "Clients" at bounding box center [51, 126] width 30 height 13
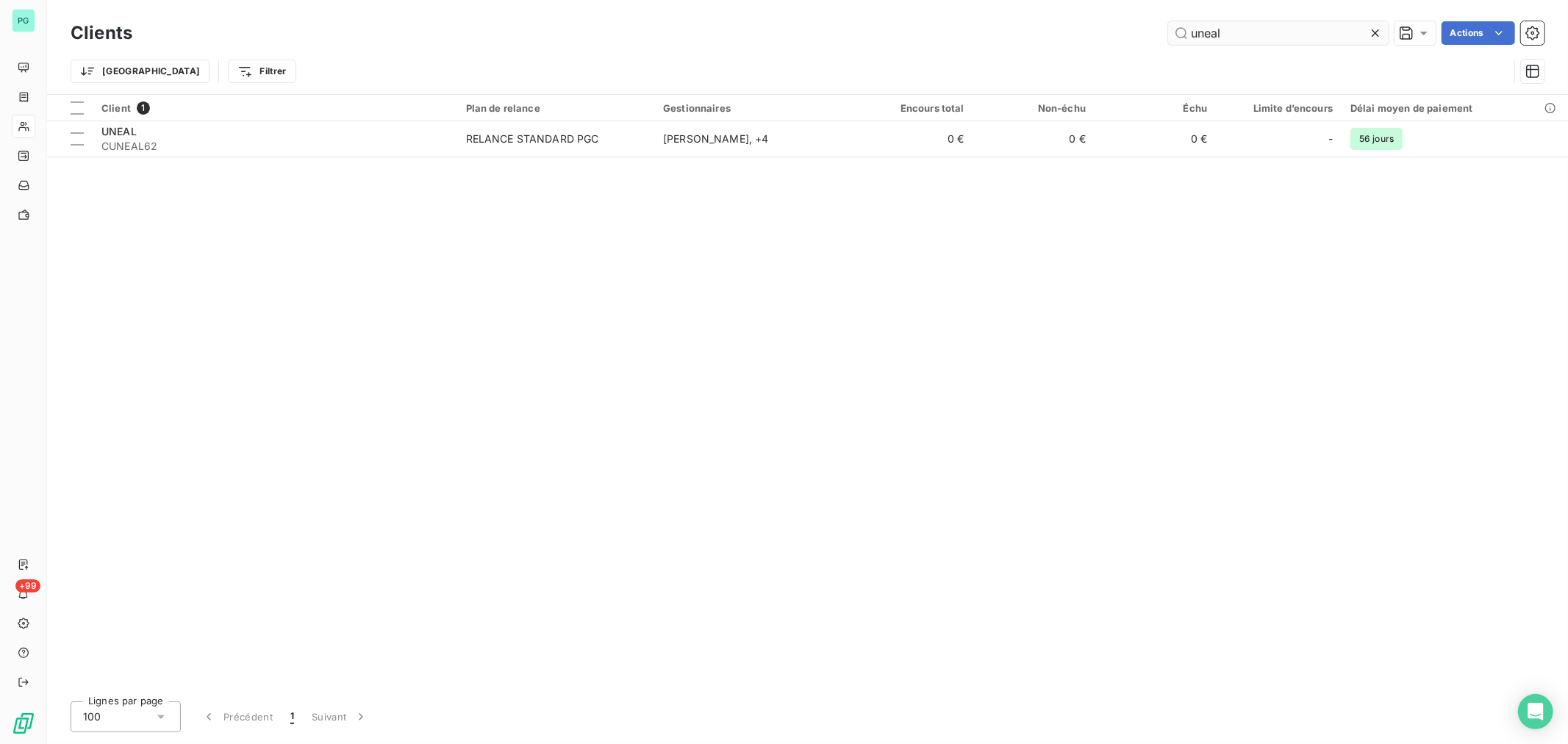
drag, startPoint x: 1282, startPoint y: 27, endPoint x: 1190, endPoint y: 34, distance: 92.3
click at [1190, 34] on input "uneal" at bounding box center [1278, 33] width 220 height 23
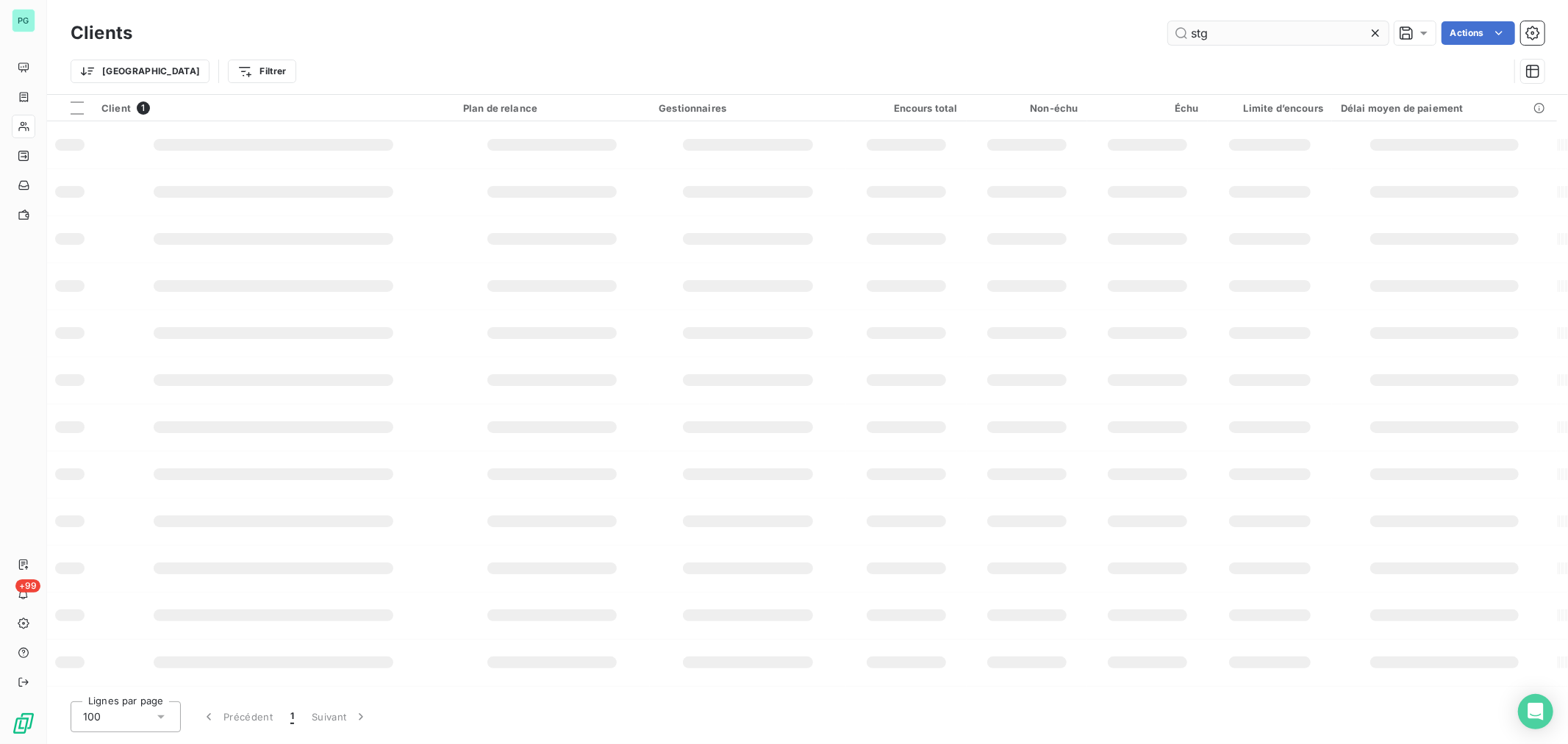
type input "stg"
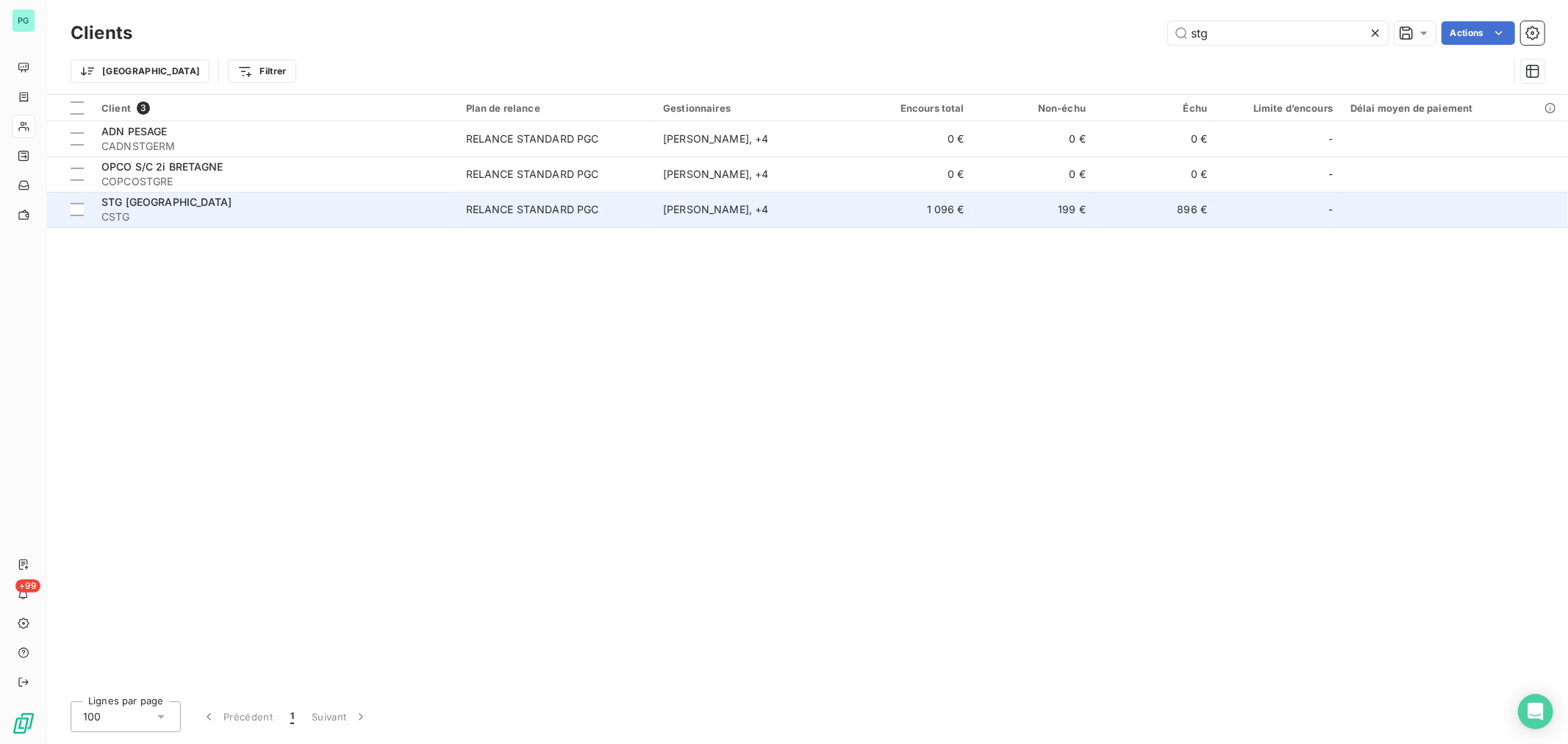
click at [1198, 215] on td "896 €" at bounding box center [1155, 209] width 121 height 35
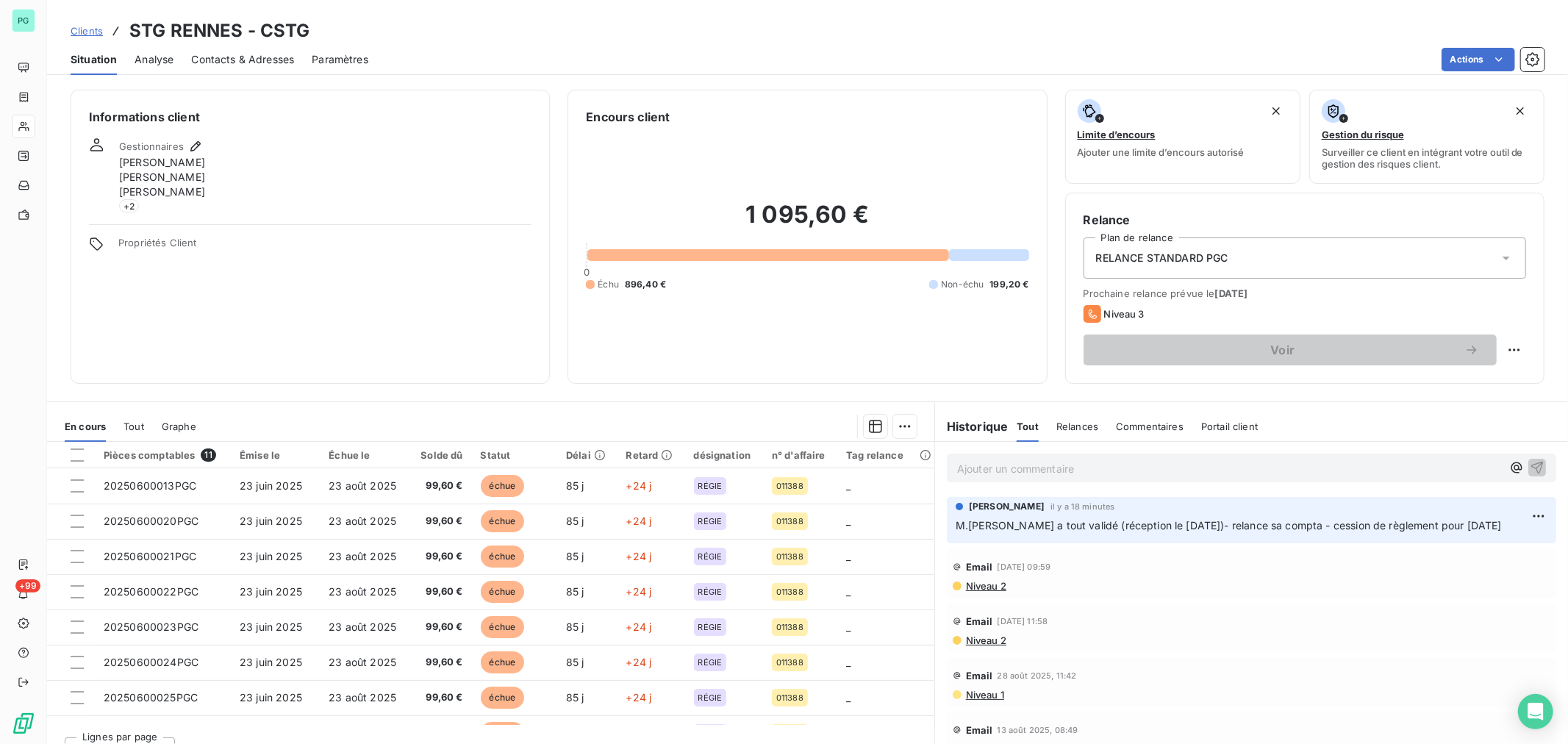
click at [1018, 472] on p "Ajouter un commentaire ﻿" at bounding box center [1229, 469] width 545 height 19
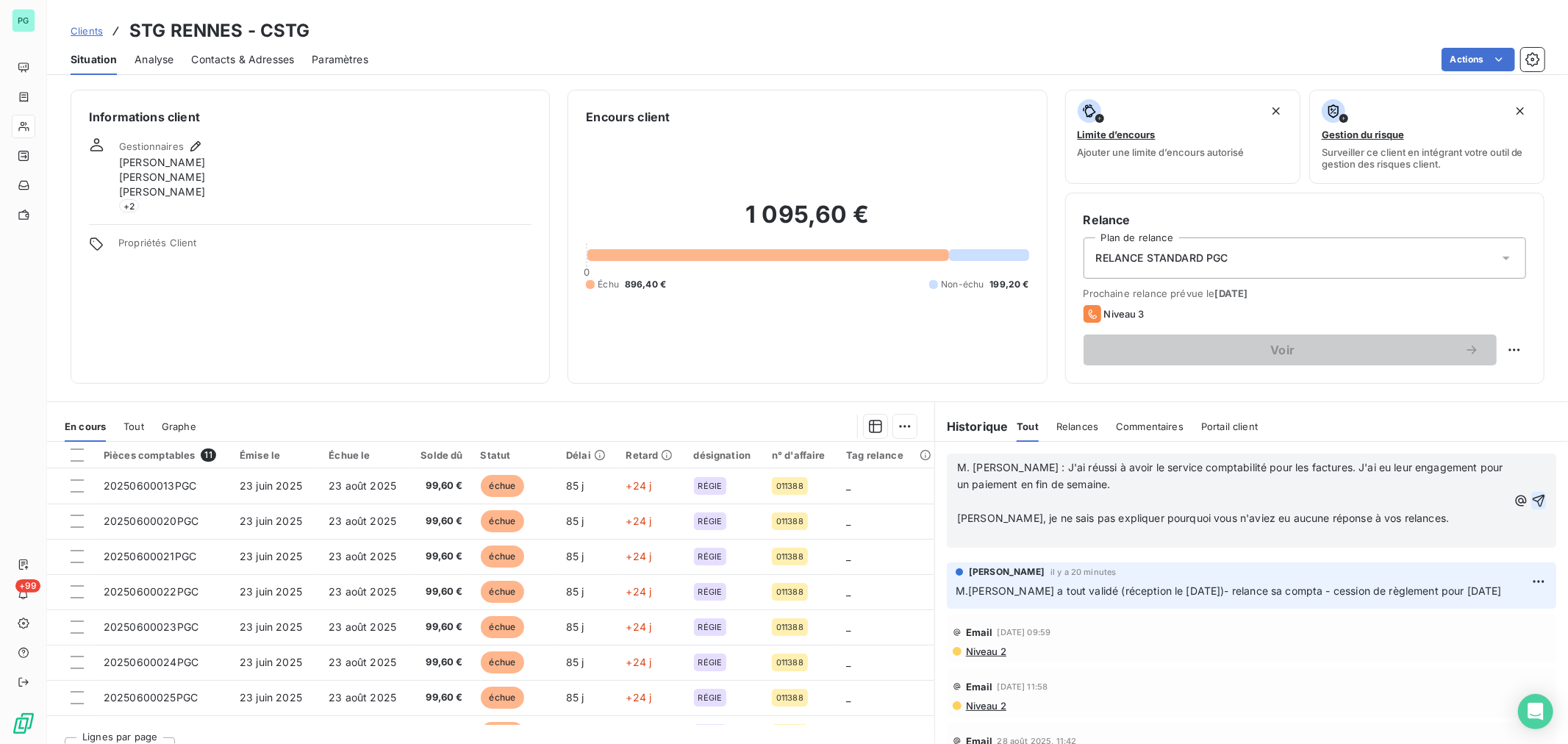
click at [1531, 502] on icon "button" at bounding box center [1538, 500] width 15 height 15
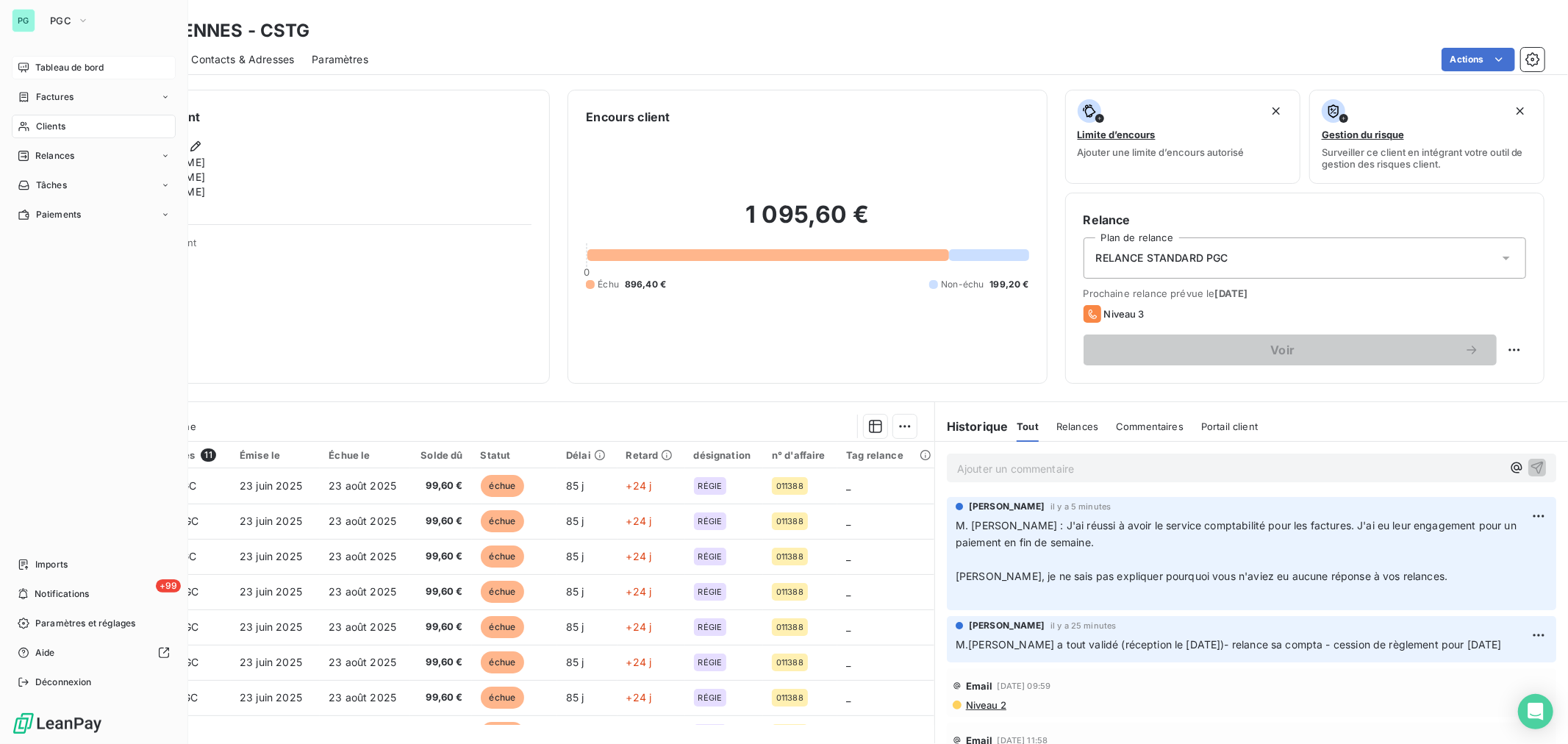
click at [79, 61] on span "Tableau de bord" at bounding box center [69, 67] width 68 height 13
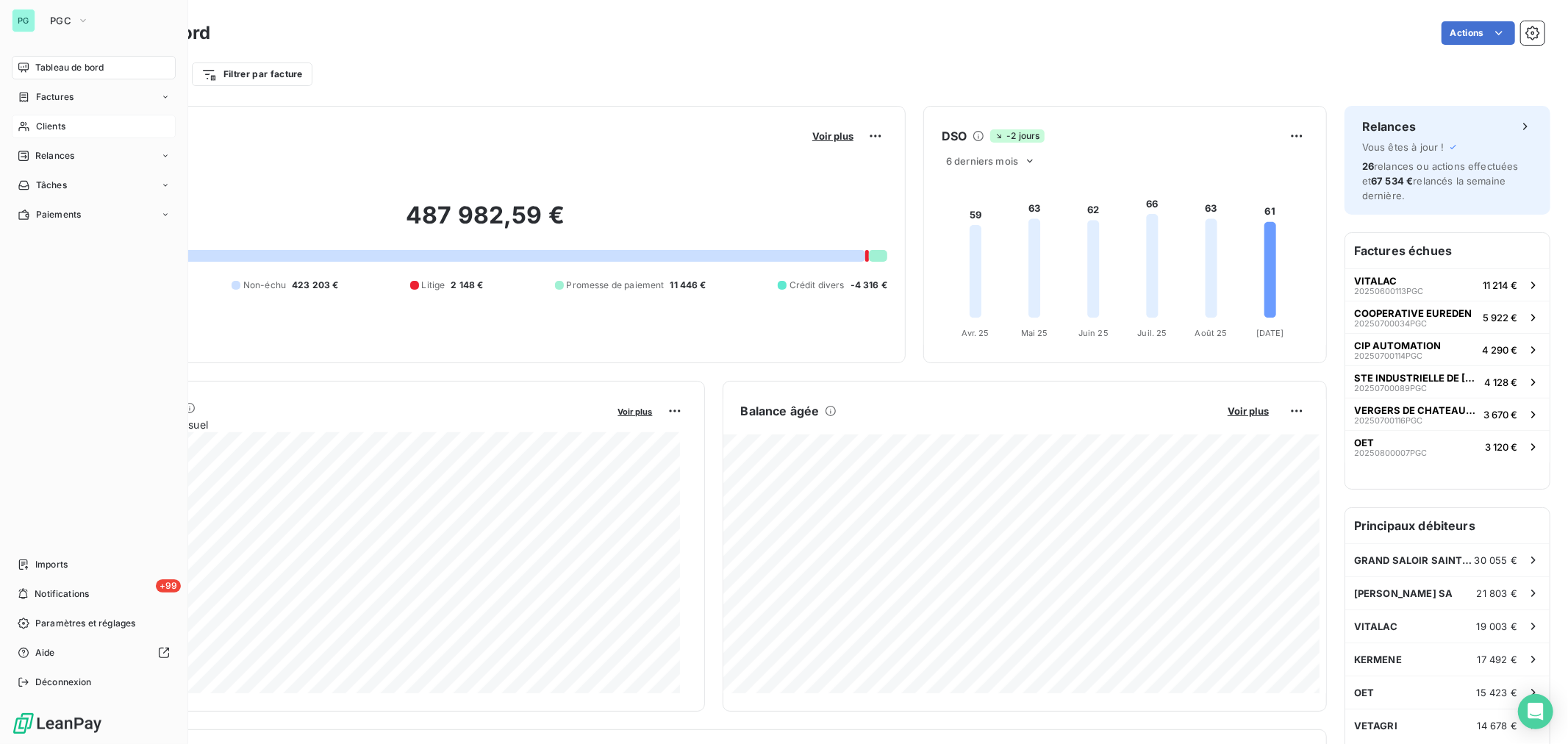
click at [45, 128] on span "Clients" at bounding box center [51, 126] width 30 height 13
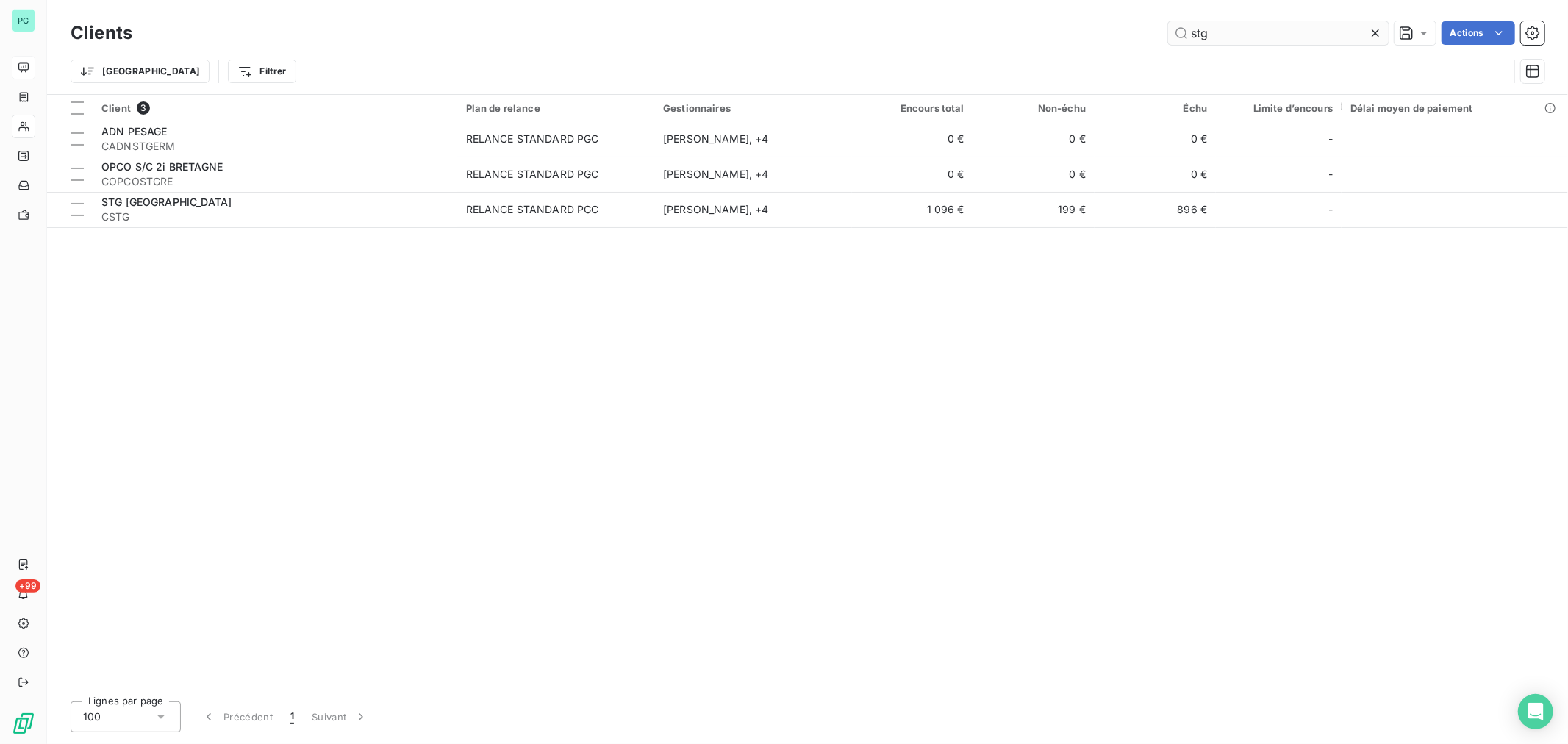
drag, startPoint x: 1224, startPoint y: 28, endPoint x: 1184, endPoint y: 35, distance: 40.6
click at [1165, 38] on div "stg Actions" at bounding box center [847, 33] width 1394 height 23
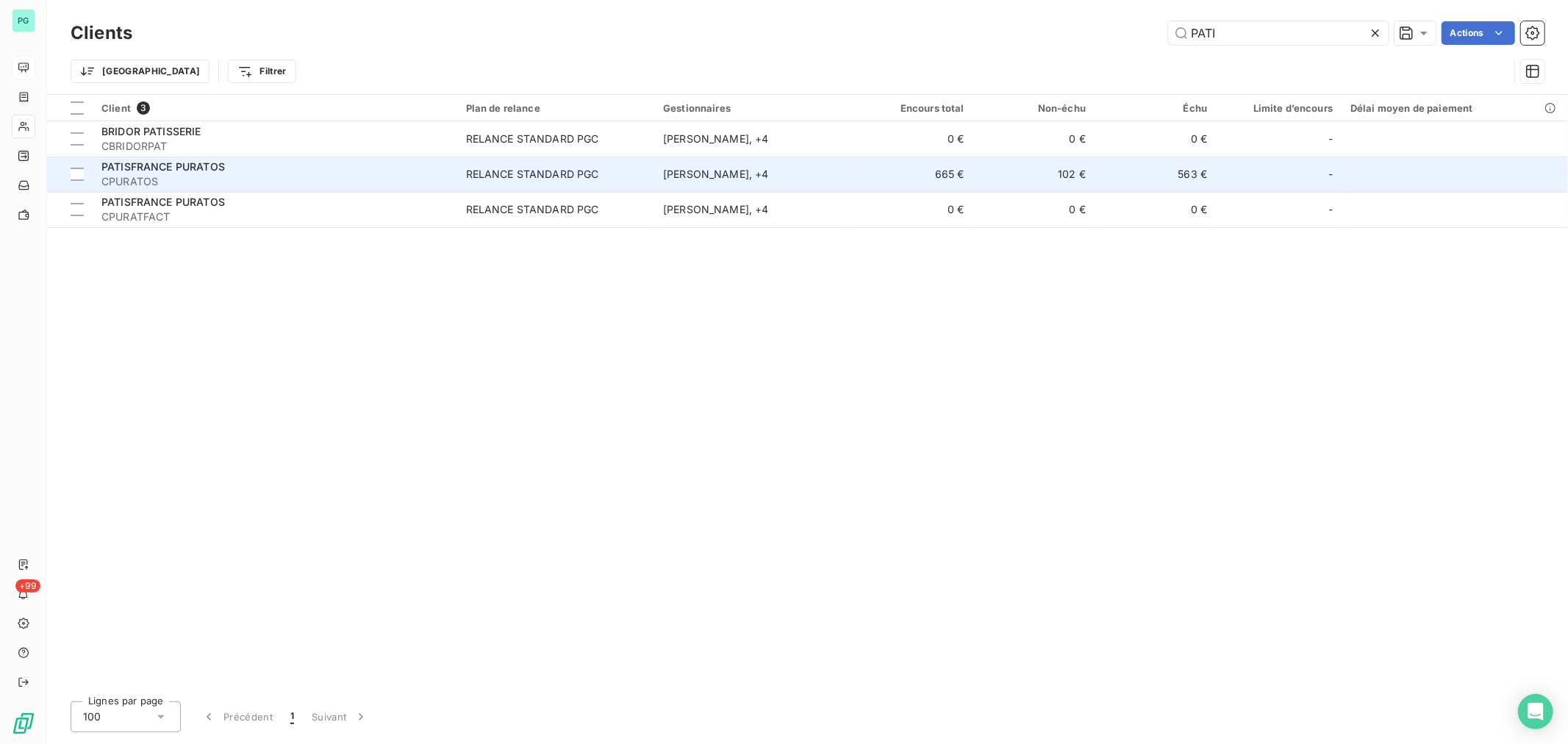
type input "PATI"
click at [1158, 170] on td "563 €" at bounding box center [1155, 173] width 121 height 35
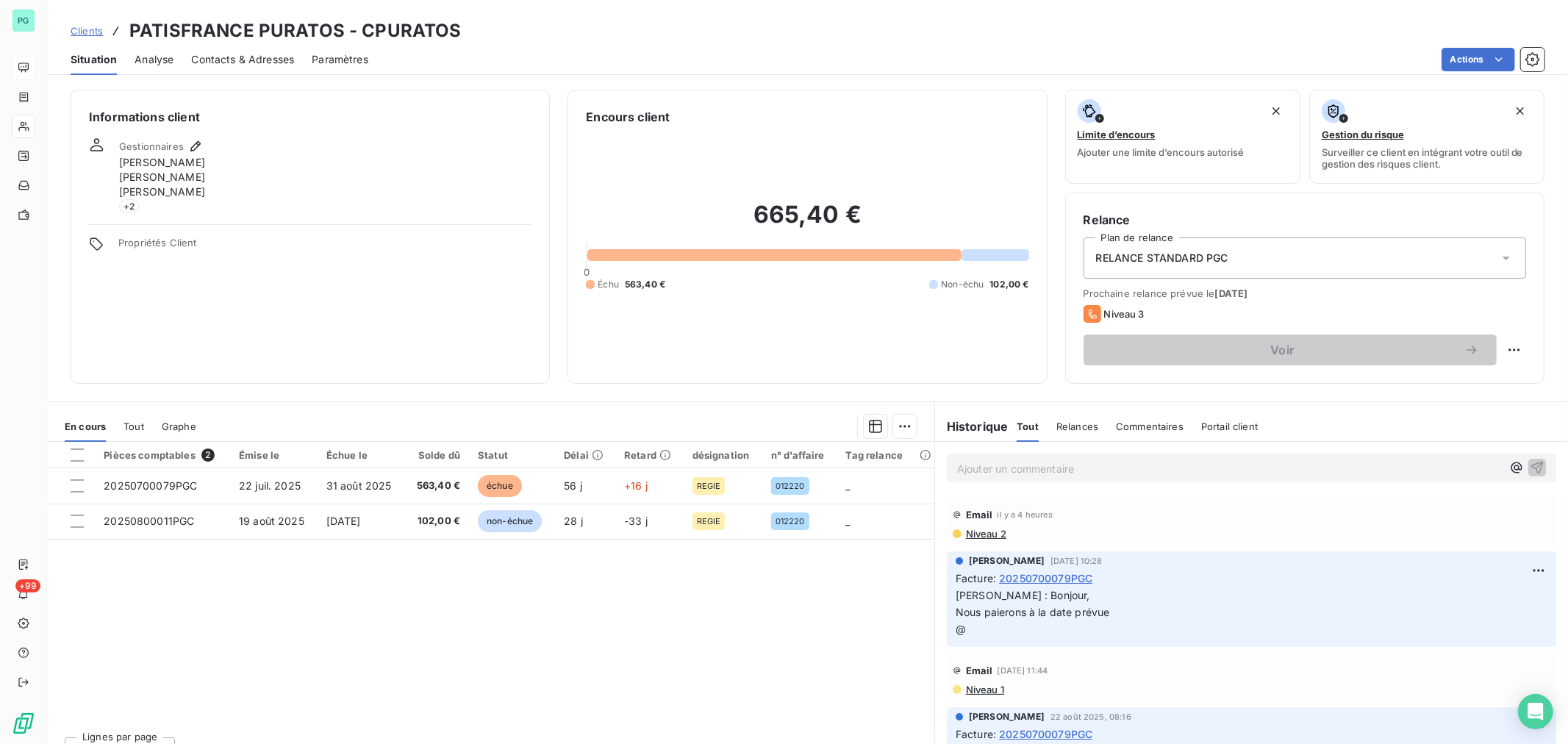
click at [262, 59] on span "Contacts & Adresses" at bounding box center [242, 59] width 103 height 15
